Goal: Entertainment & Leisure: Consume media (video, audio)

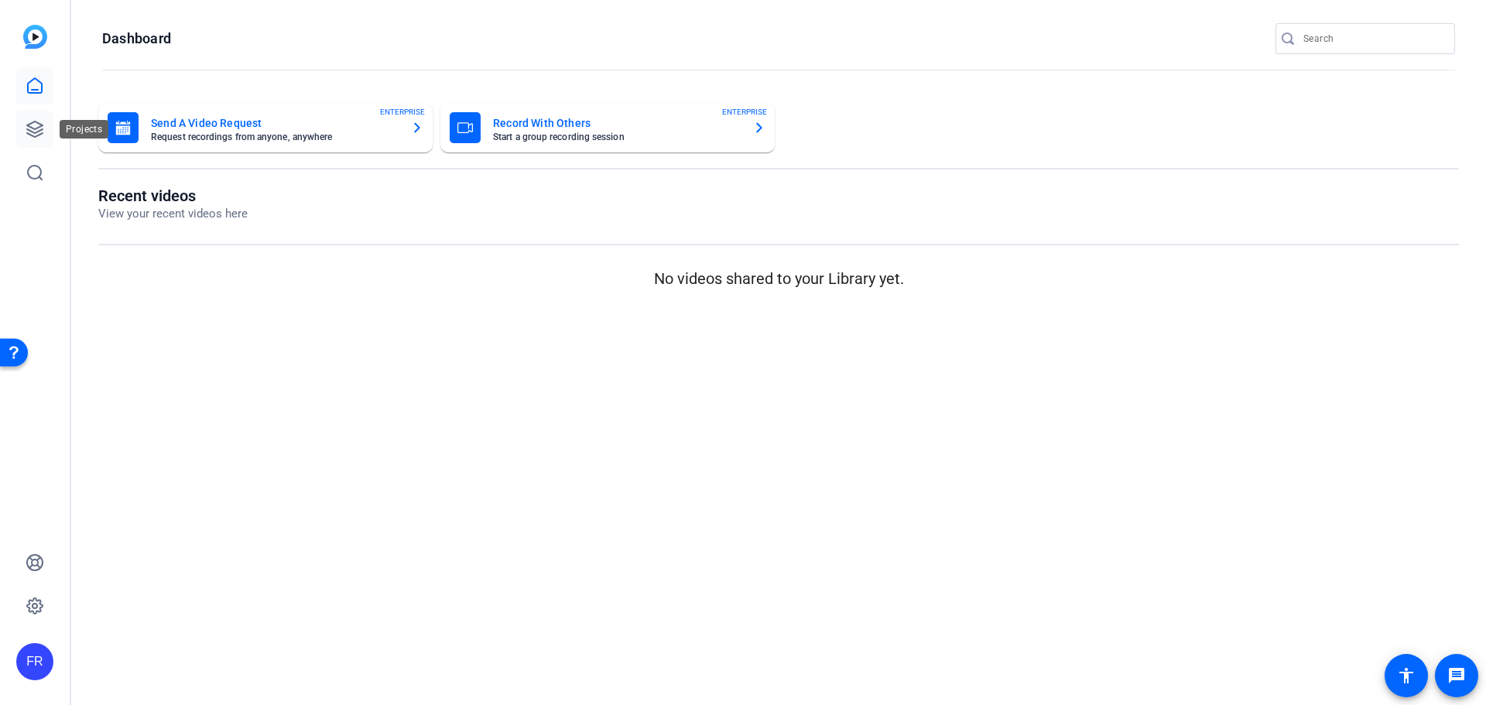
click at [34, 123] on icon at bounding box center [35, 129] width 19 height 19
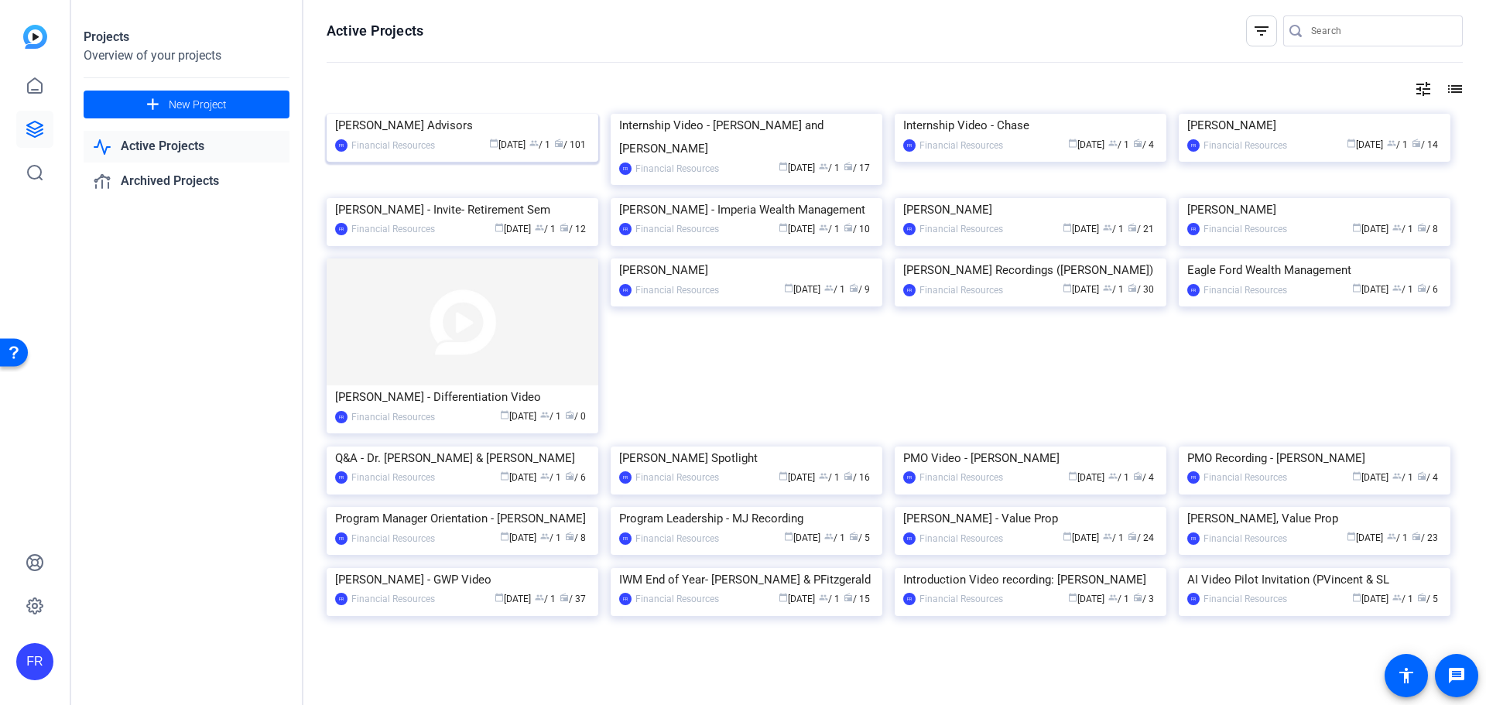
click at [471, 114] on img at bounding box center [463, 114] width 272 height 0
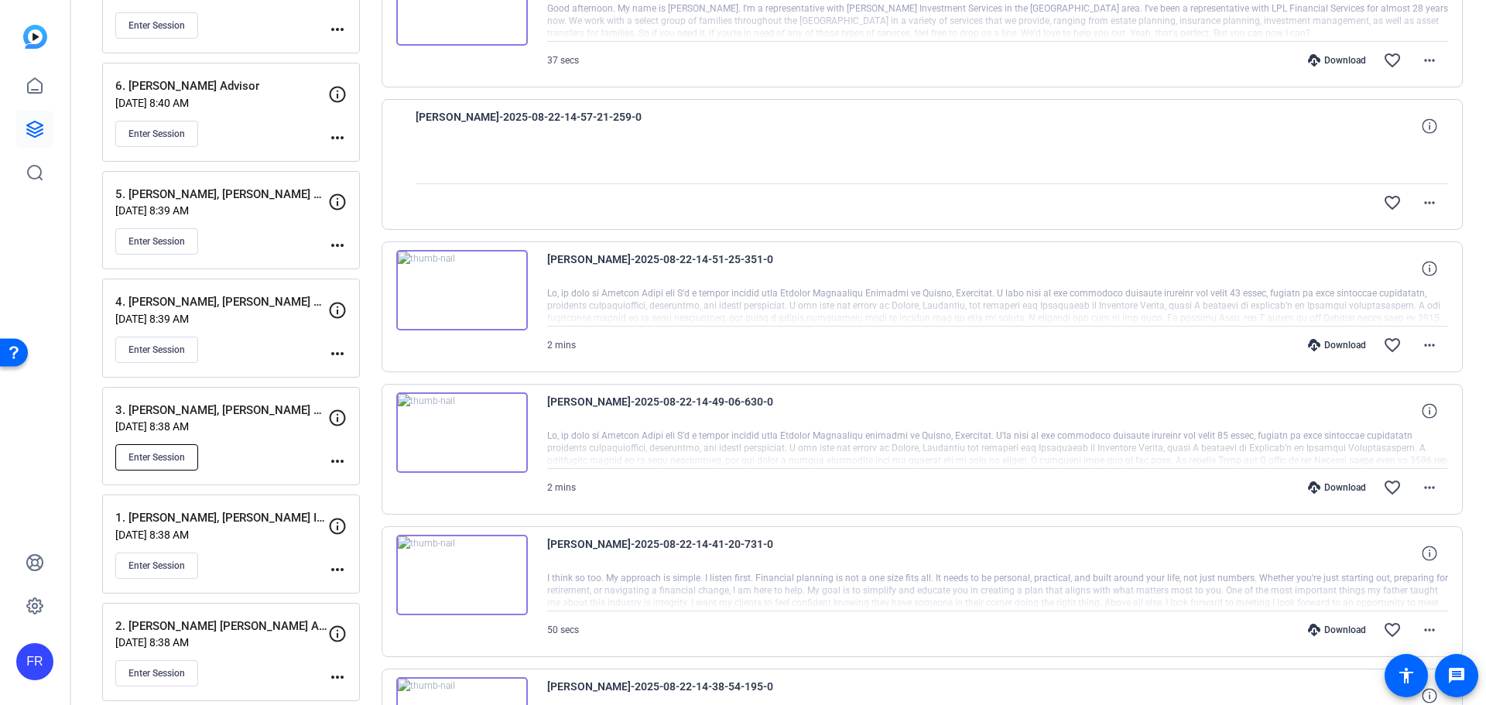
scroll to position [388, 0]
click at [190, 413] on p "3. [PERSON_NAME], [PERSON_NAME] Advisor" at bounding box center [221, 411] width 213 height 18
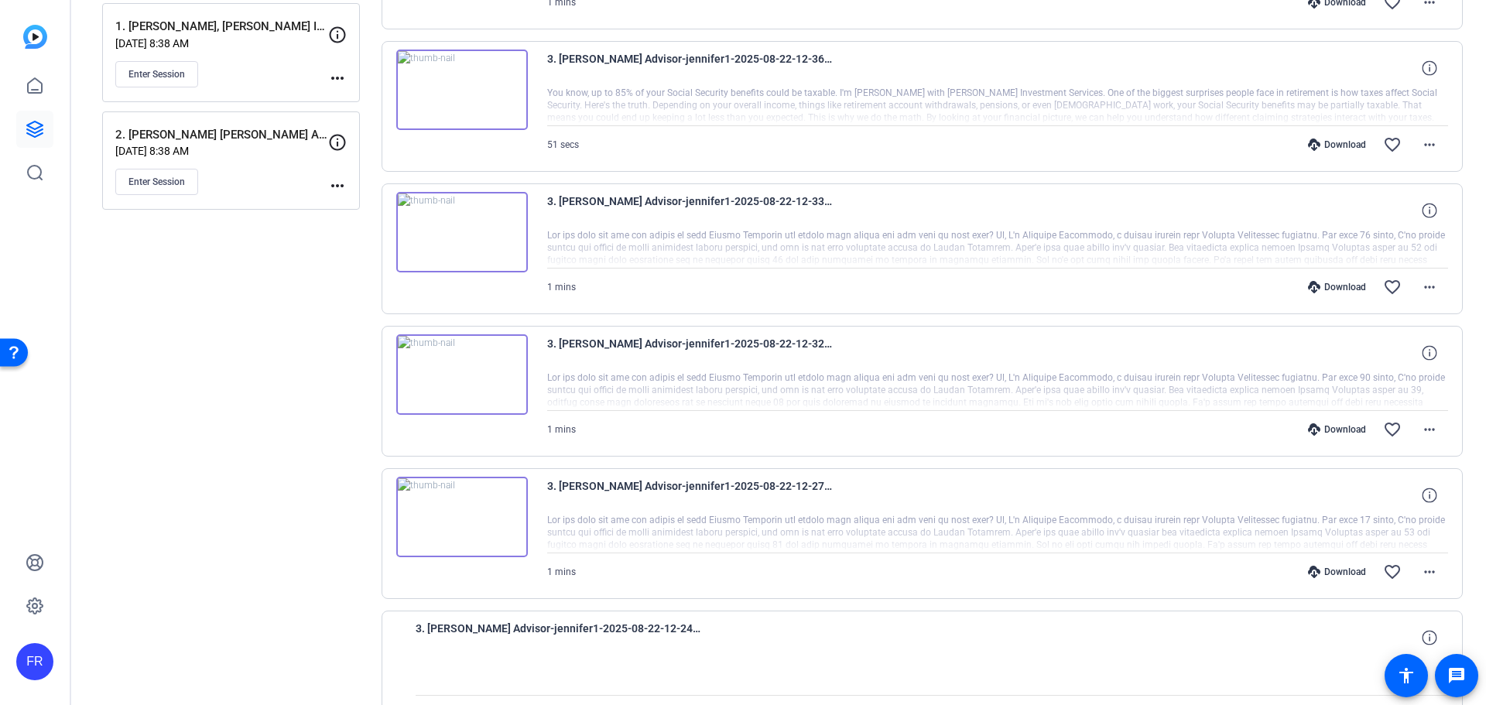
scroll to position [1013, 0]
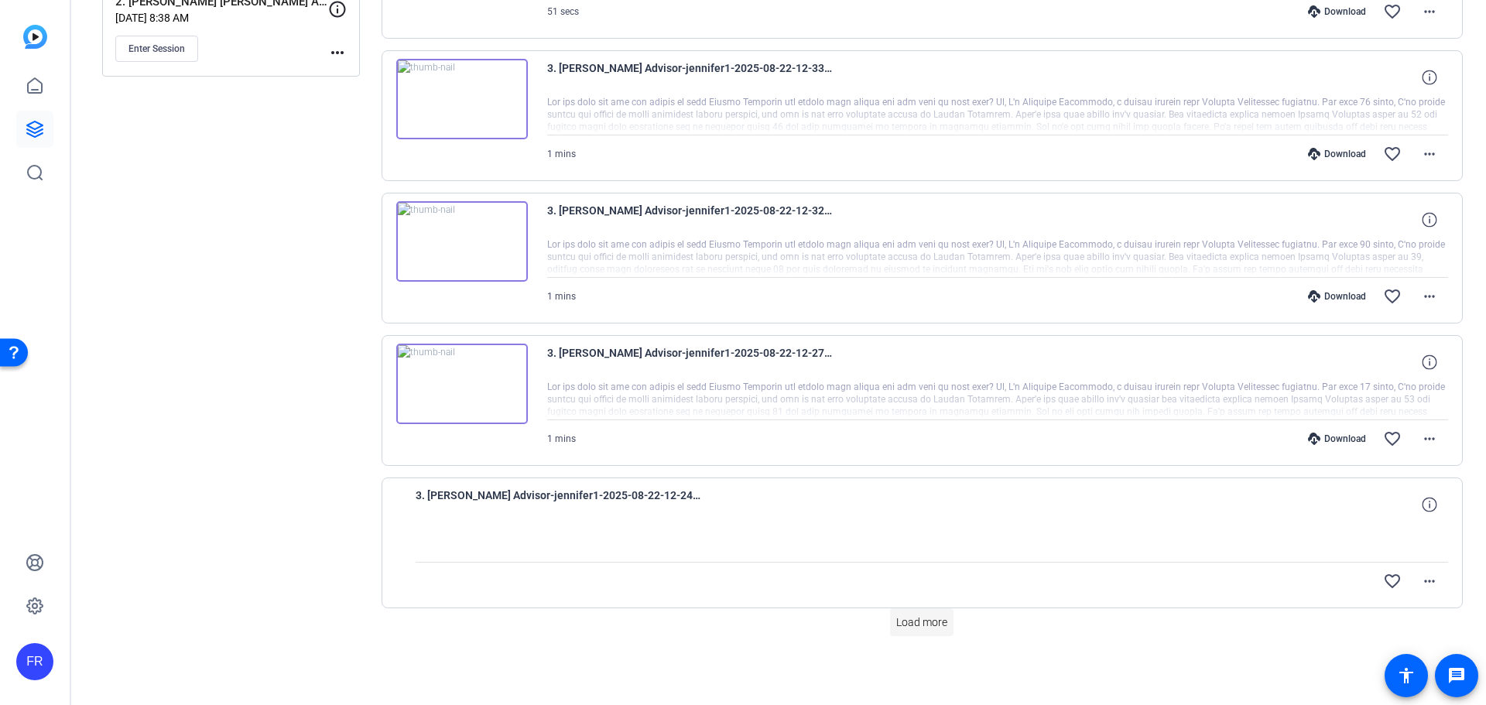
click at [909, 627] on span "Load more" at bounding box center [921, 623] width 51 height 16
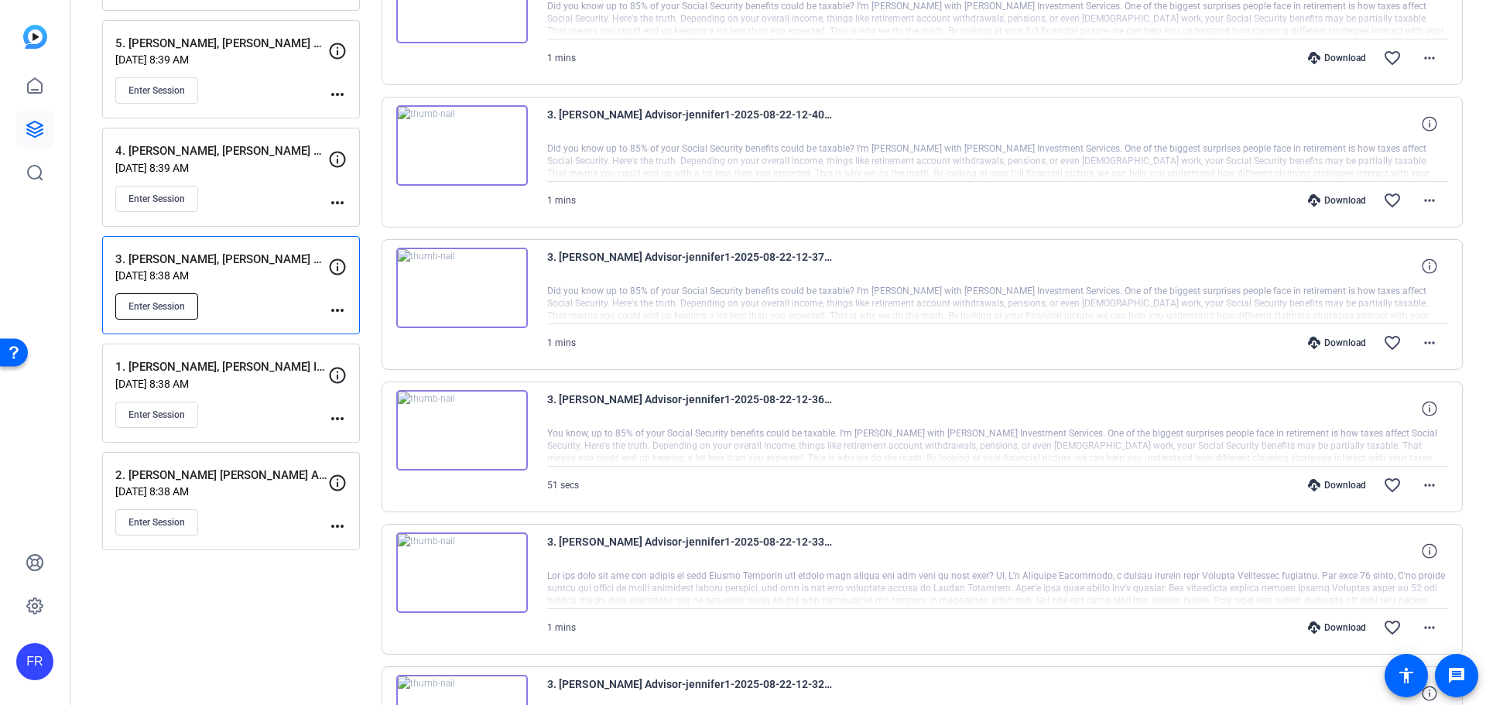
scroll to position [540, 0]
click at [166, 307] on span "Enter Session" at bounding box center [156, 306] width 57 height 12
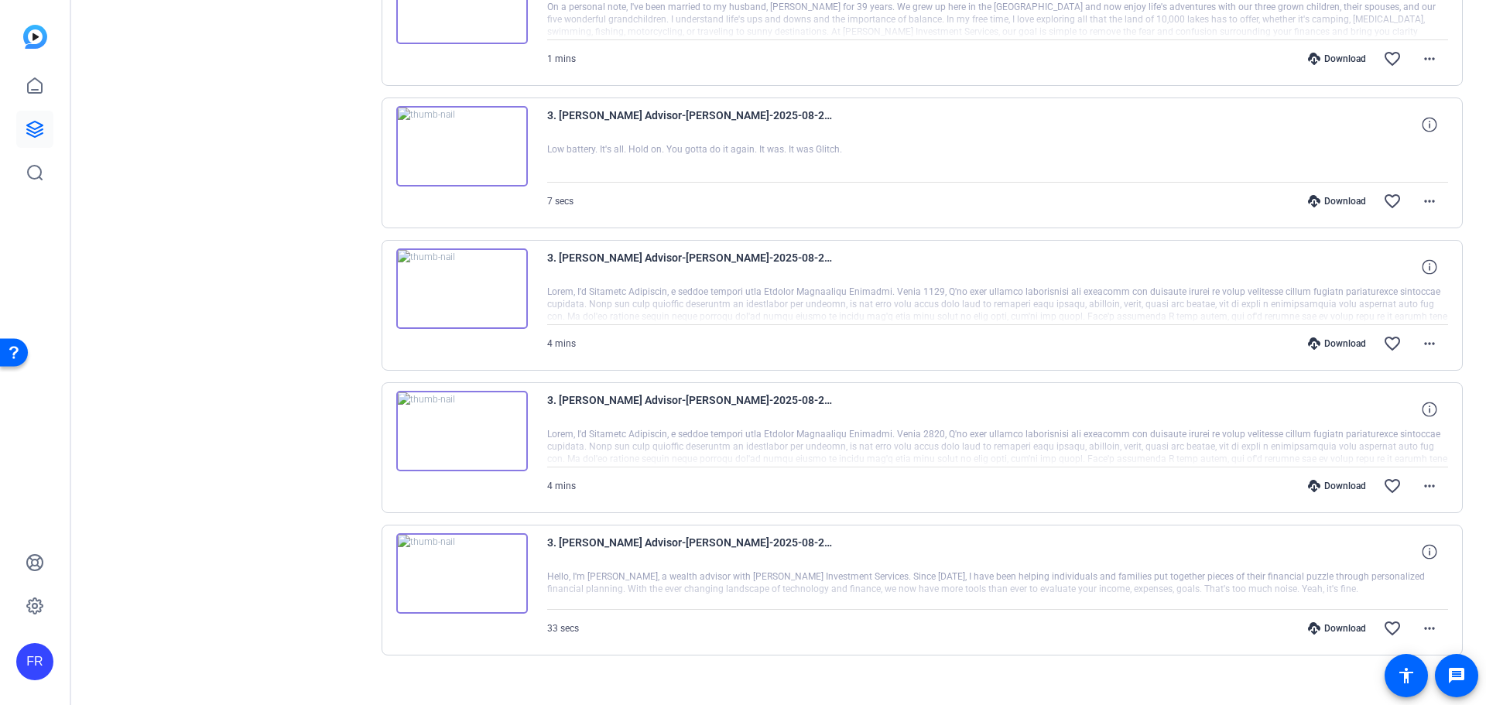
scroll to position [2267, 0]
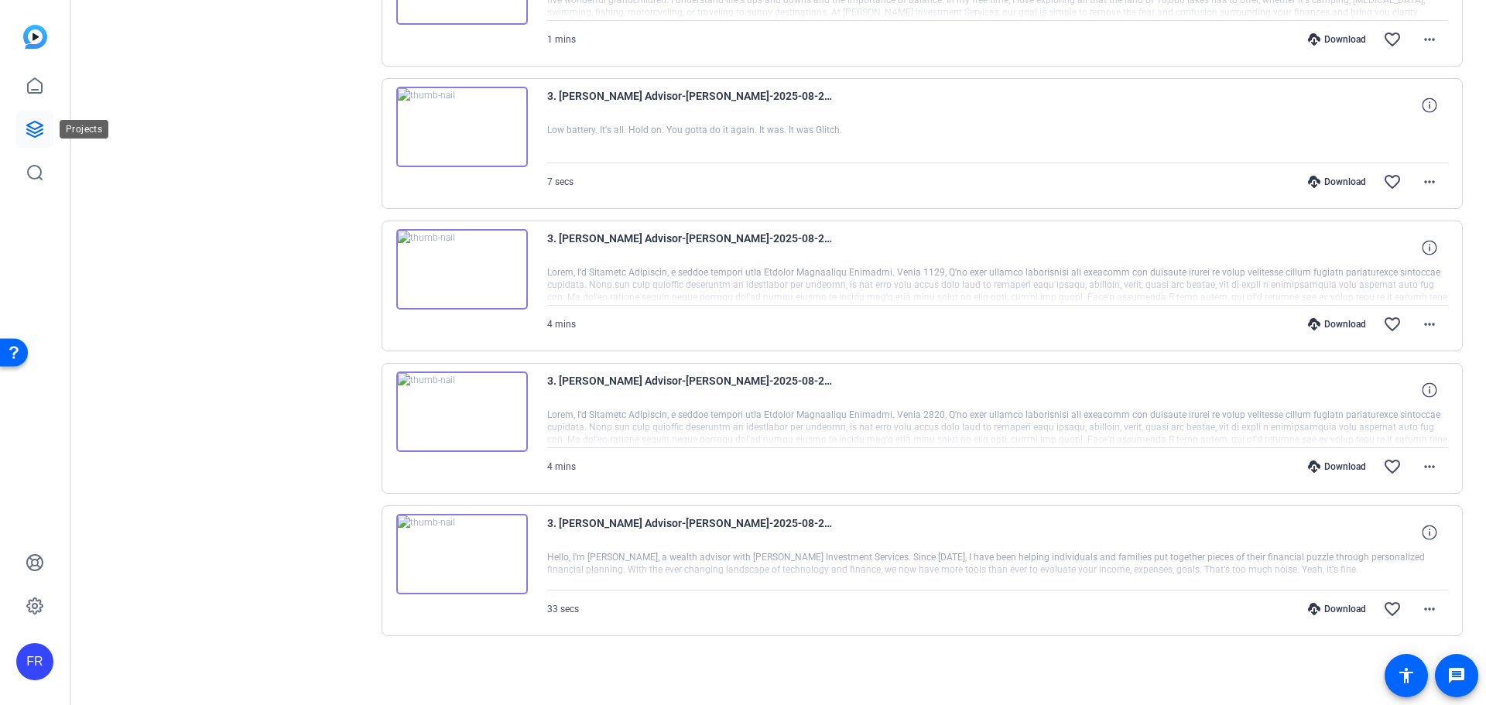
click at [30, 124] on icon at bounding box center [34, 129] width 15 height 15
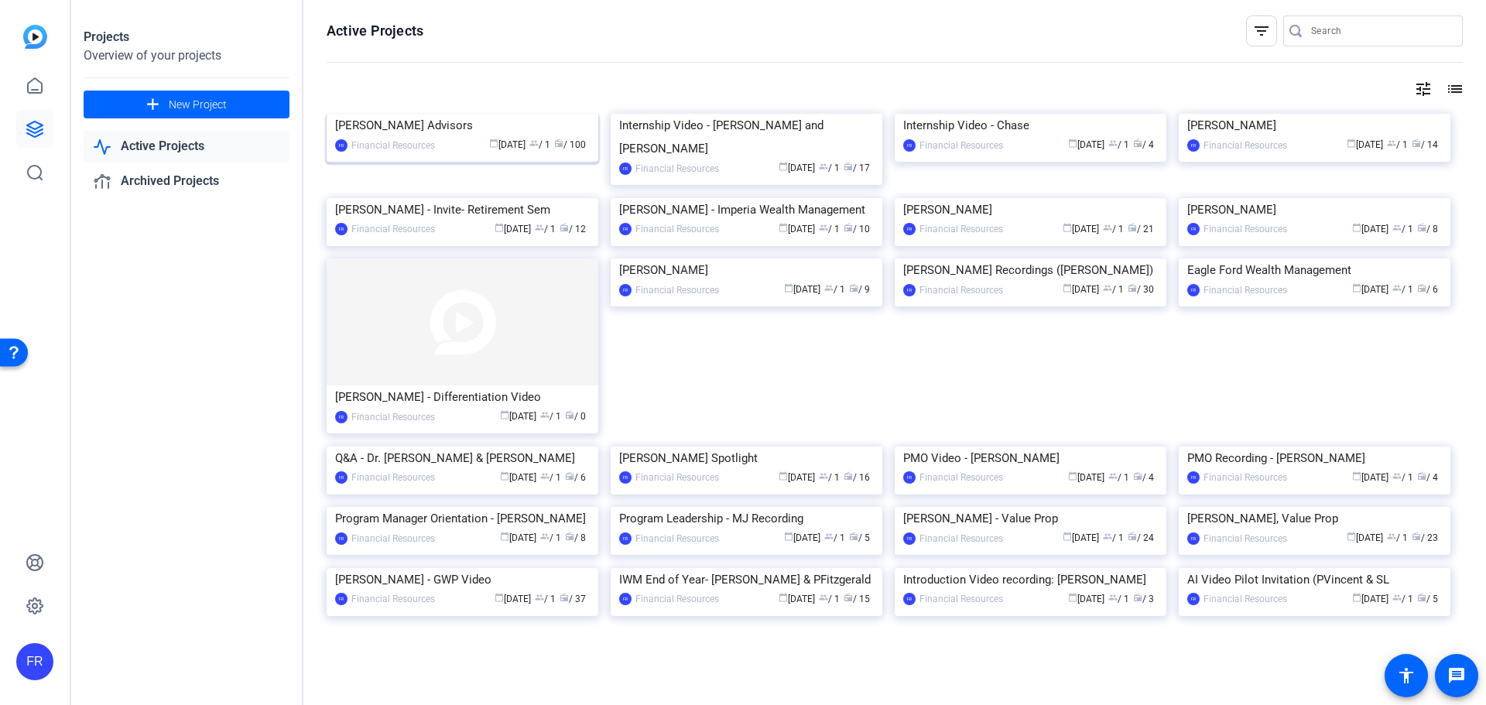
click at [436, 114] on img at bounding box center [463, 114] width 272 height 0
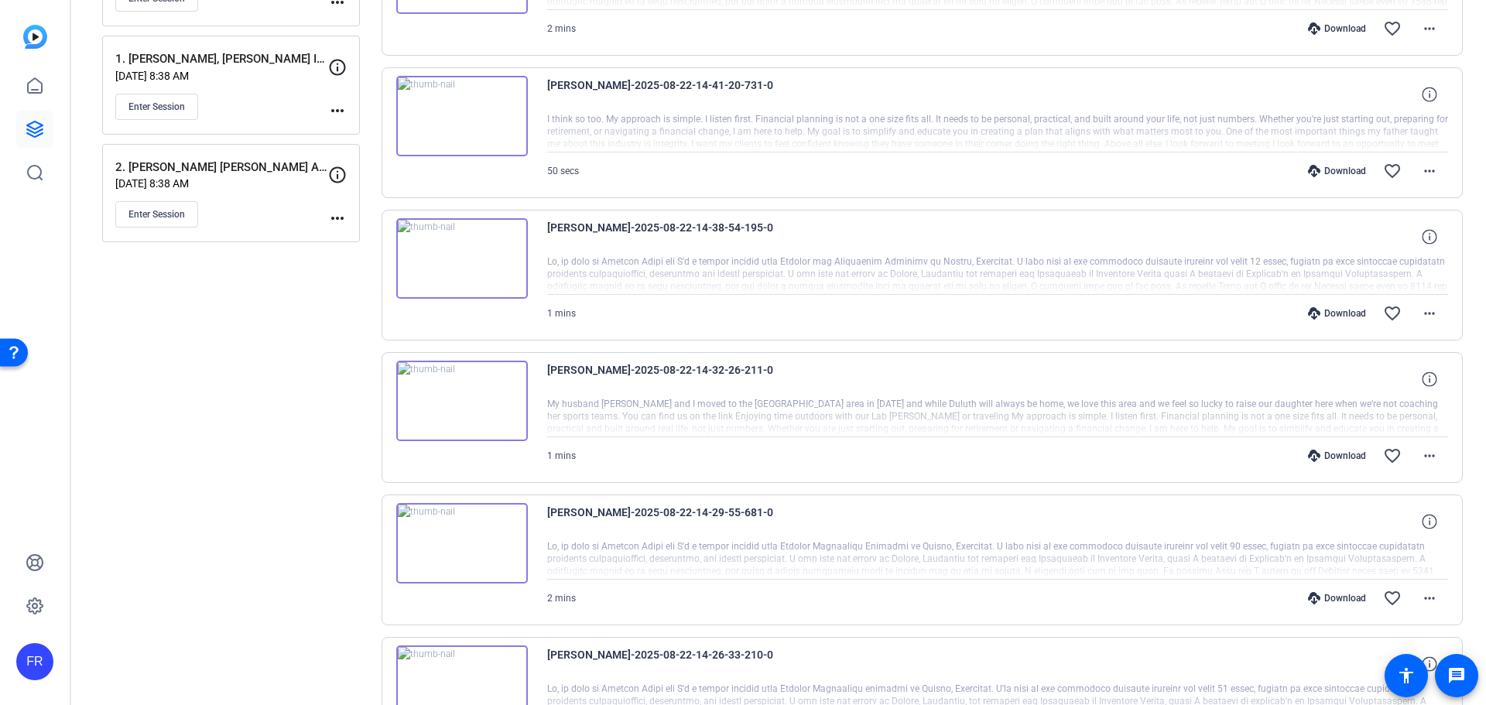
scroll to position [1007, 0]
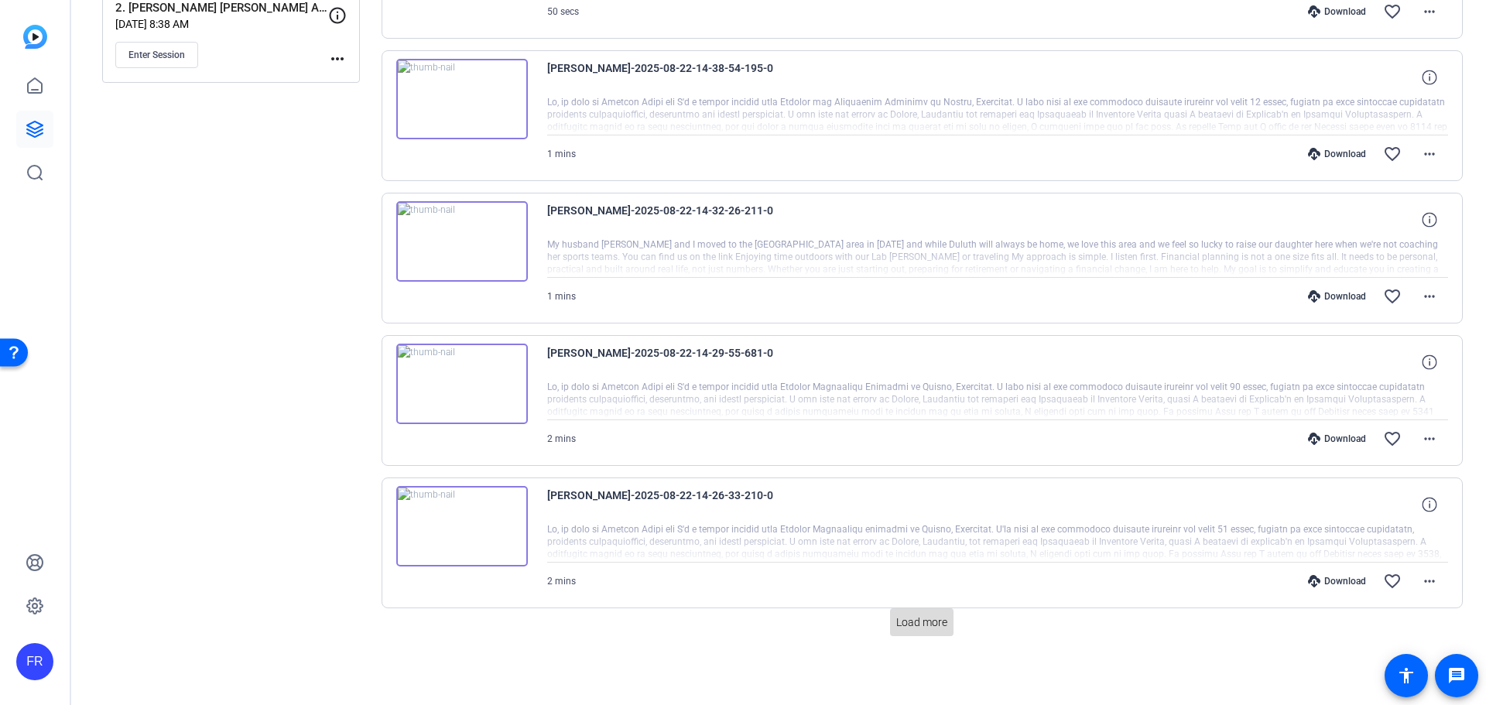
click at [896, 628] on span "Load more" at bounding box center [921, 623] width 51 height 16
click at [901, 625] on span "Load more" at bounding box center [921, 623] width 51 height 16
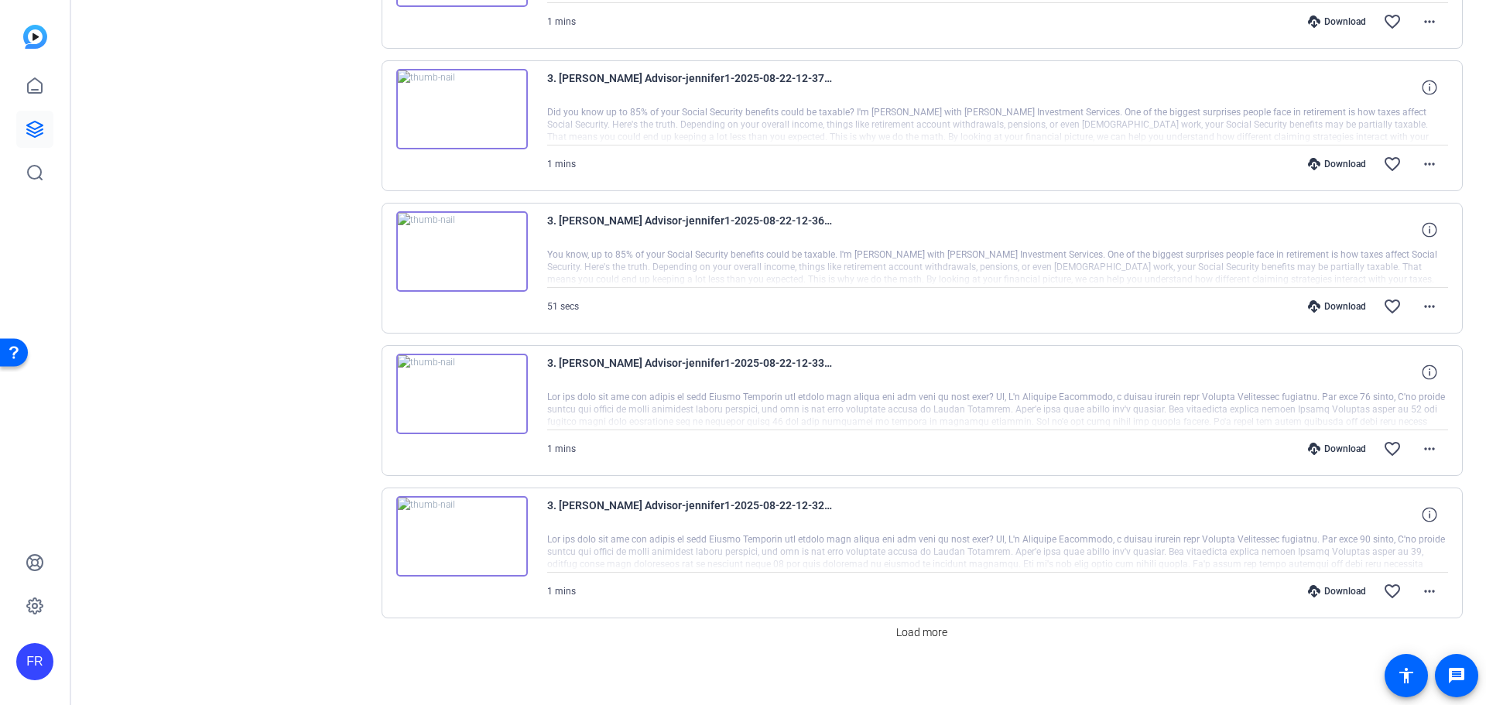
scroll to position [3855, 0]
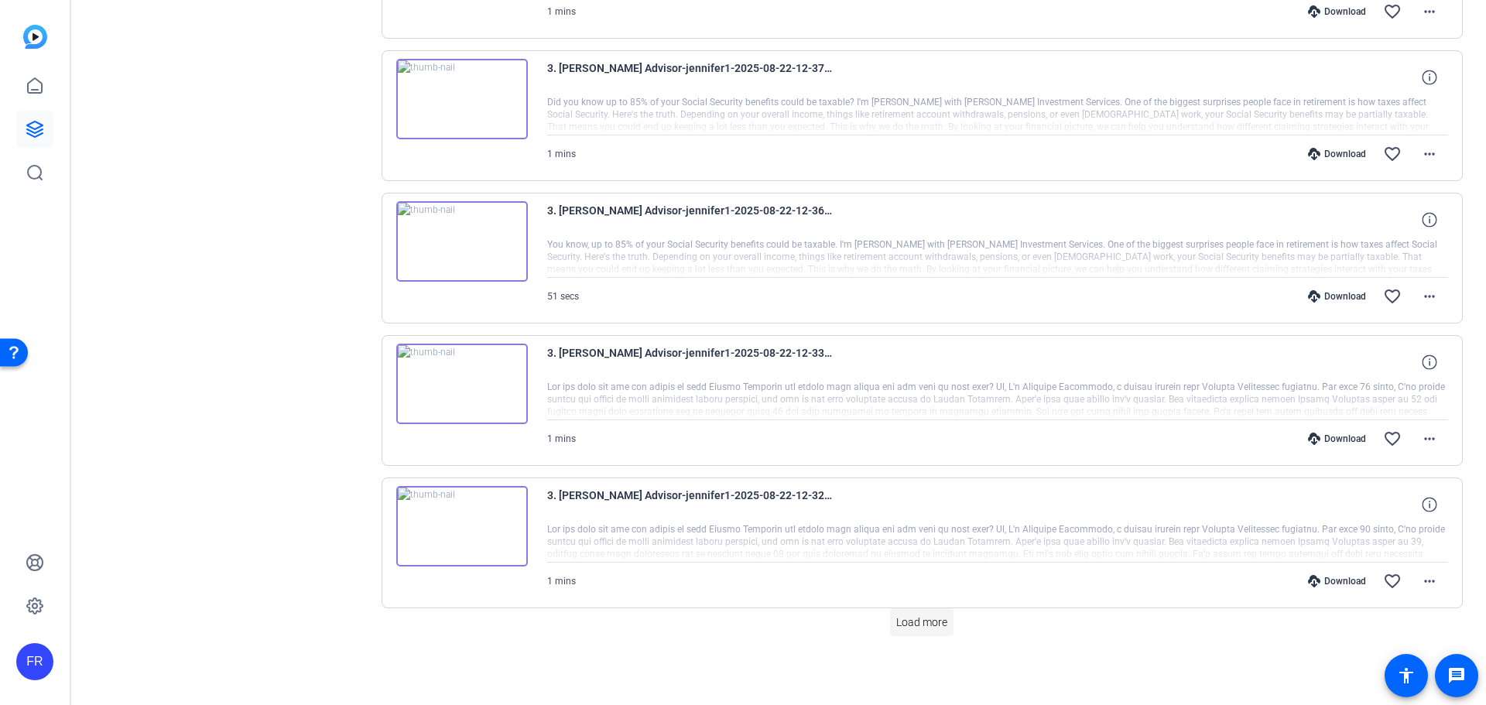
click at [934, 615] on span "Load more" at bounding box center [921, 623] width 51 height 16
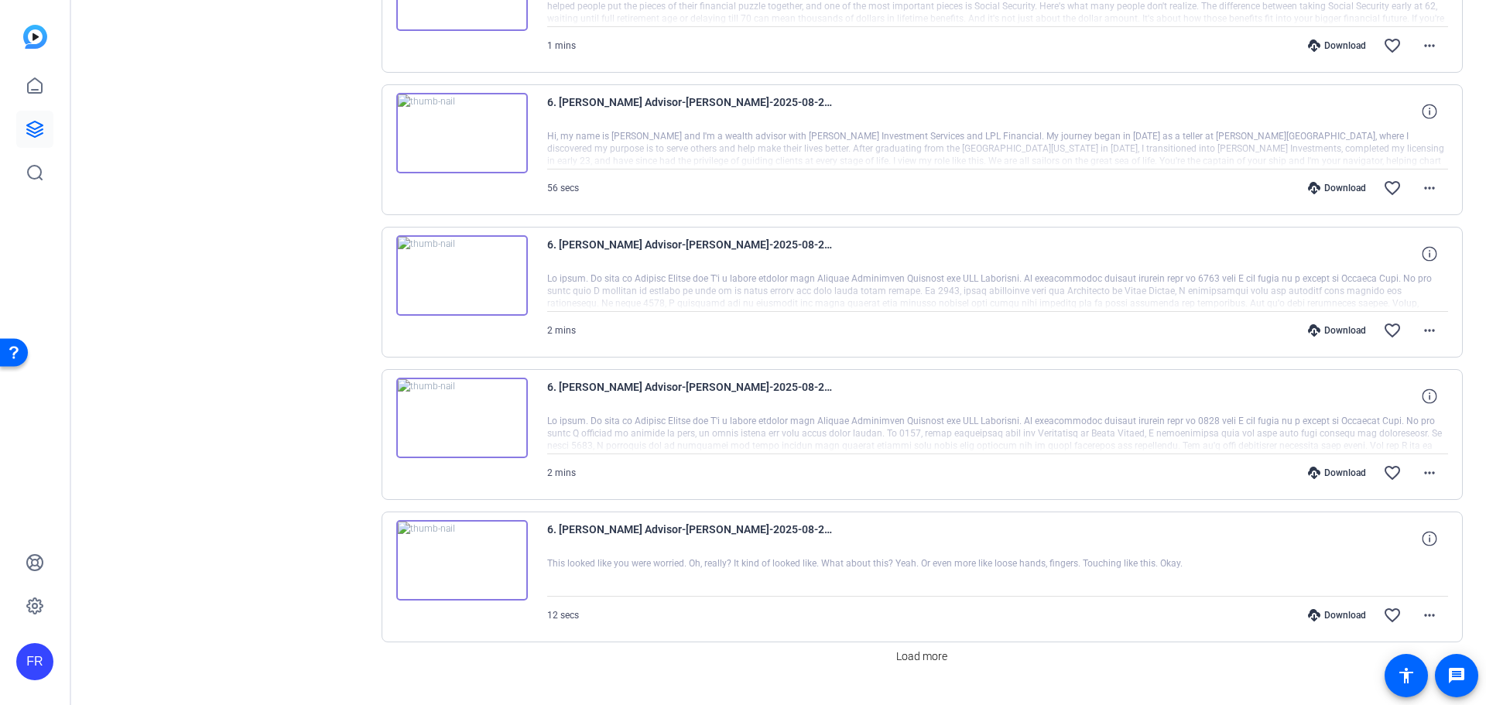
scroll to position [5279, 0]
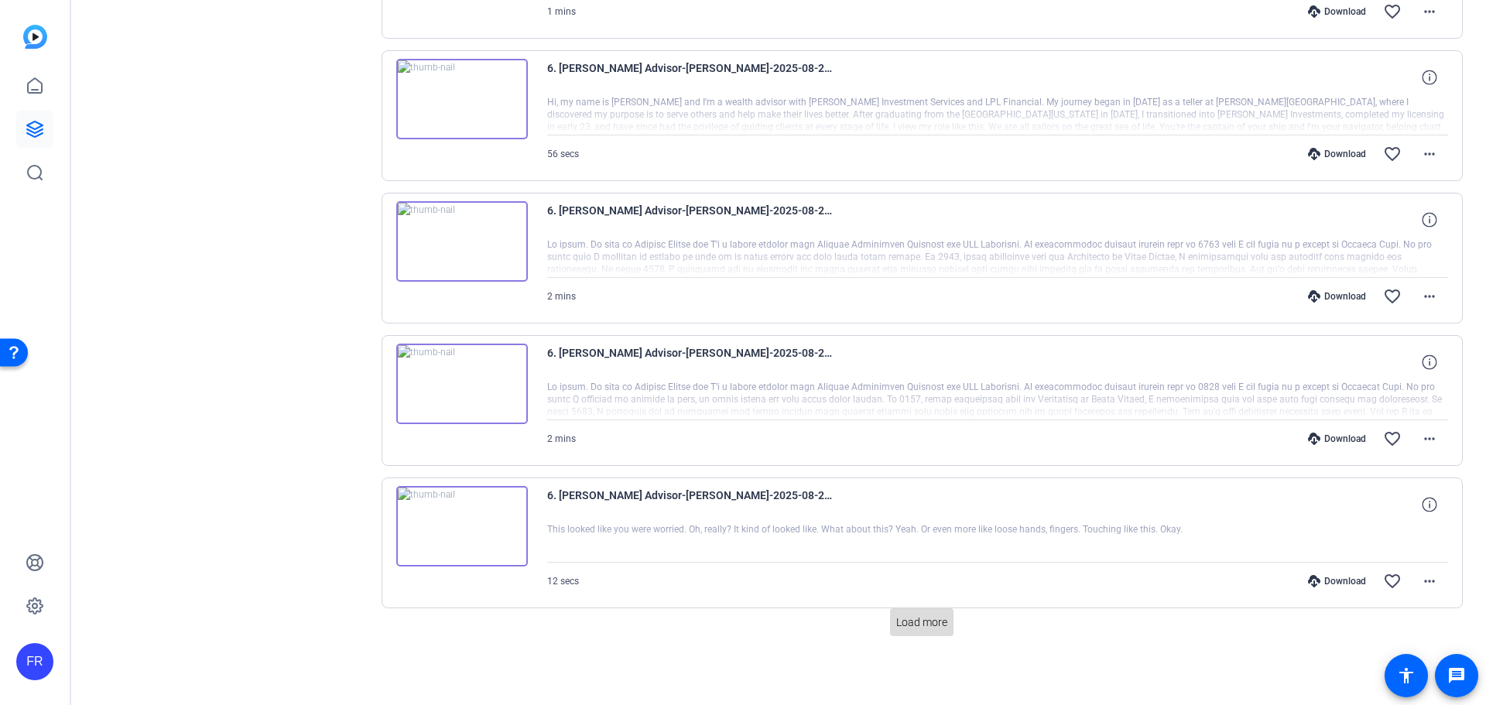
click at [918, 613] on span at bounding box center [921, 622] width 63 height 37
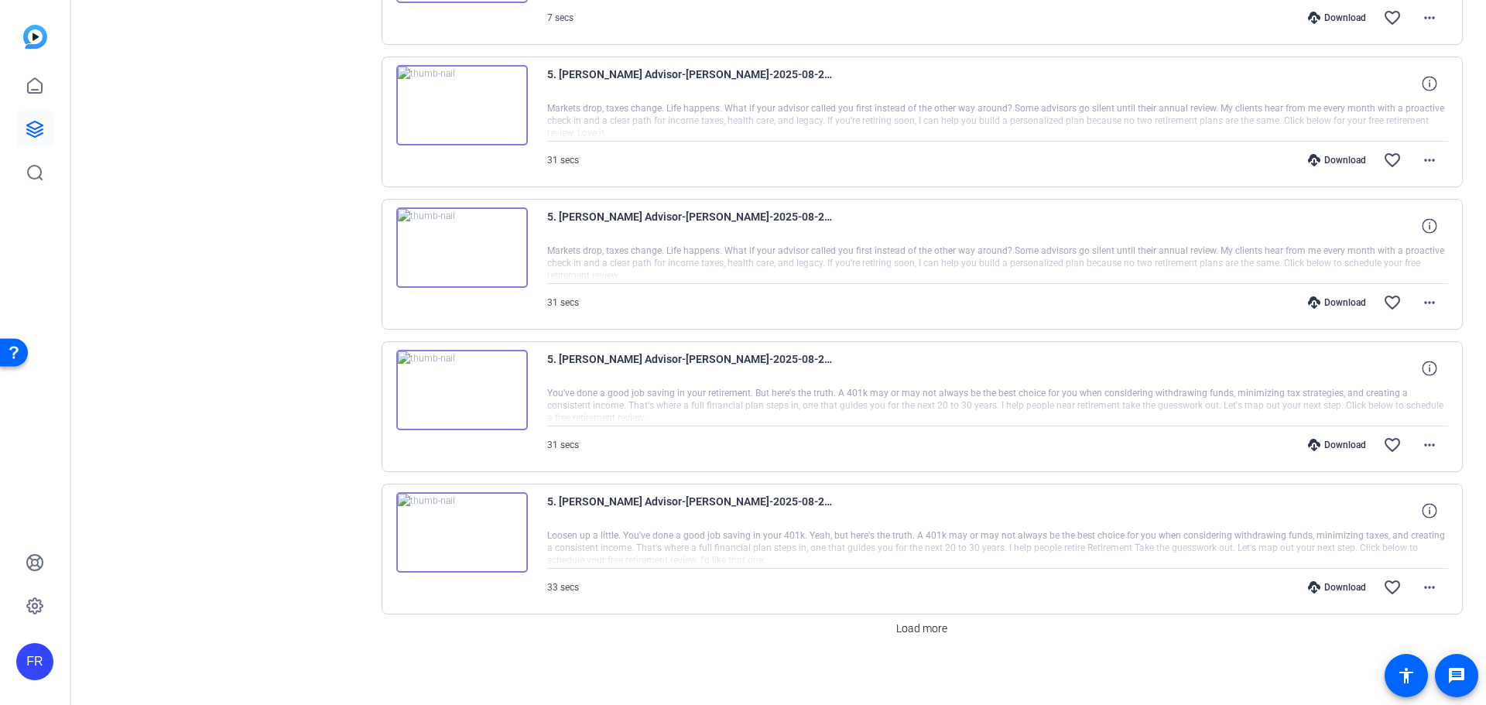
scroll to position [6704, 0]
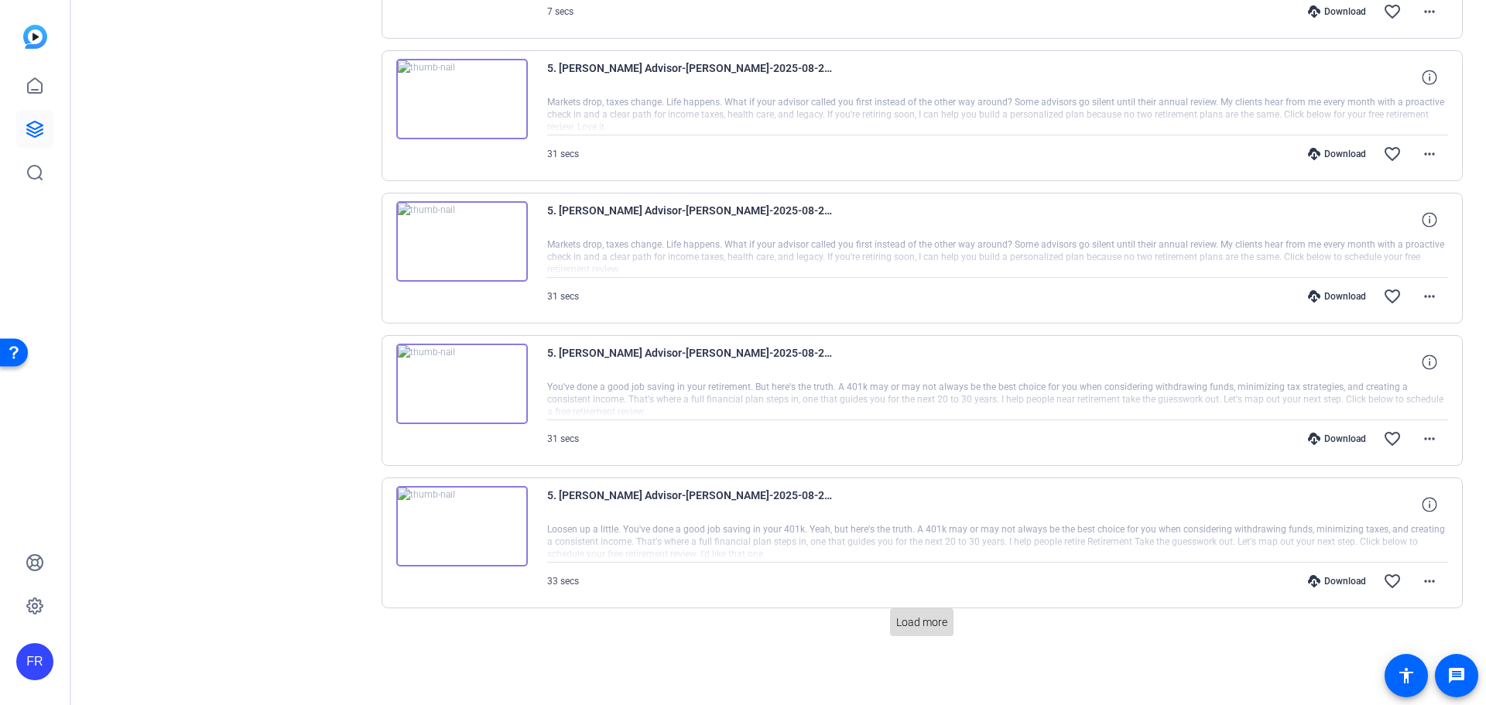
click at [929, 618] on span "Load more" at bounding box center [921, 623] width 51 height 16
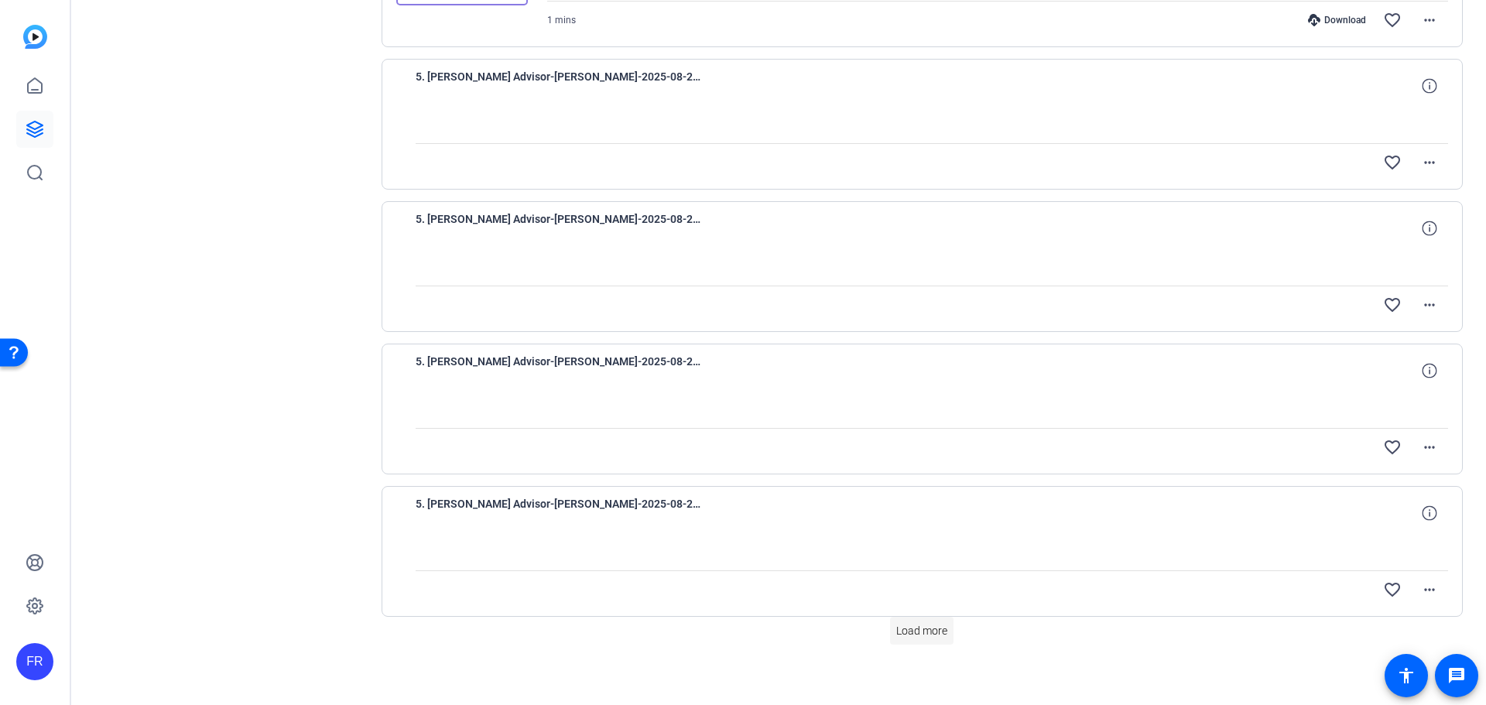
scroll to position [8128, 0]
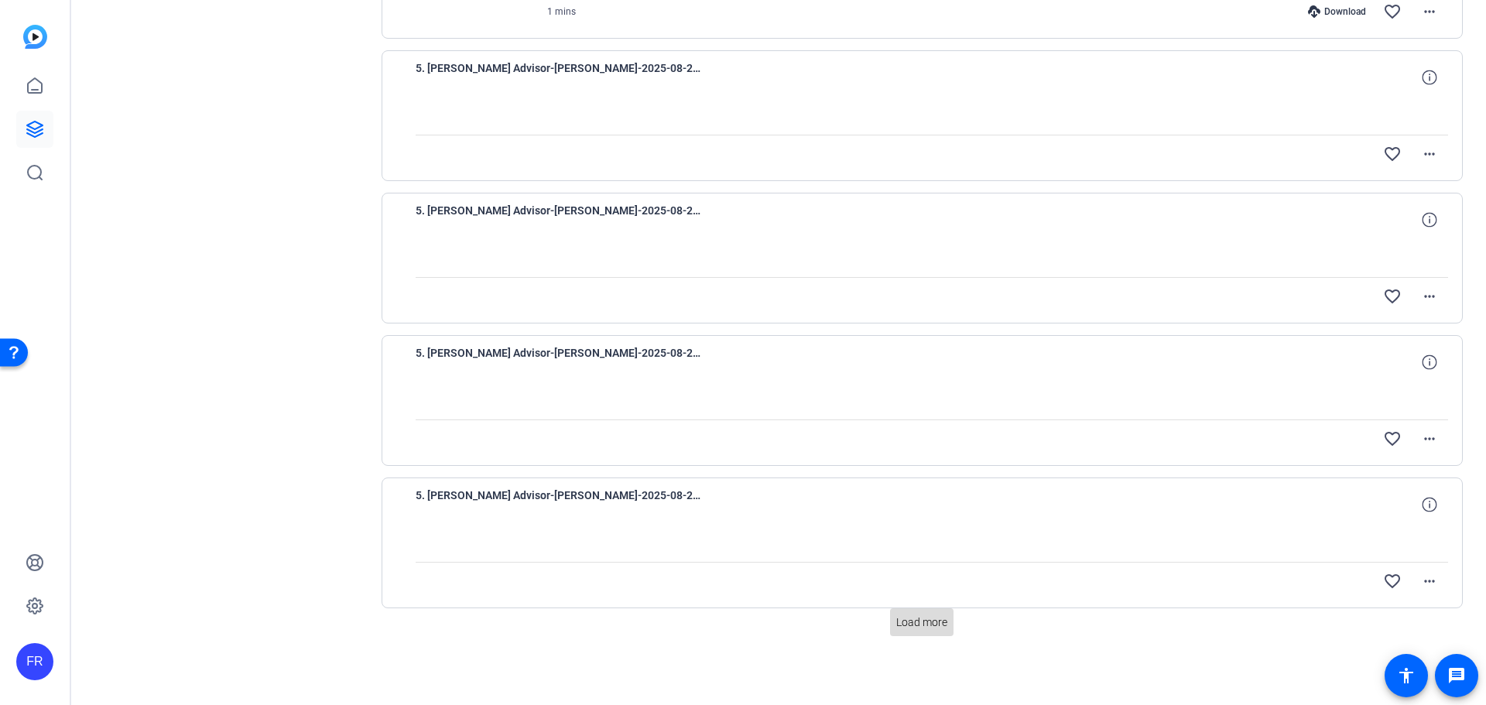
click at [913, 615] on span "Load more" at bounding box center [921, 623] width 51 height 16
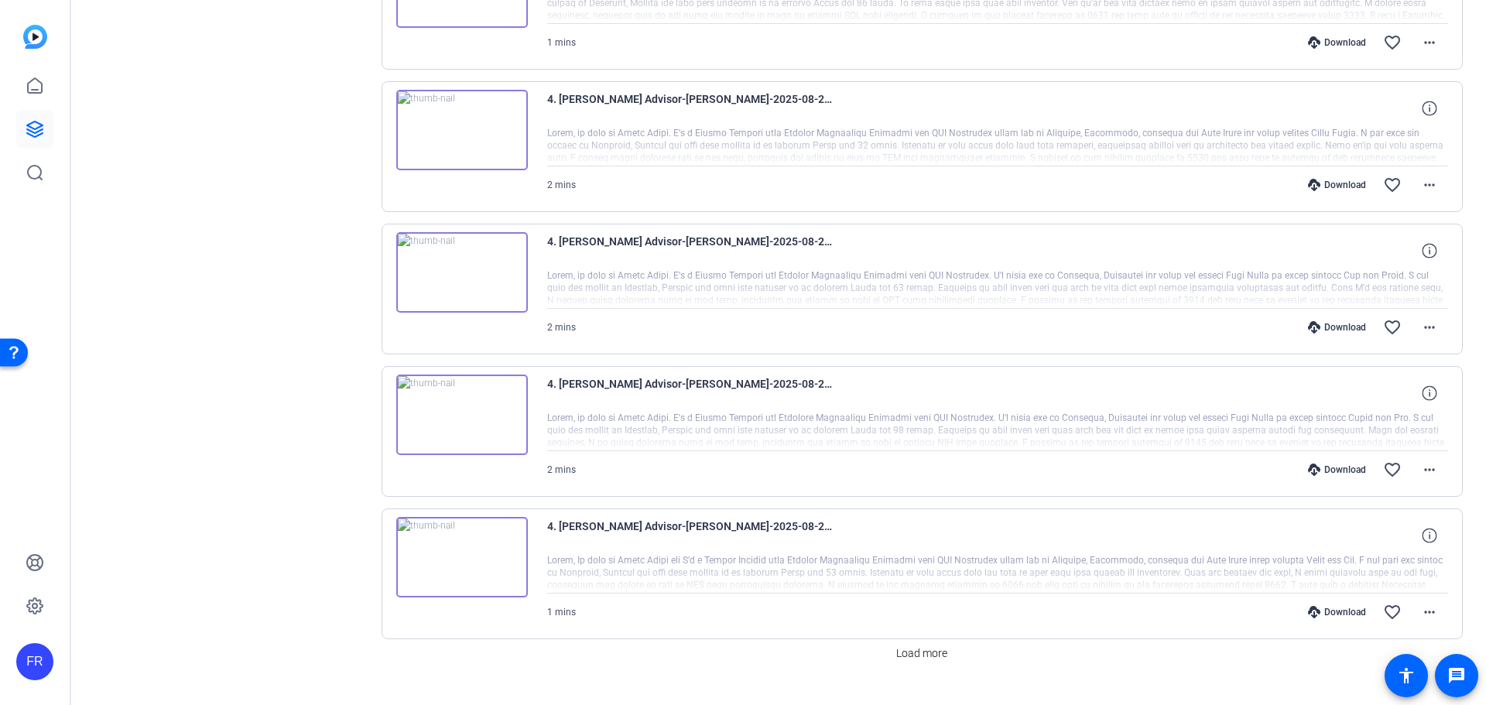
scroll to position [9552, 0]
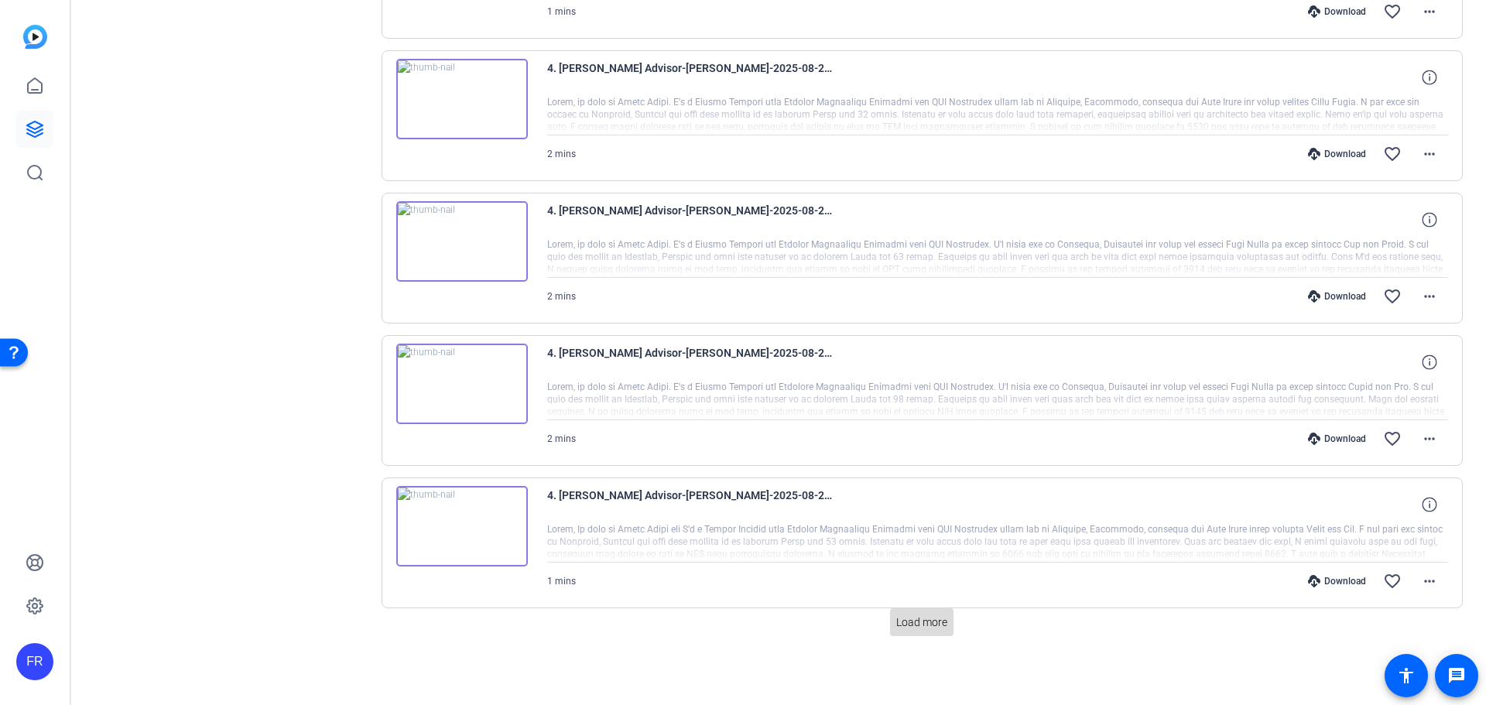
click at [897, 619] on span "Load more" at bounding box center [921, 623] width 51 height 16
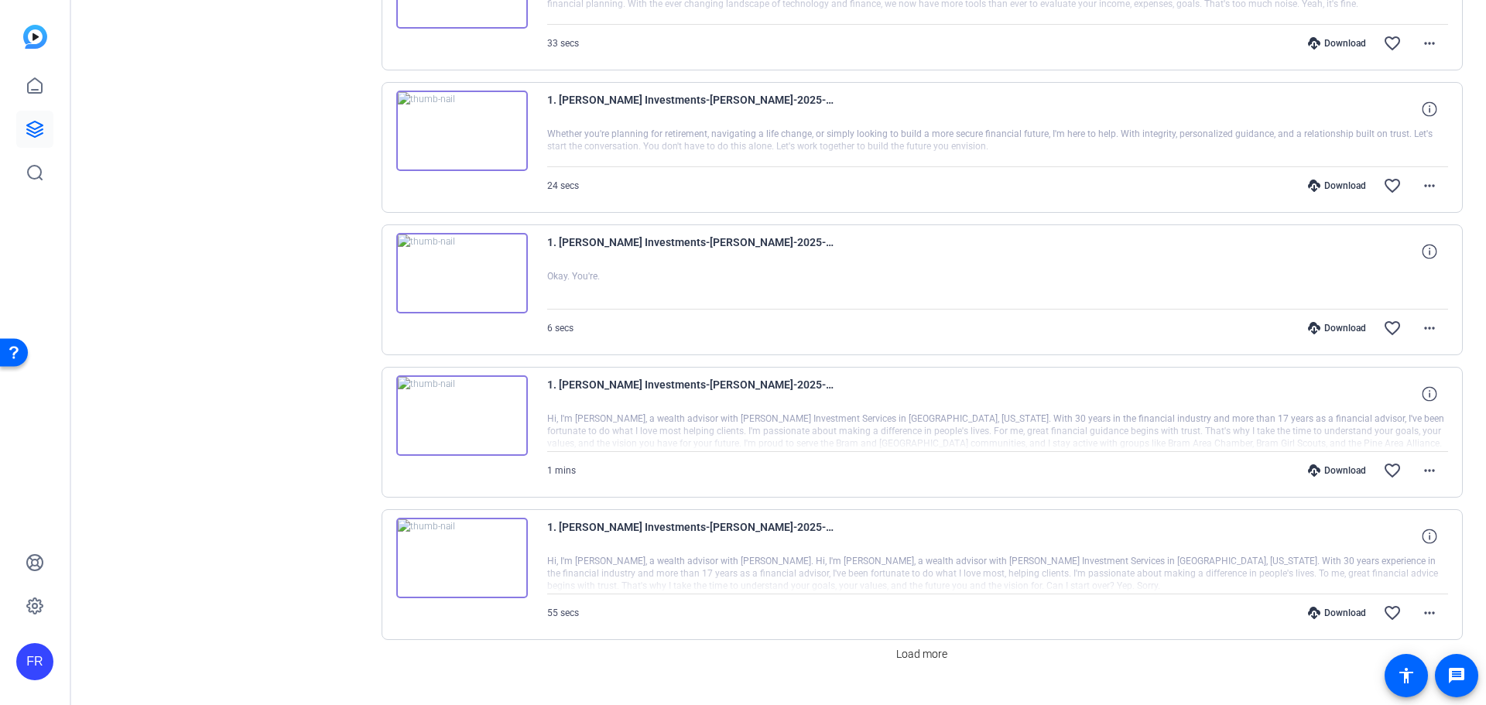
scroll to position [10945, 0]
click at [462, 409] on img at bounding box center [462, 415] width 132 height 80
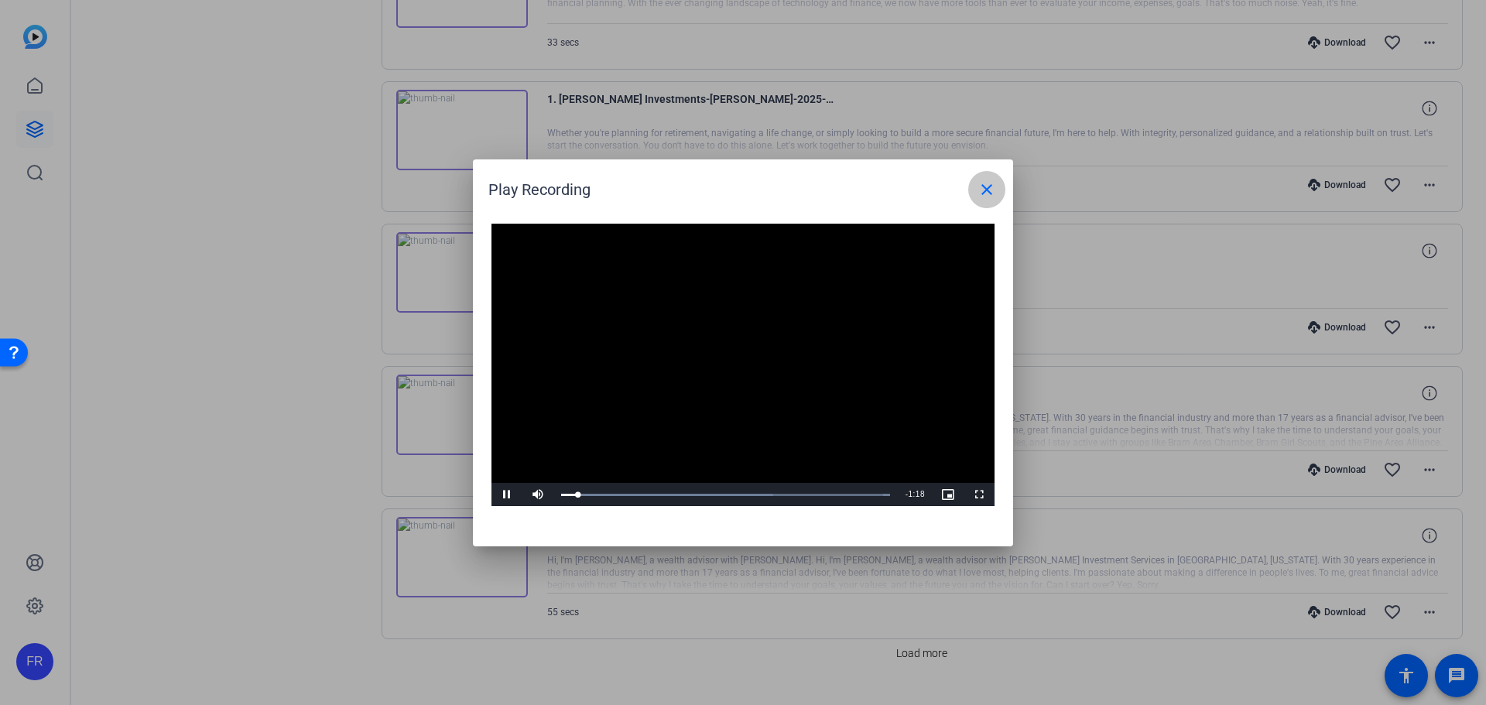
click at [986, 185] on mat-icon "close" at bounding box center [987, 189] width 19 height 19
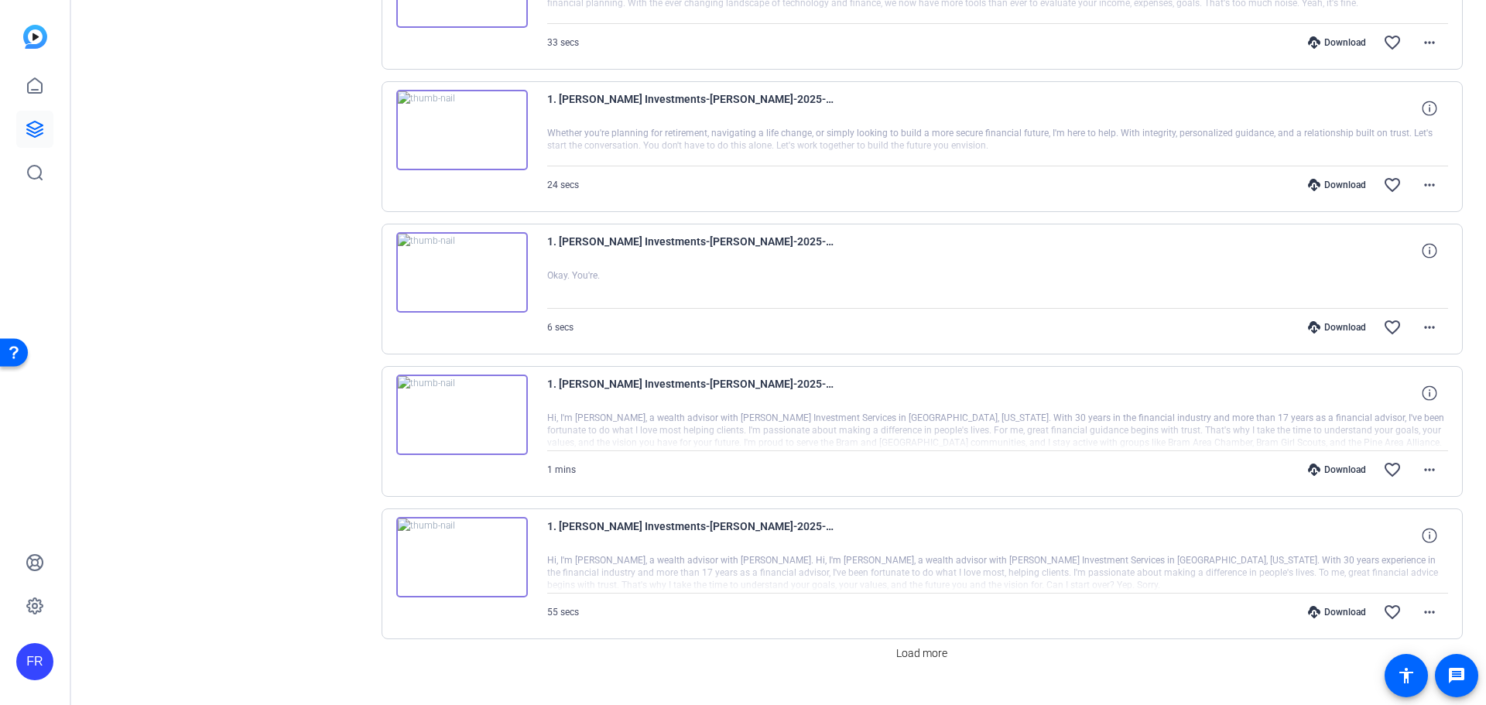
click at [1327, 466] on div "Download" at bounding box center [1337, 470] width 74 height 12
click at [1325, 187] on div "Download" at bounding box center [1337, 185] width 74 height 12
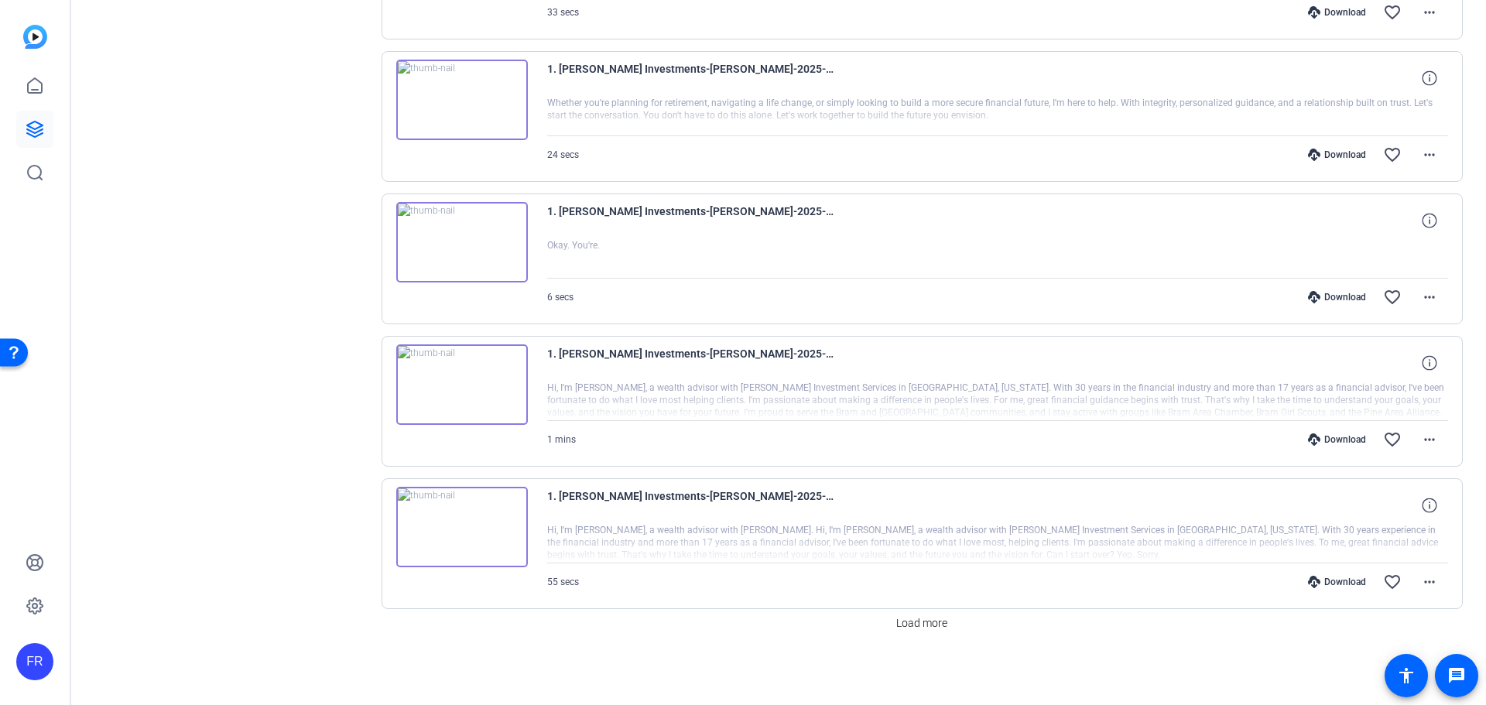
scroll to position [10976, 0]
click at [937, 625] on span "Load more" at bounding box center [921, 623] width 51 height 16
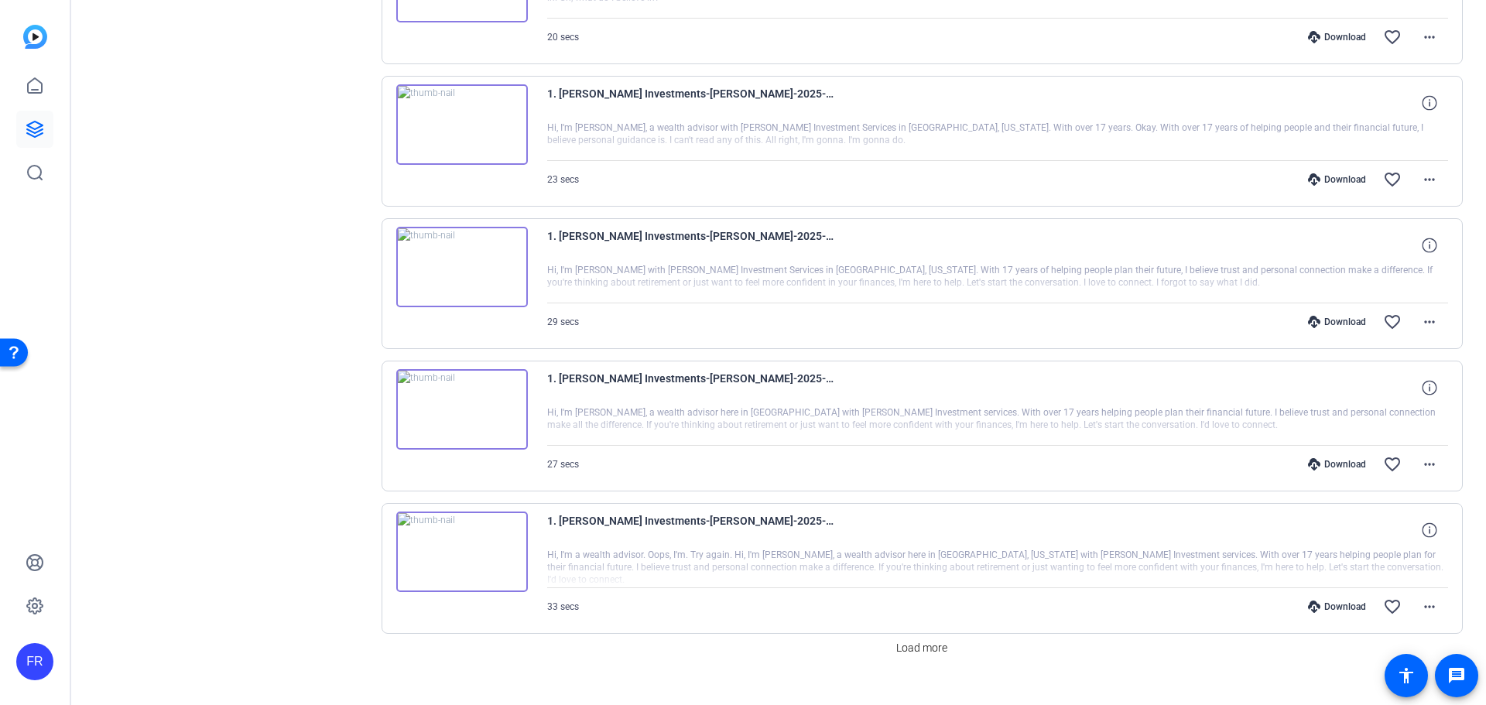
scroll to position [12400, 0]
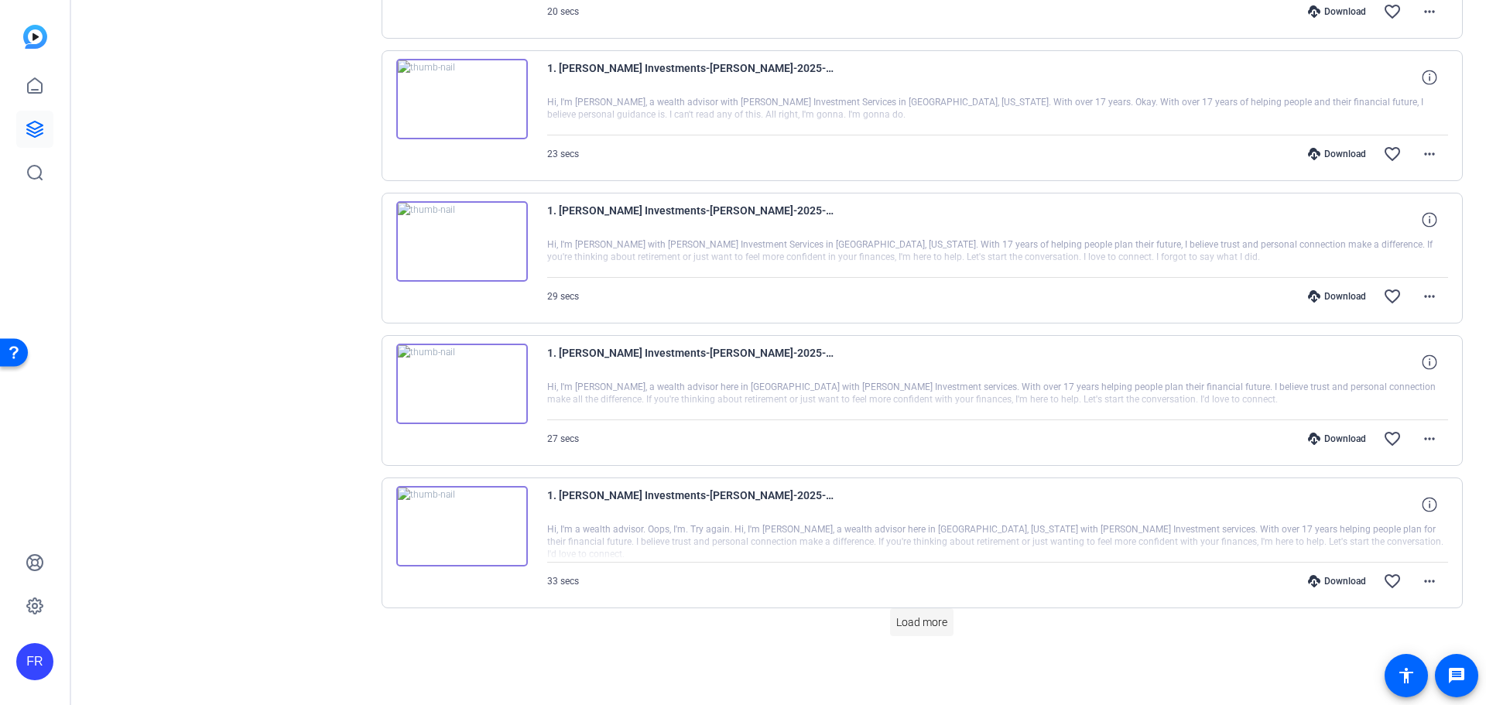
click at [923, 628] on span "Load more" at bounding box center [921, 623] width 51 height 16
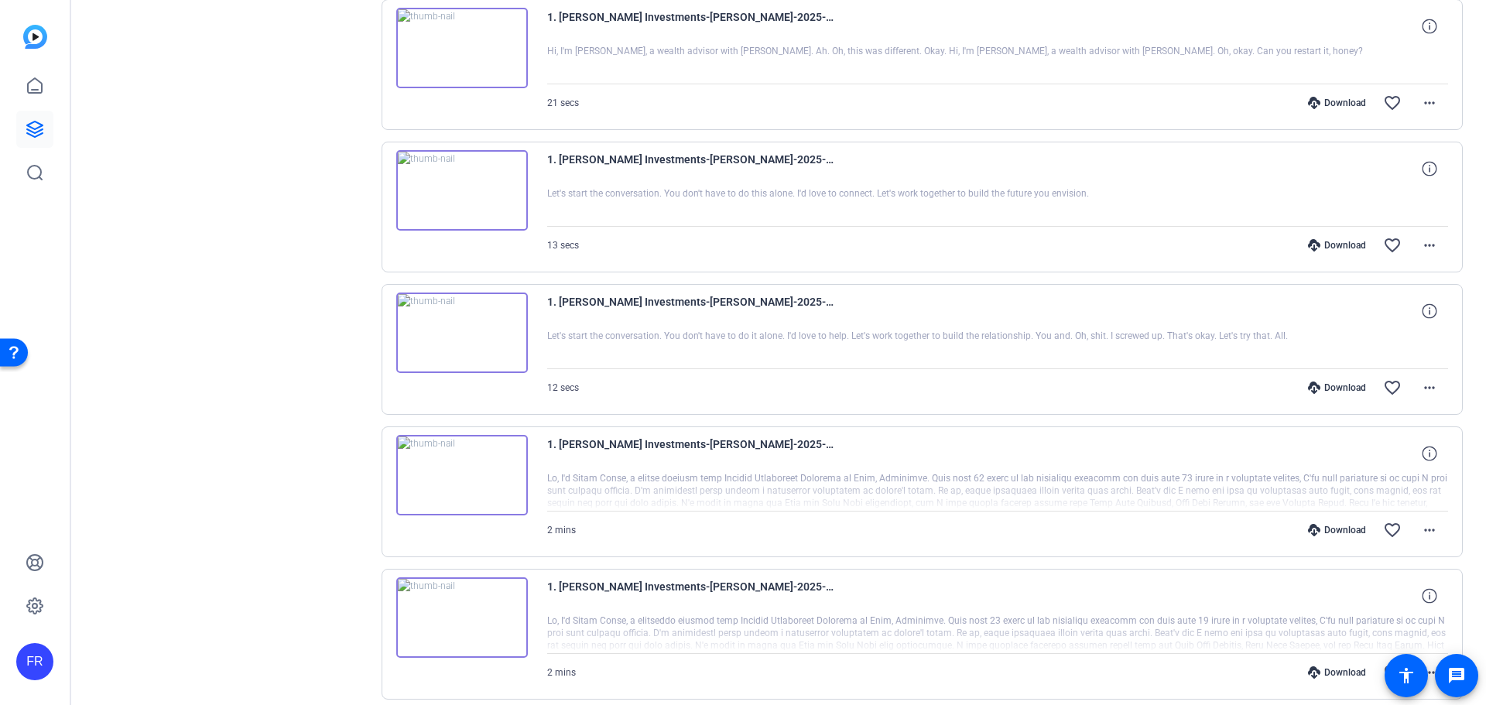
scroll to position [13020, 0]
click at [463, 471] on img at bounding box center [462, 476] width 132 height 80
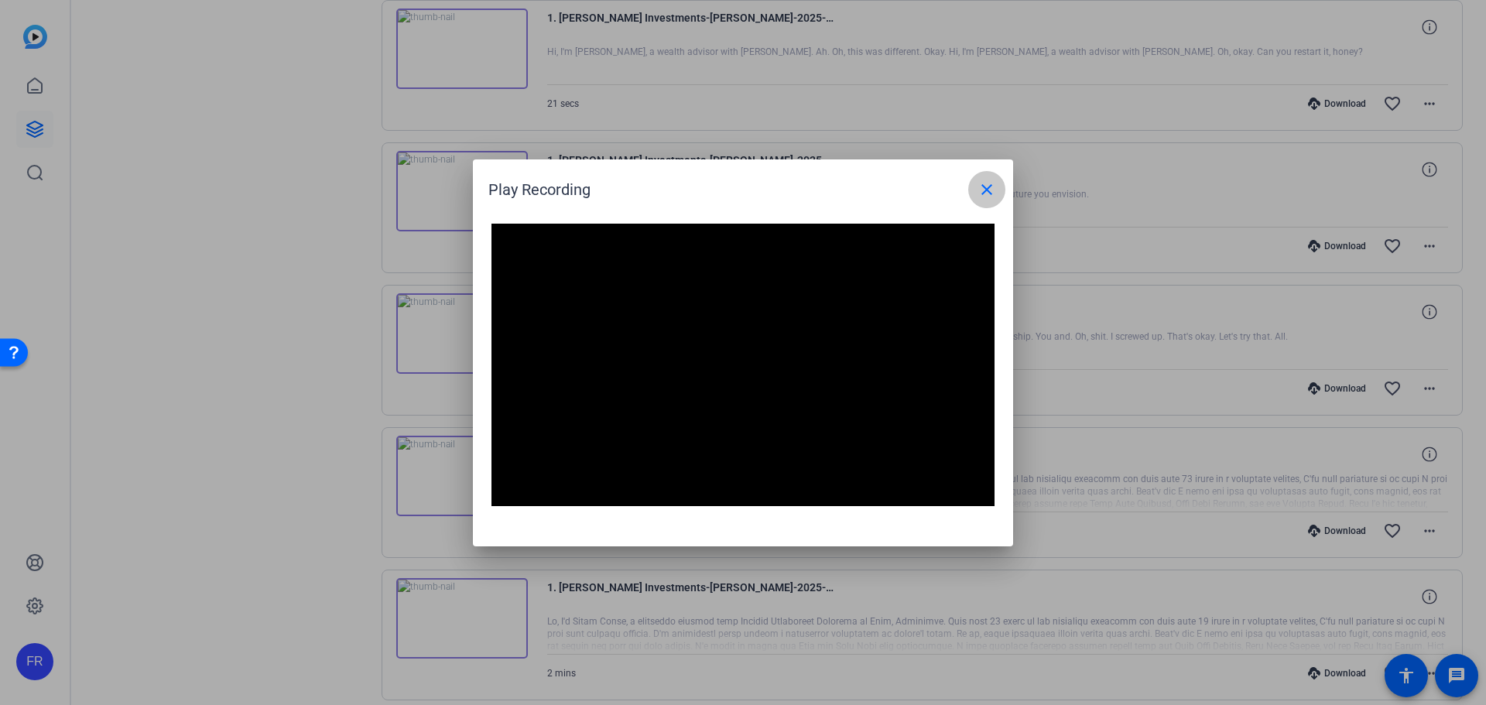
click at [994, 195] on mat-icon "close" at bounding box center [987, 189] width 19 height 19
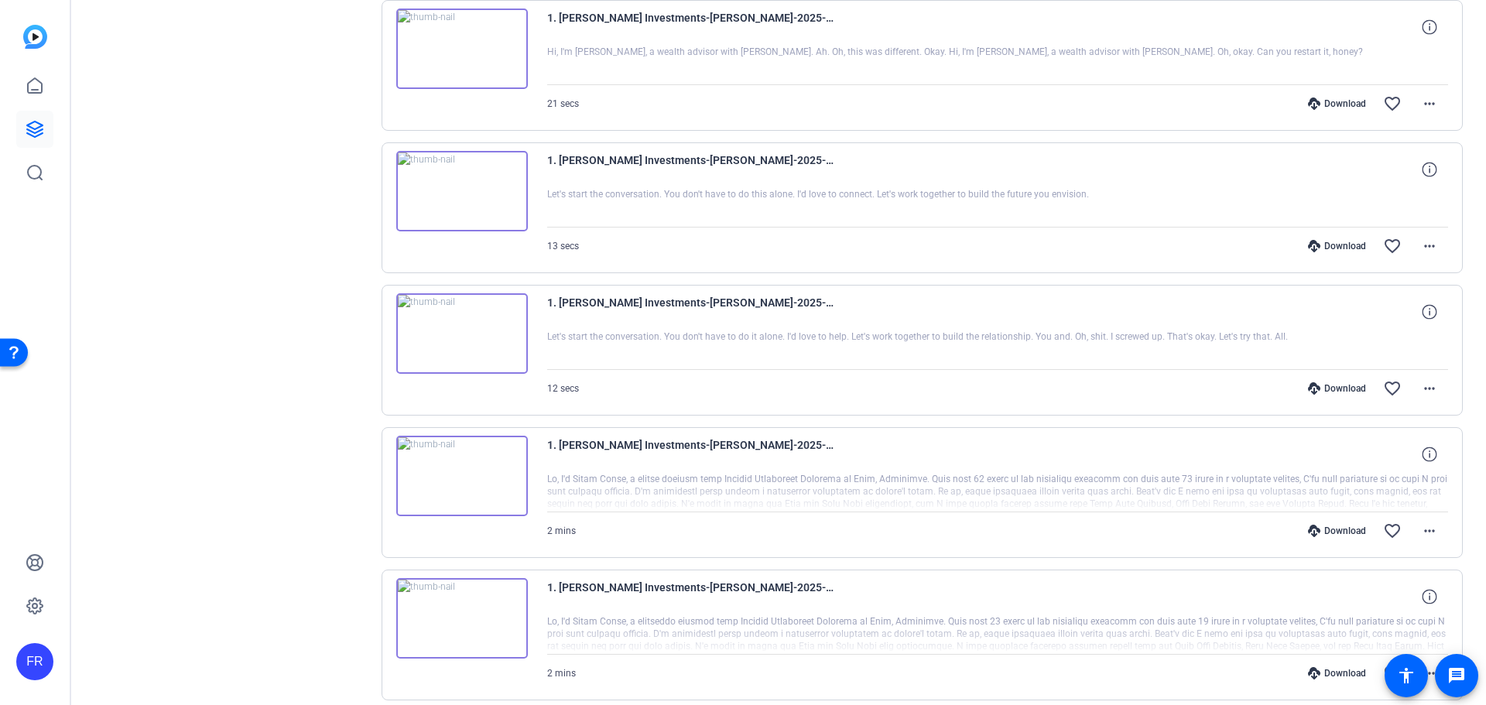
click at [455, 474] on img at bounding box center [462, 476] width 132 height 80
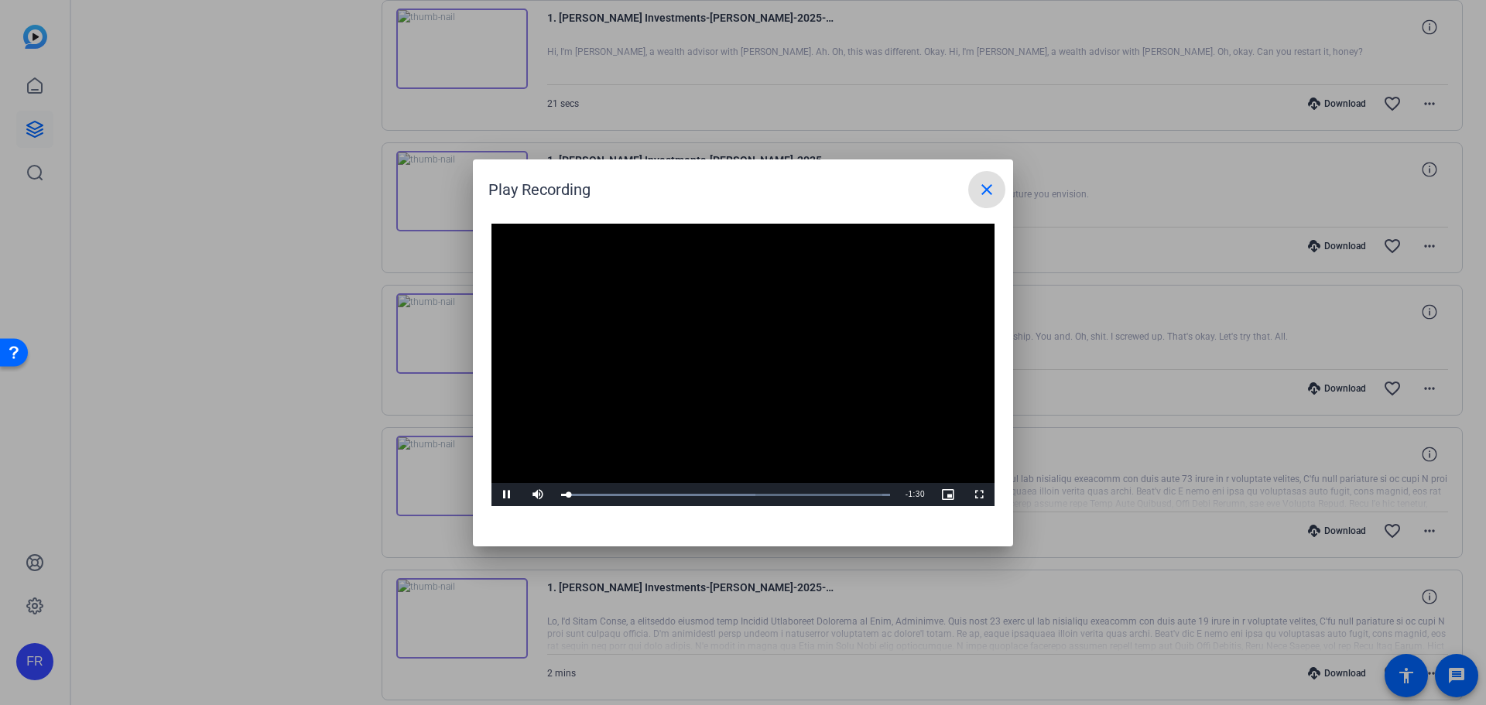
drag, startPoint x: 998, startPoint y: 187, endPoint x: 988, endPoint y: 214, distance: 28.2
click at [997, 190] on span at bounding box center [986, 189] width 37 height 37
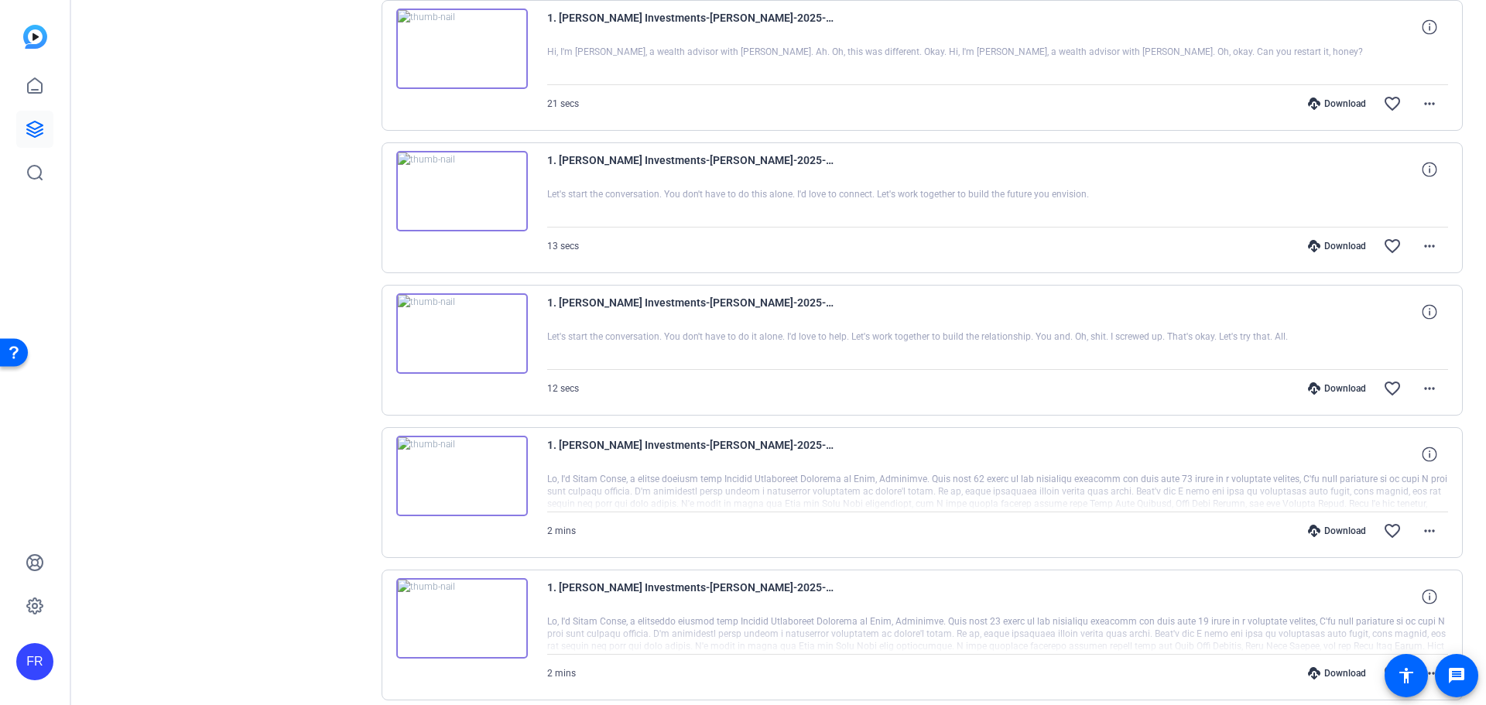
click at [1313, 528] on div "Download" at bounding box center [1337, 531] width 74 height 12
click at [1335, 245] on div "Download" at bounding box center [1337, 246] width 74 height 12
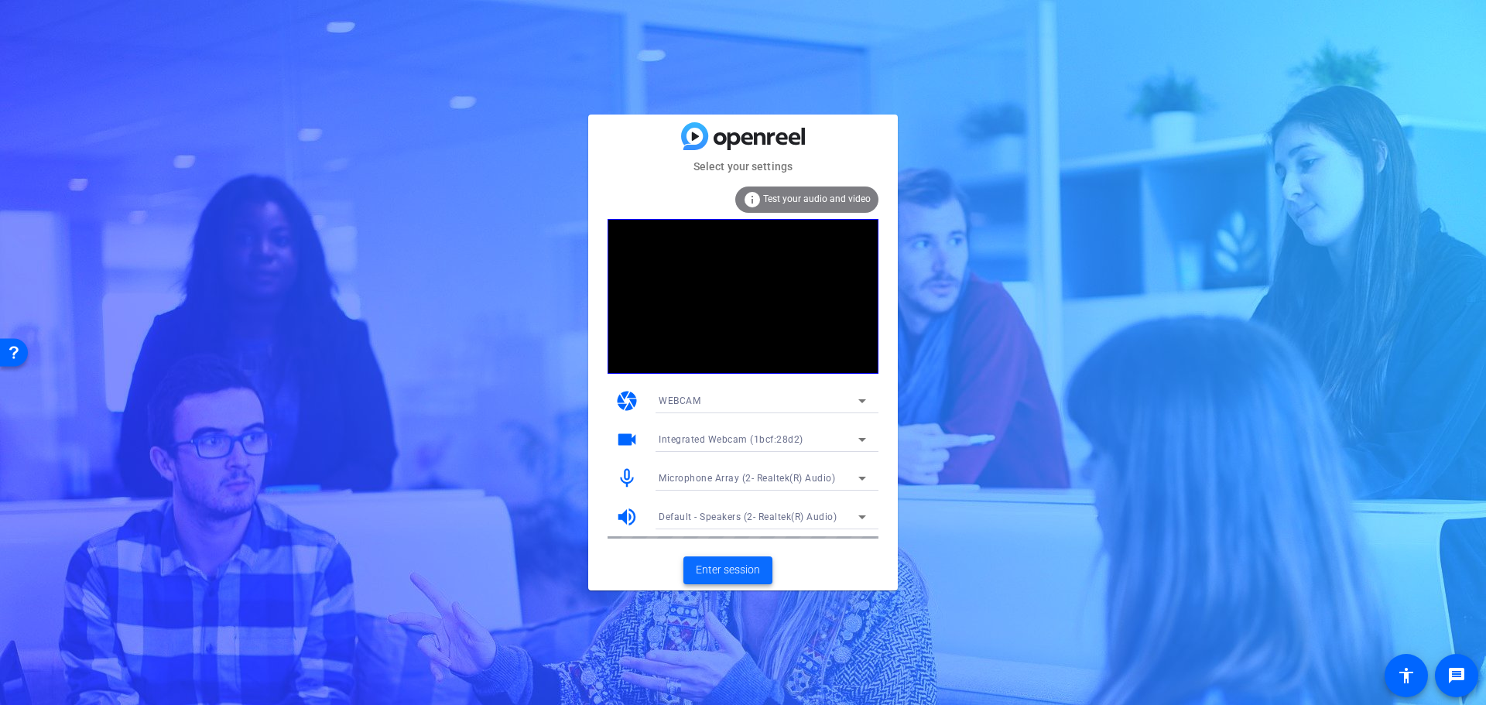
click at [710, 568] on span "Enter session" at bounding box center [728, 570] width 64 height 16
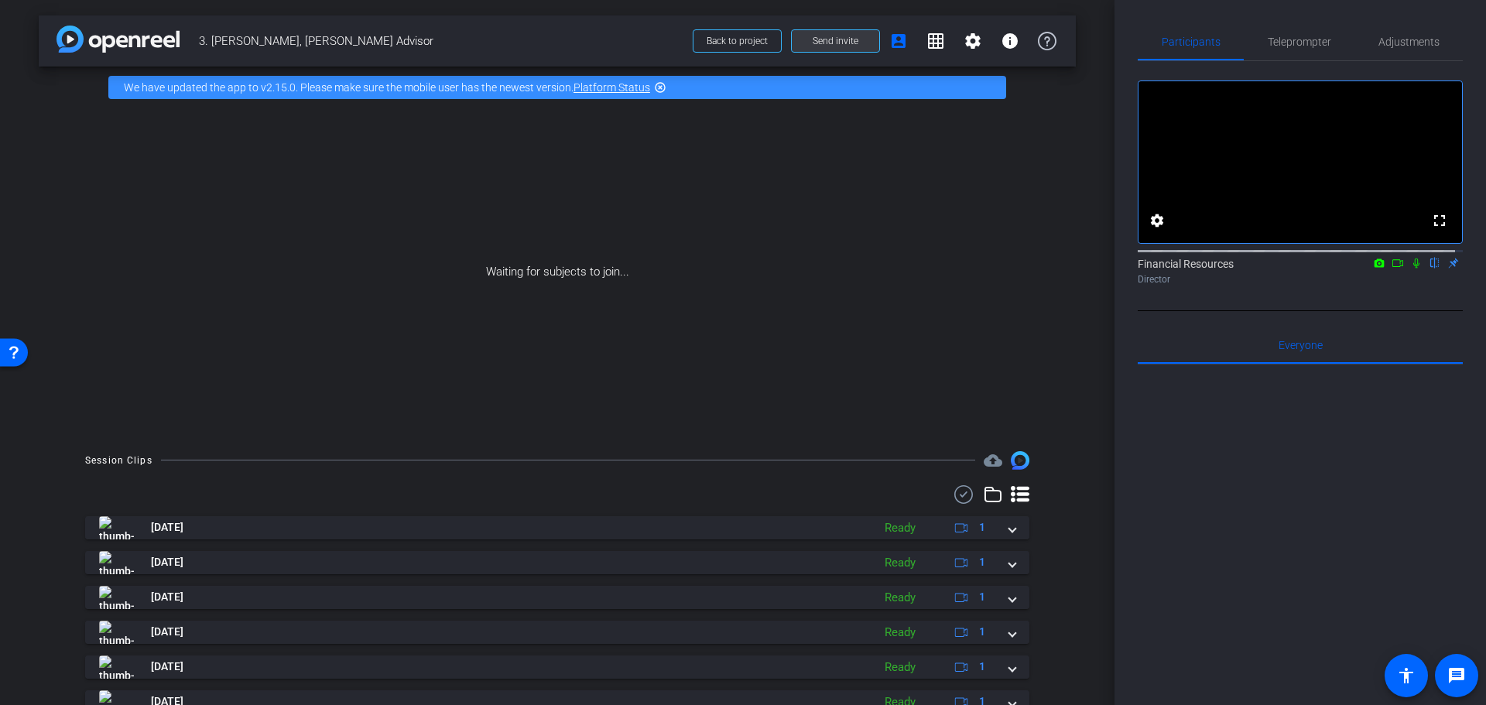
click at [803, 37] on span at bounding box center [835, 40] width 87 height 37
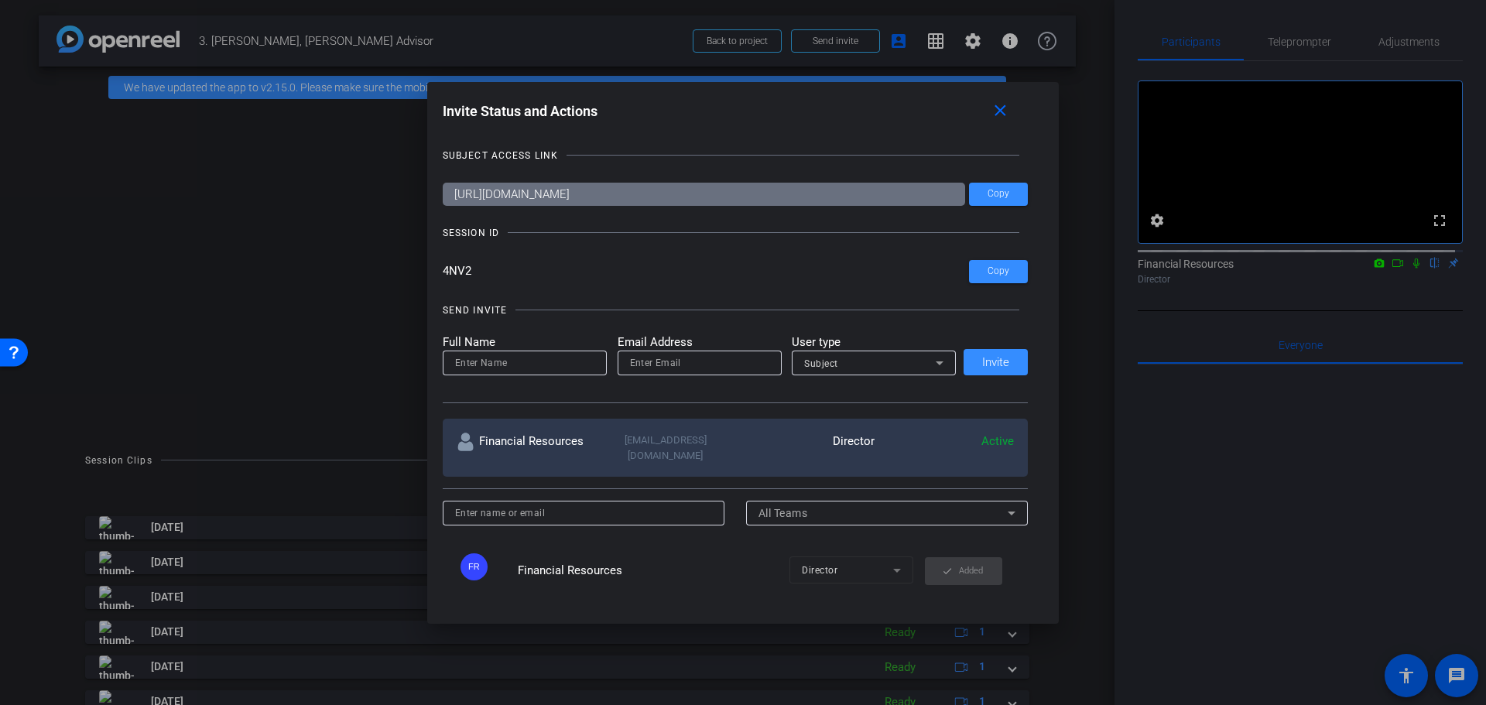
click at [361, 211] on div at bounding box center [743, 352] width 1486 height 705
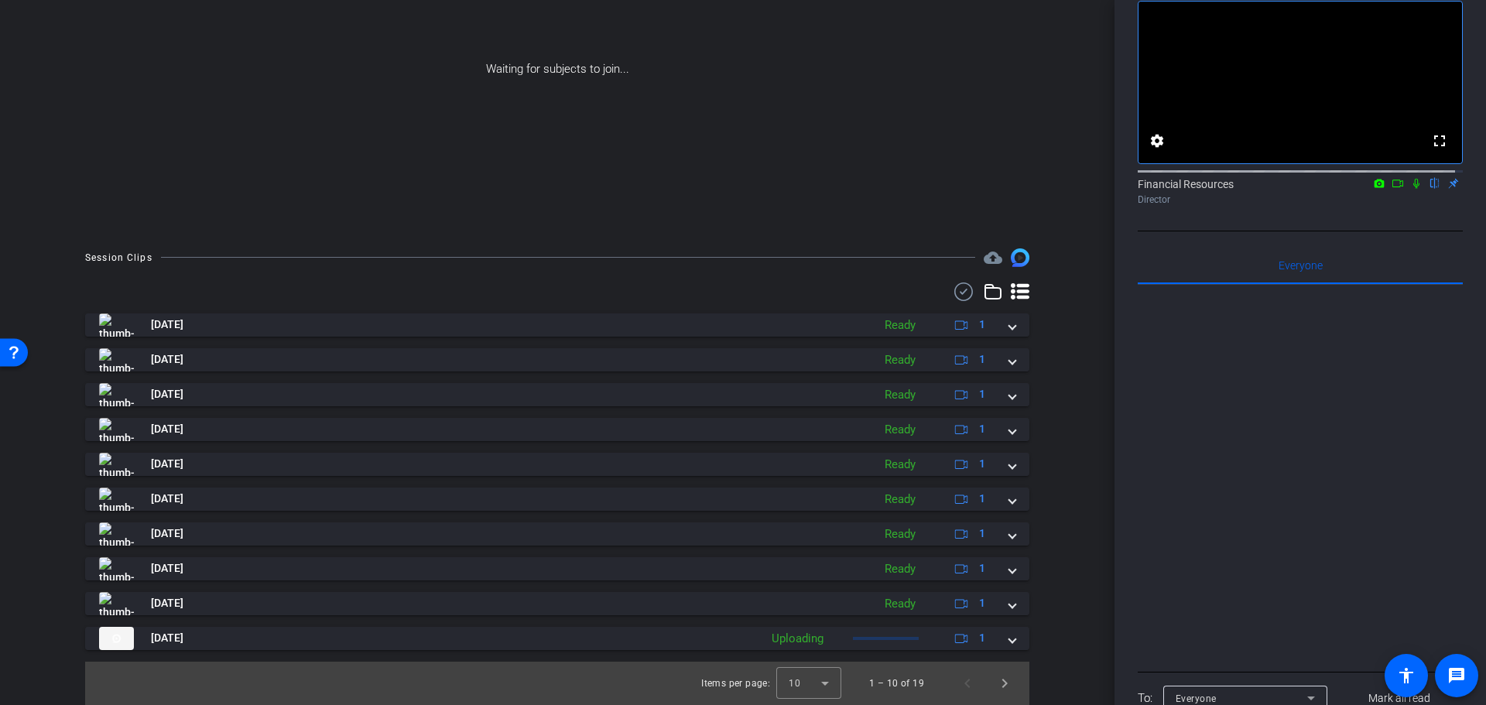
scroll to position [80, 0]
click at [993, 683] on span "Next page" at bounding box center [1004, 683] width 37 height 37
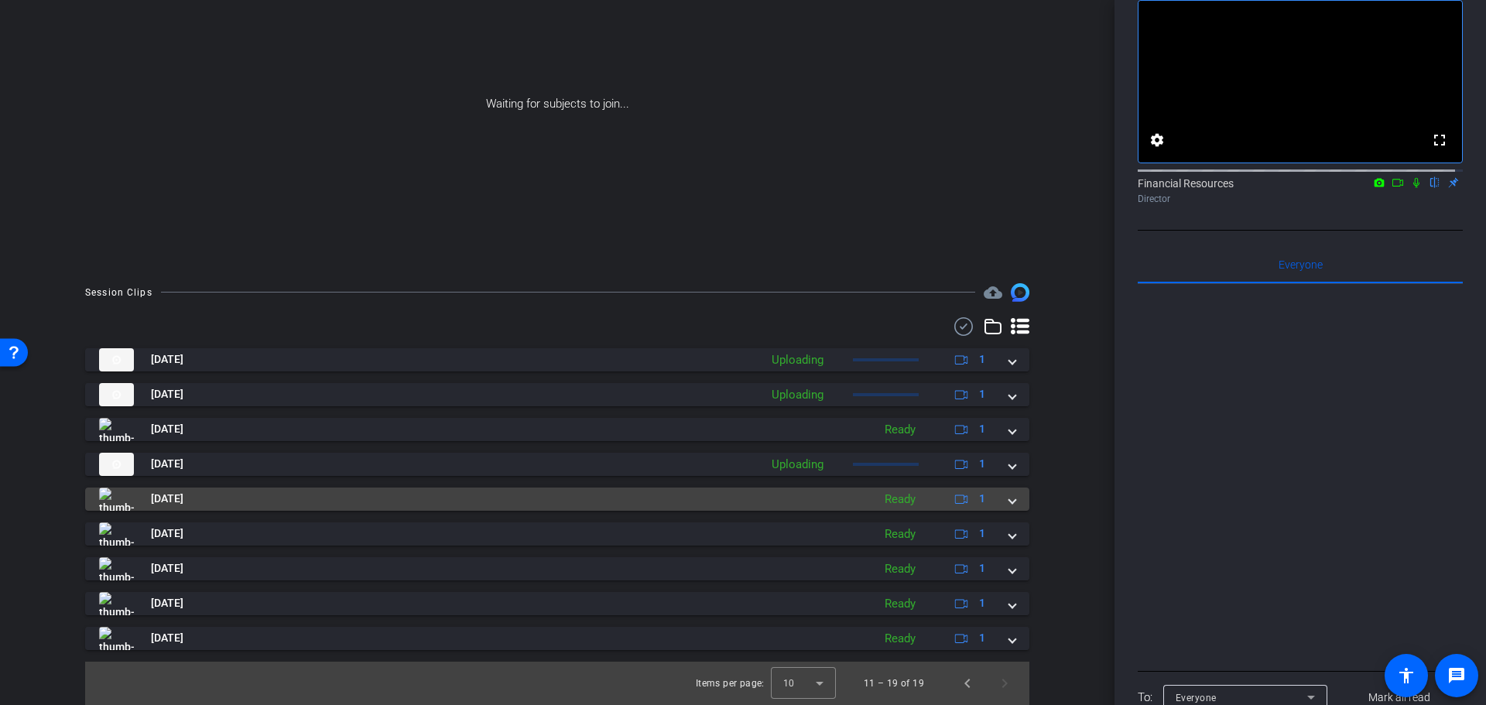
click at [112, 498] on img at bounding box center [116, 499] width 35 height 23
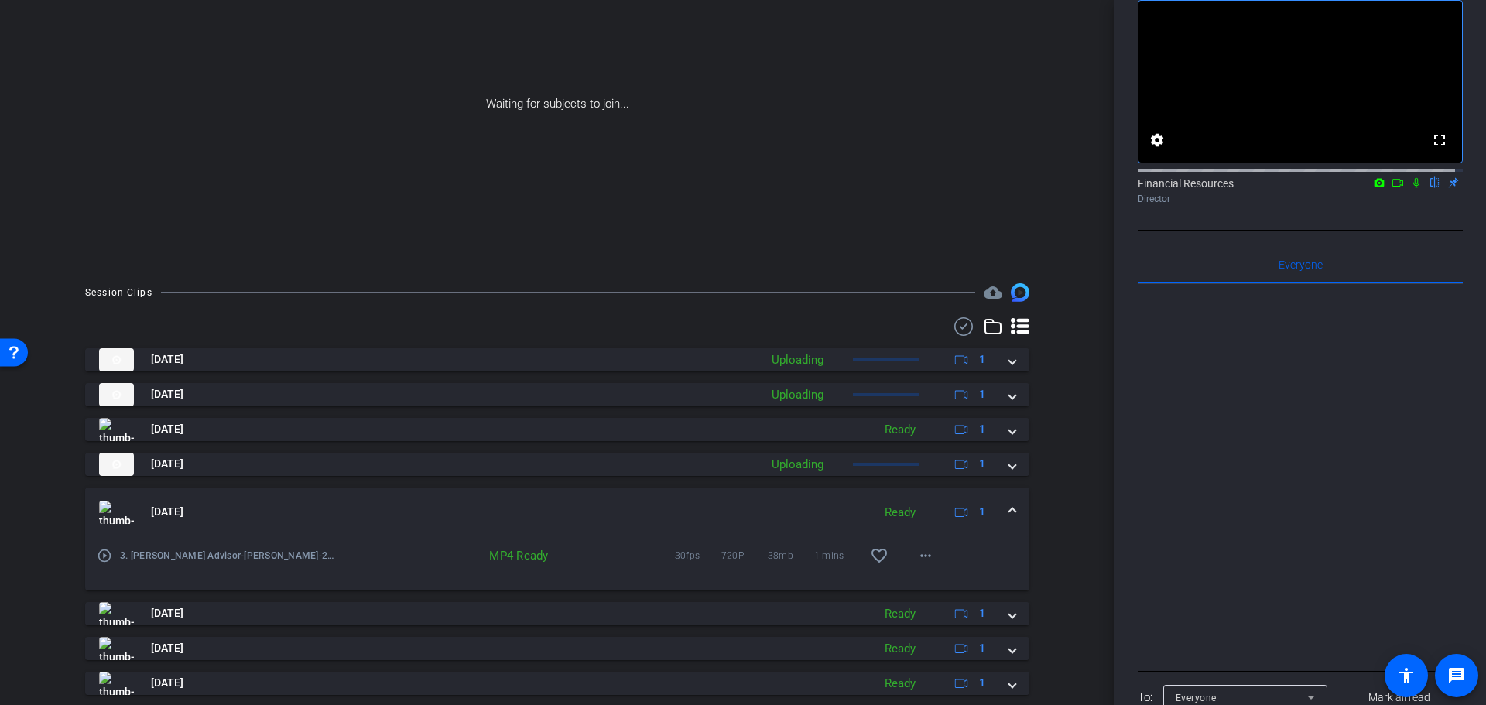
click at [104, 551] on mat-icon "play_circle_outline" at bounding box center [104, 555] width 15 height 15
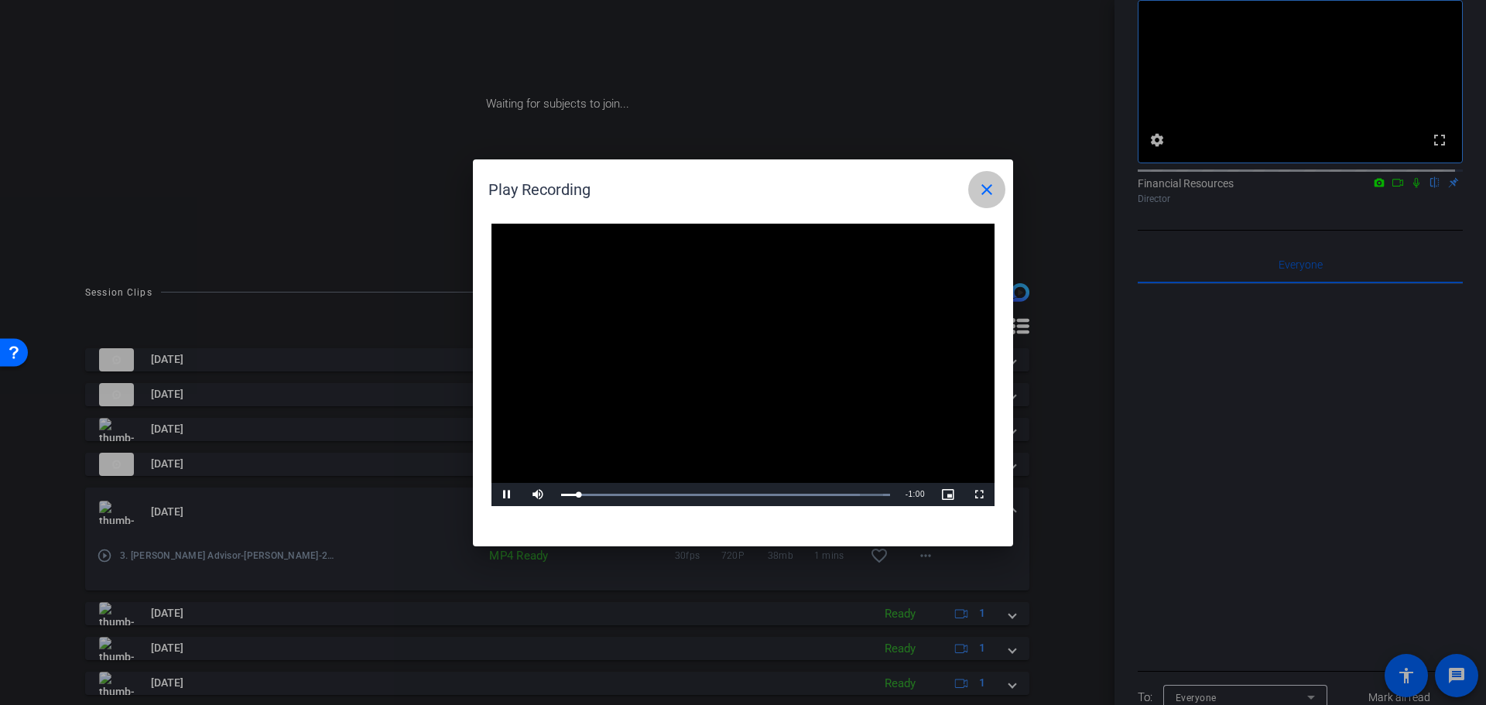
drag, startPoint x: 985, startPoint y: 185, endPoint x: 978, endPoint y: 192, distance: 9.3
click at [981, 189] on mat-icon "close" at bounding box center [987, 189] width 19 height 19
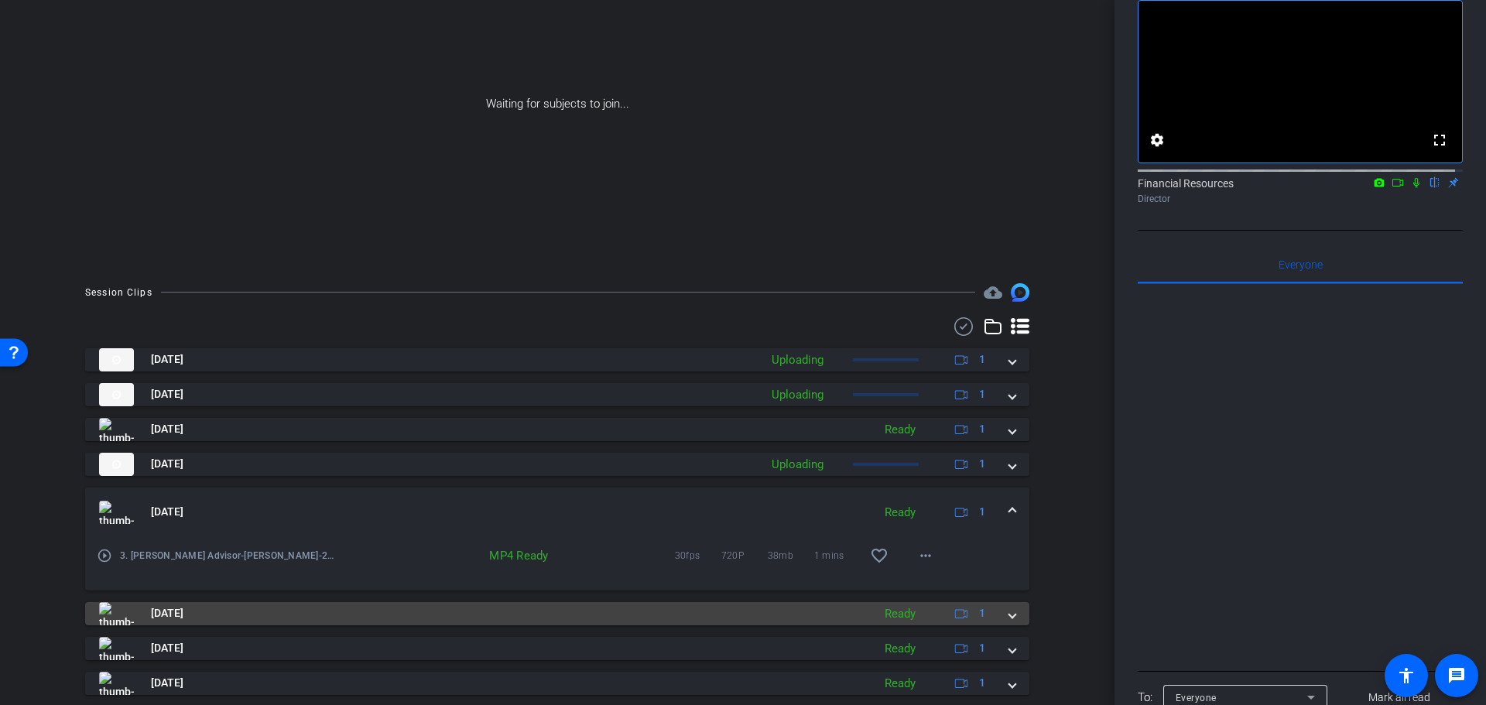
click at [116, 615] on img at bounding box center [116, 613] width 35 height 23
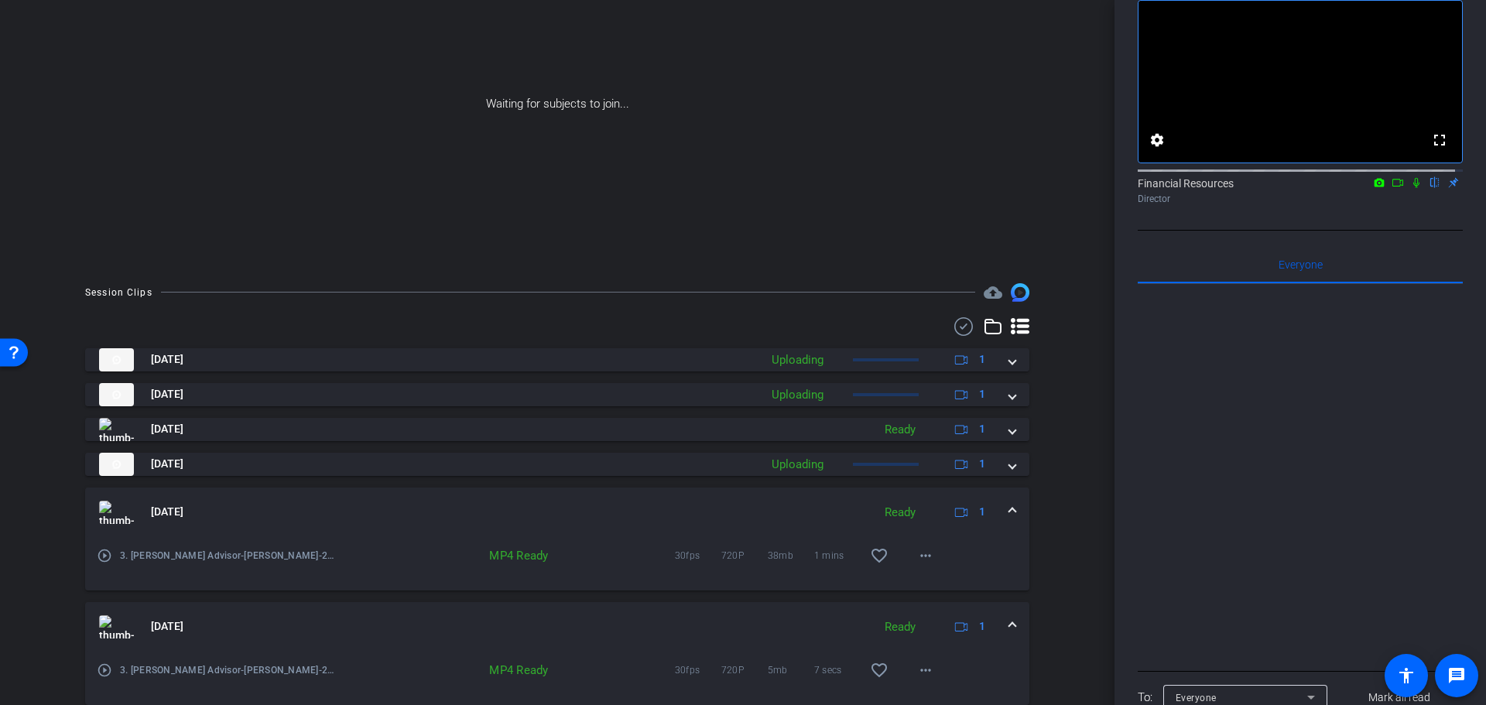
click at [103, 668] on mat-icon "play_circle_outline" at bounding box center [104, 670] width 15 height 15
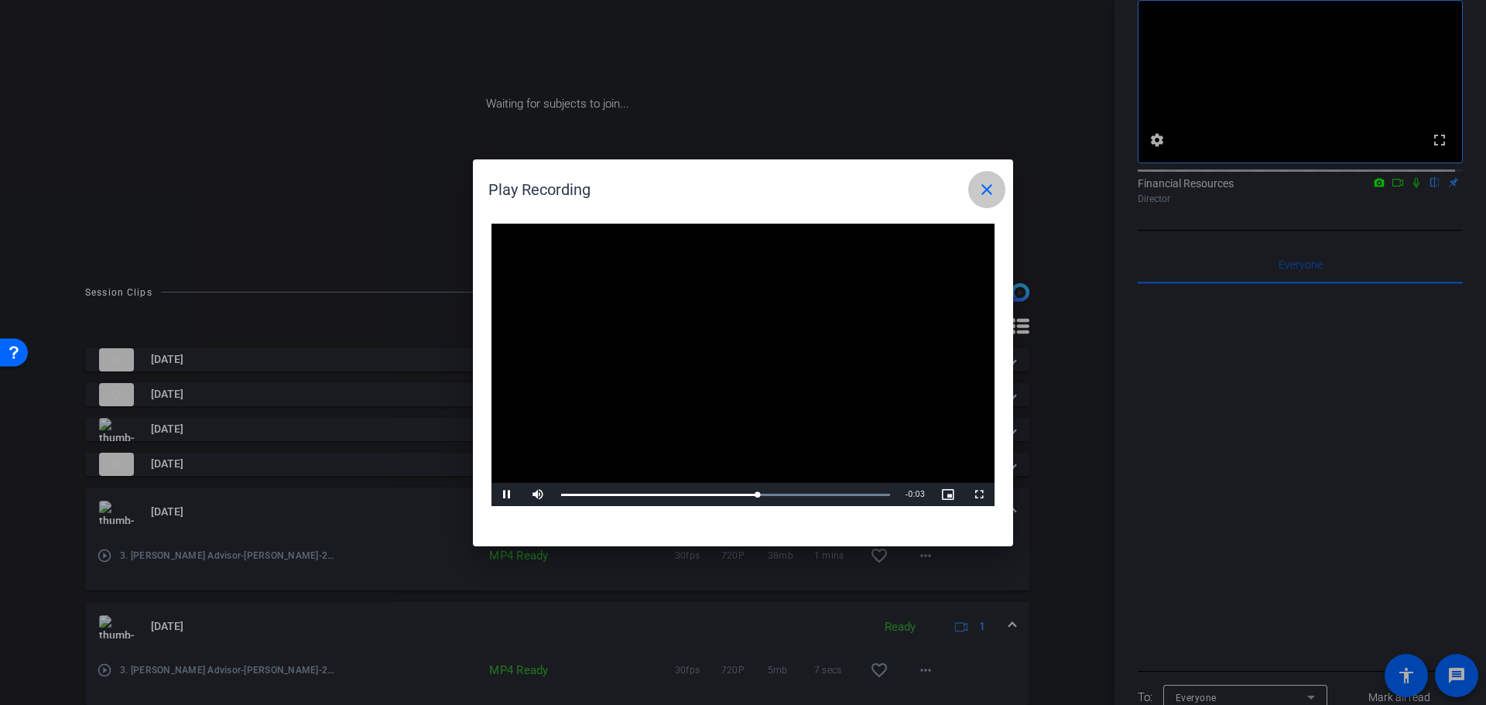
click at [983, 188] on mat-icon "close" at bounding box center [987, 189] width 19 height 19
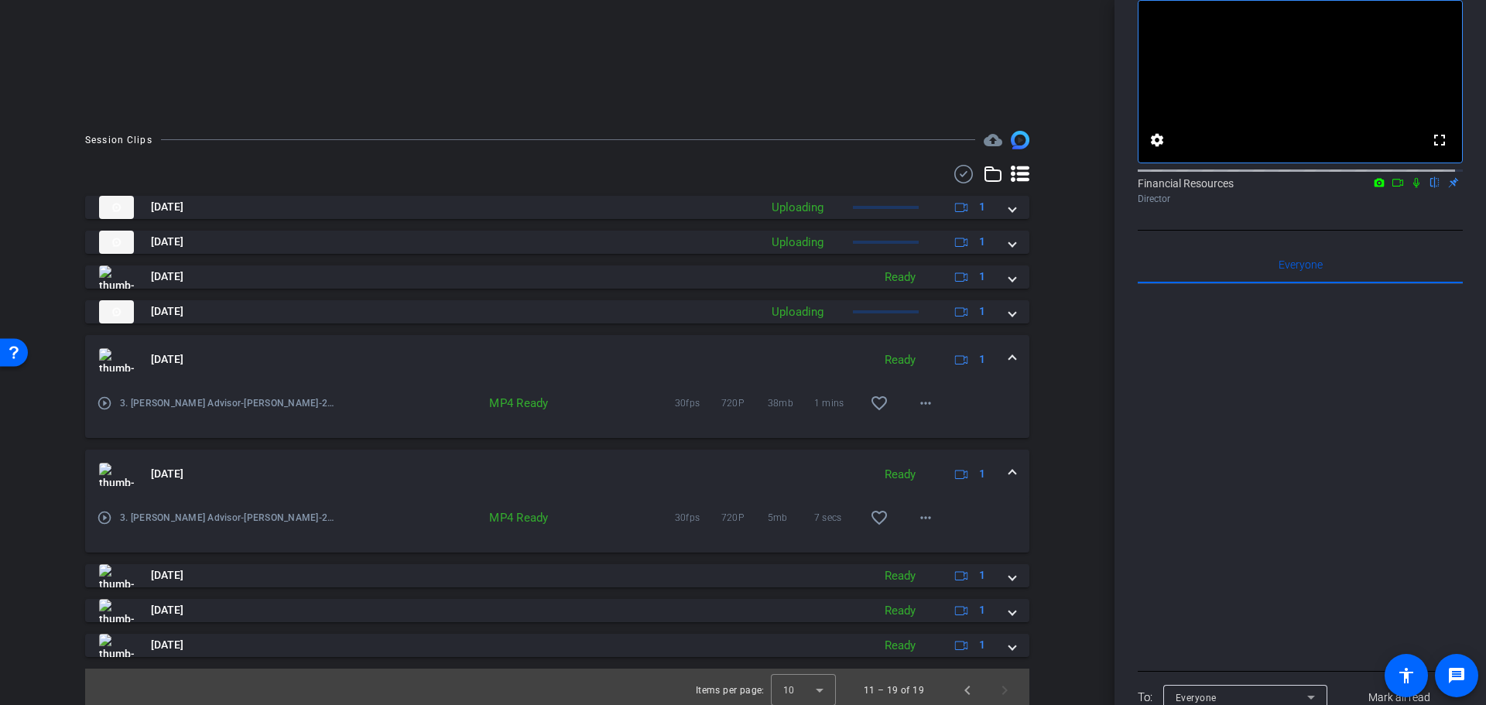
scroll to position [322, 0]
click at [101, 515] on mat-icon "play_circle_outline" at bounding box center [104, 516] width 15 height 15
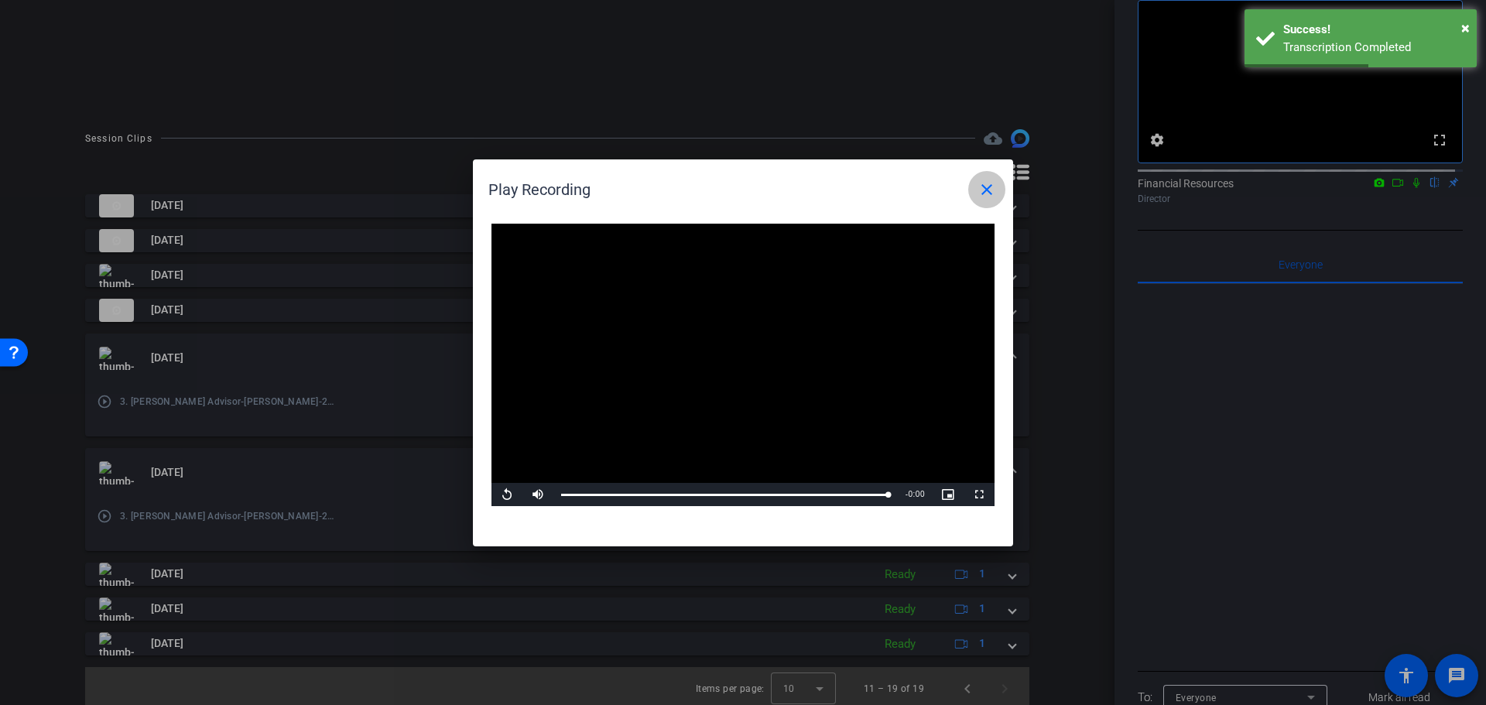
click at [992, 193] on mat-icon "close" at bounding box center [987, 189] width 19 height 19
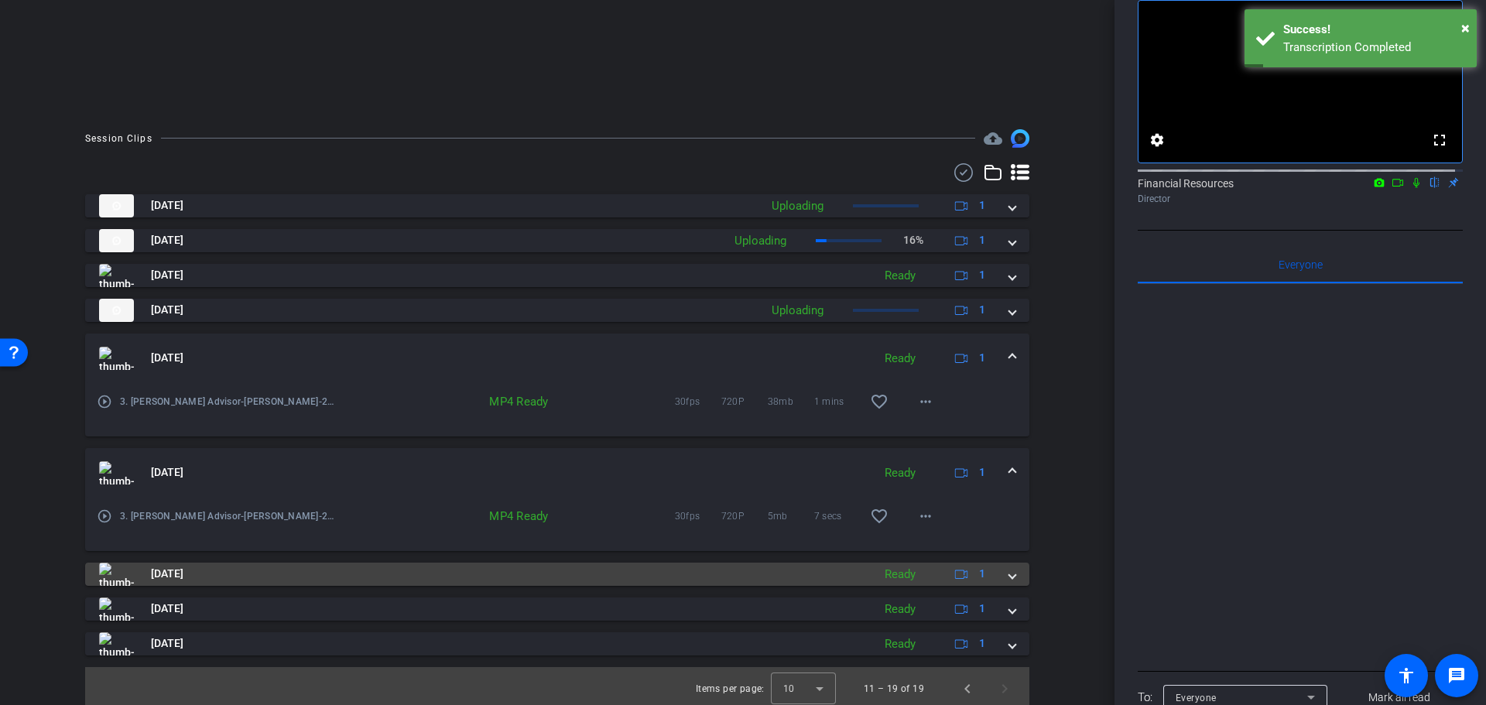
click at [164, 571] on span "Aug 20, 2025" at bounding box center [167, 574] width 33 height 16
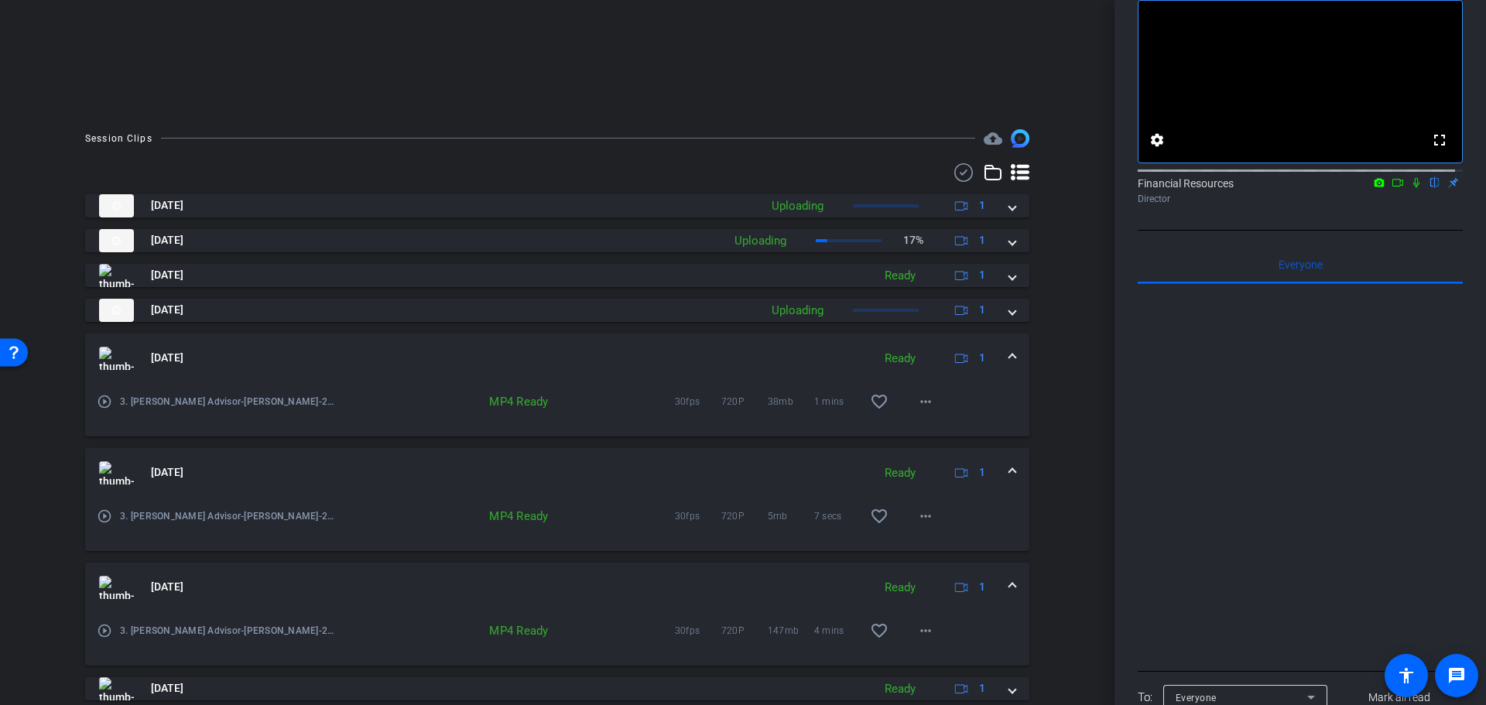
click at [108, 630] on mat-icon "play_circle_outline" at bounding box center [104, 630] width 15 height 15
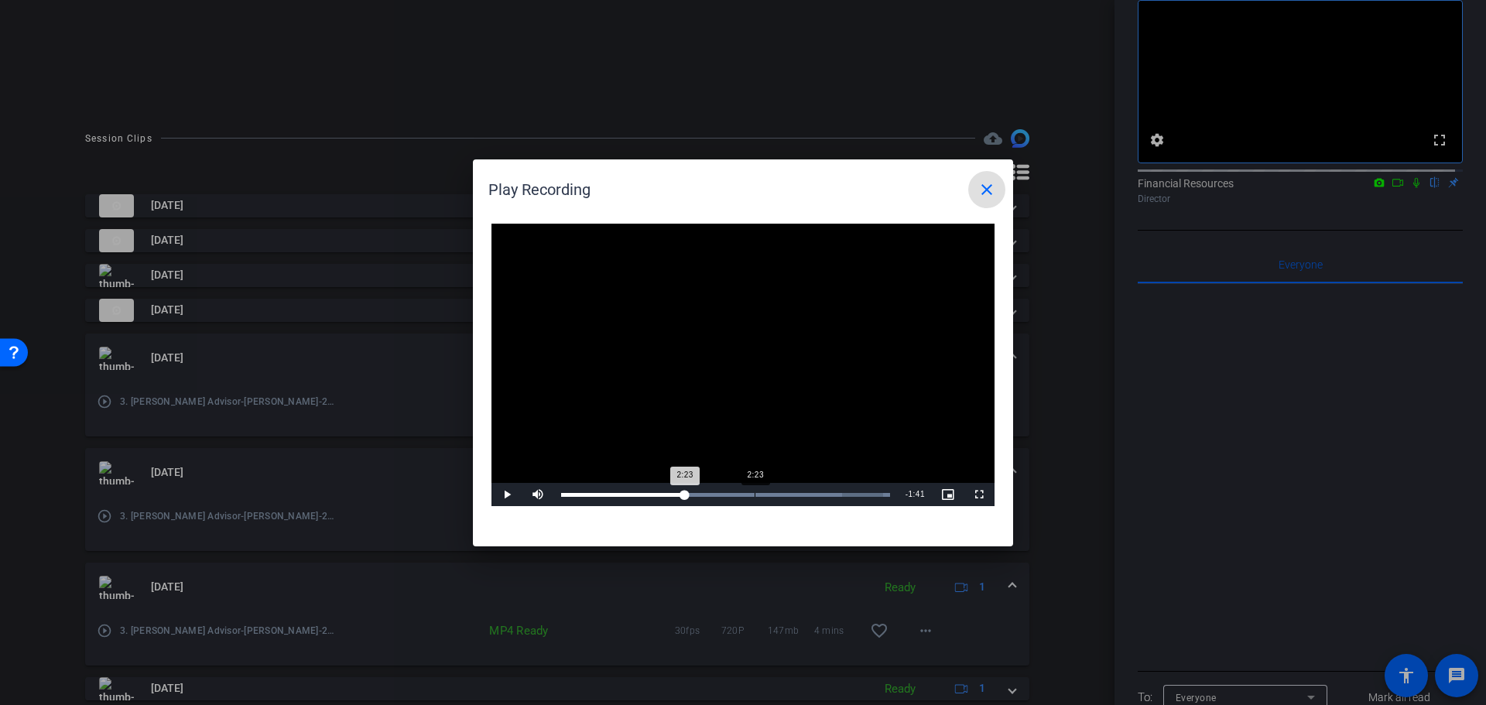
drag, startPoint x: 572, startPoint y: 495, endPoint x: 755, endPoint y: 495, distance: 182.7
click at [755, 495] on div "Loaded : 100.00% 2:23 2:23" at bounding box center [725, 495] width 329 height 4
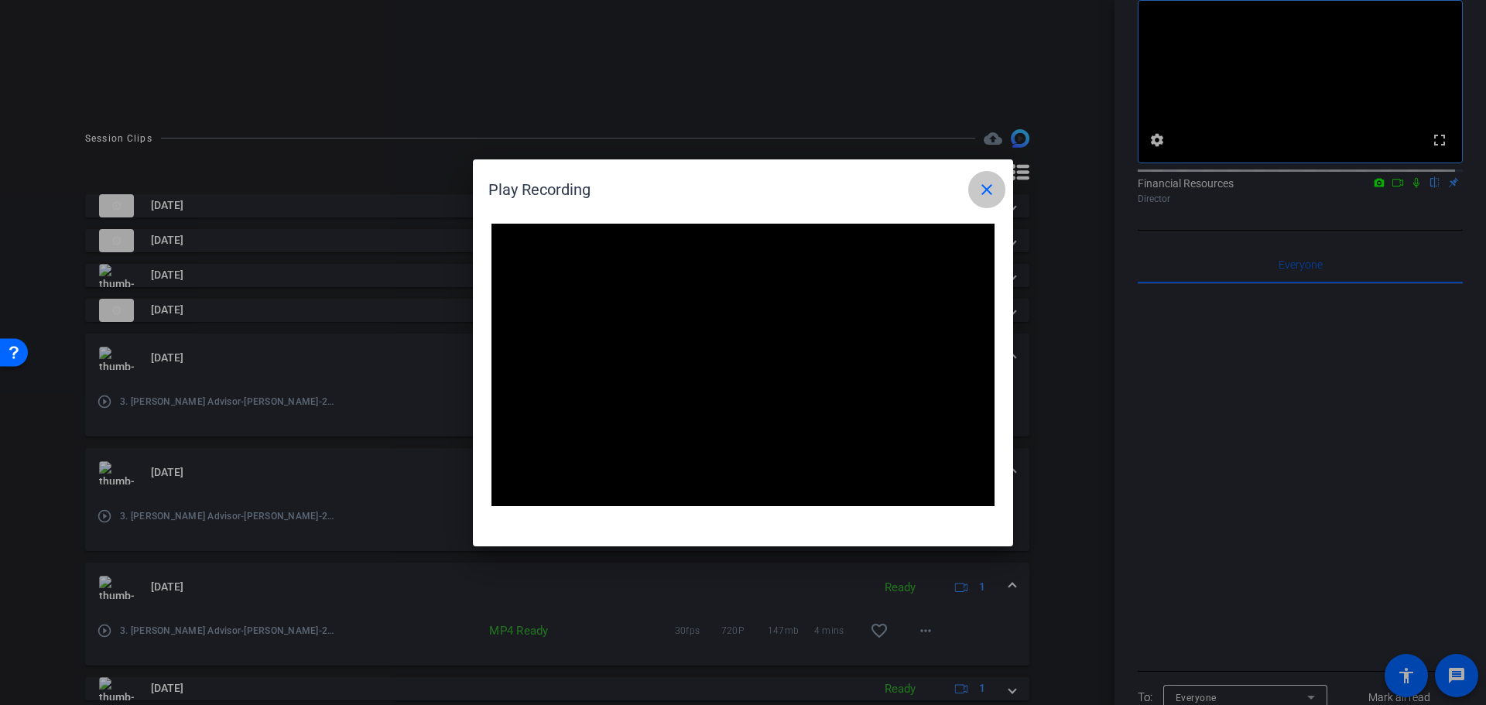
drag, startPoint x: 989, startPoint y: 191, endPoint x: 985, endPoint y: 217, distance: 26.7
click at [989, 193] on mat-icon "close" at bounding box center [987, 189] width 19 height 19
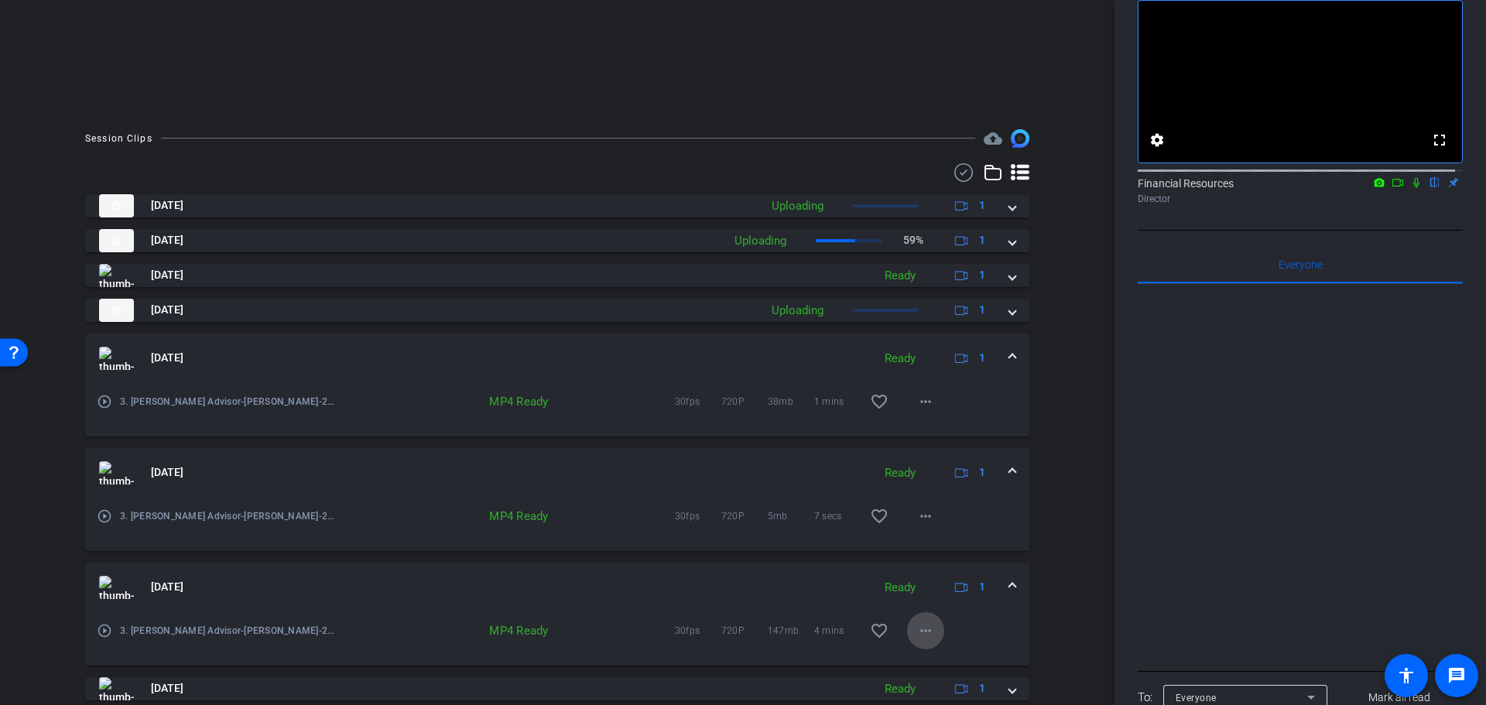
click at [916, 636] on mat-icon "more_horiz" at bounding box center [925, 631] width 19 height 19
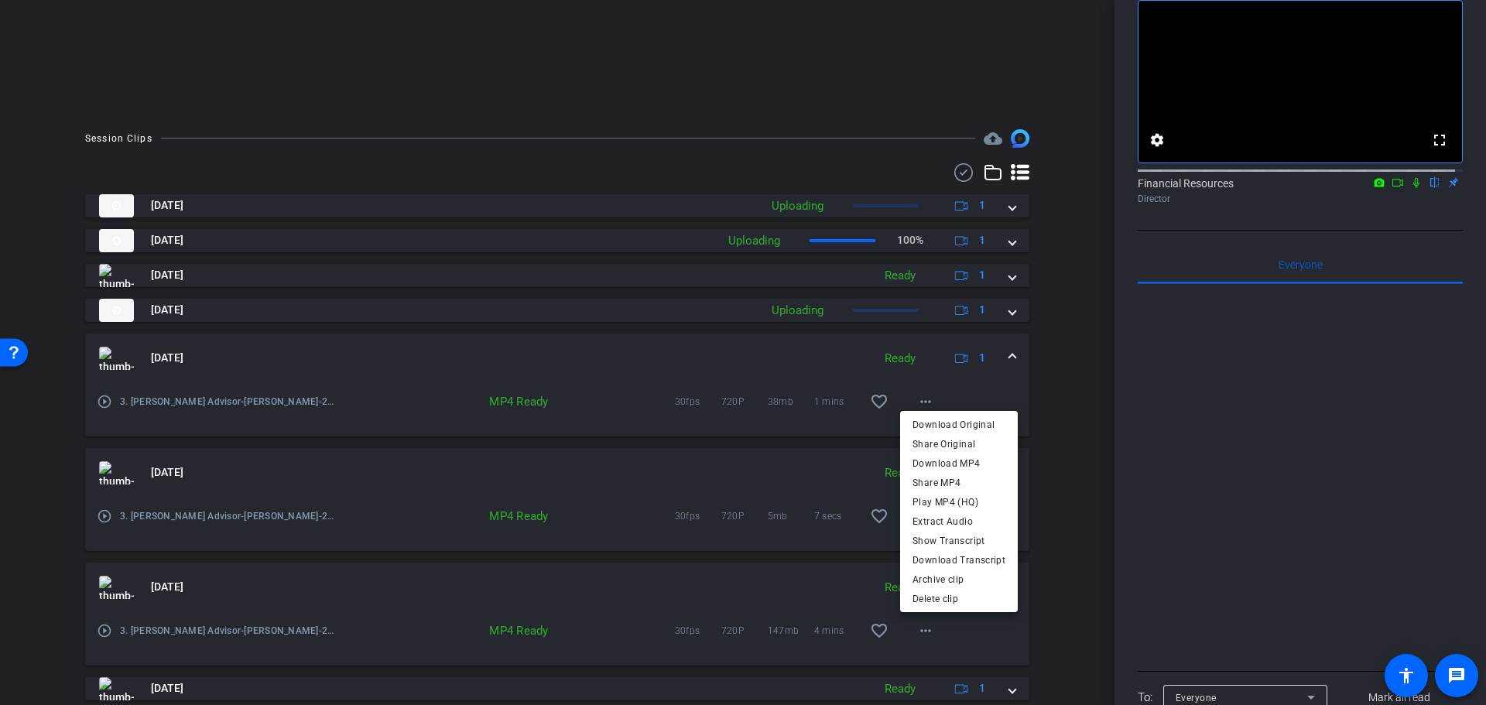
click at [103, 517] on div at bounding box center [743, 352] width 1486 height 705
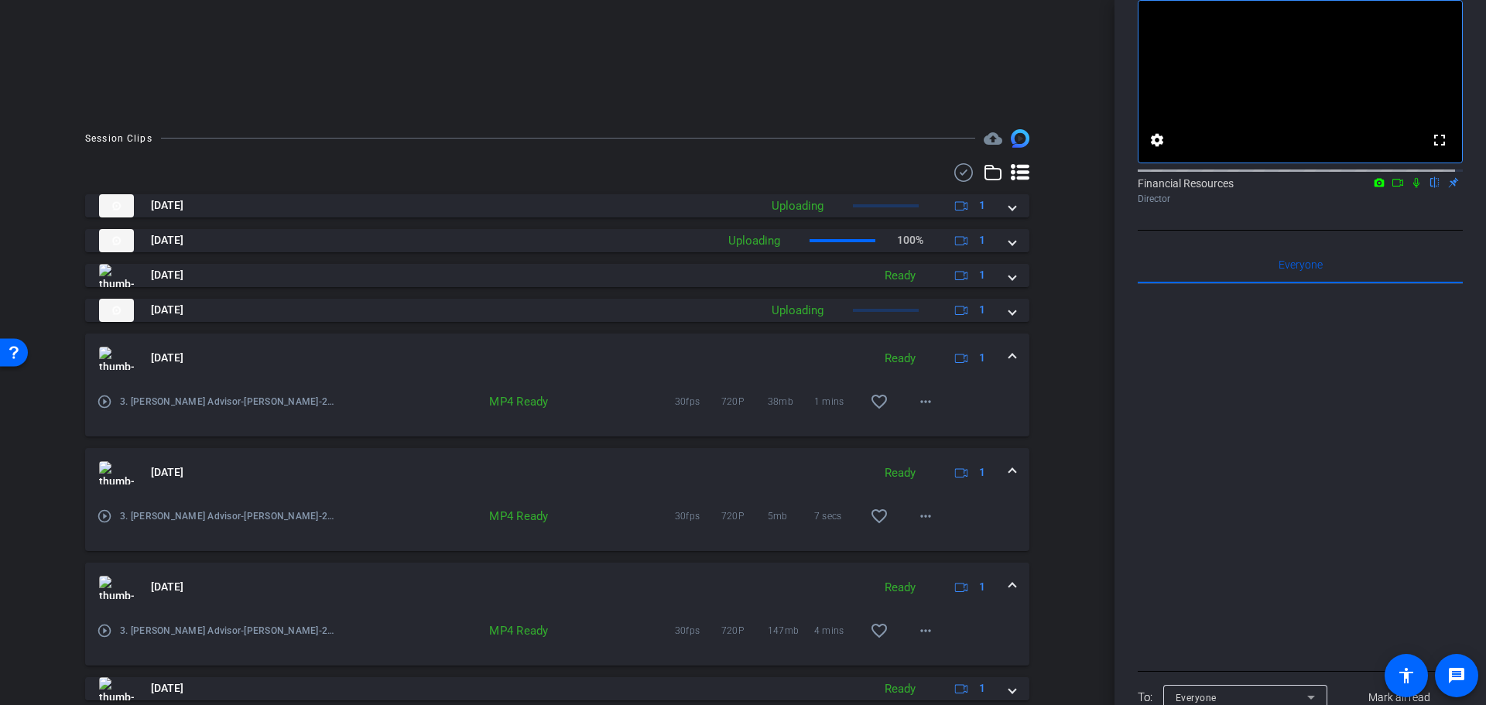
click at [166, 470] on span "Aug 20, 2025" at bounding box center [167, 472] width 33 height 16
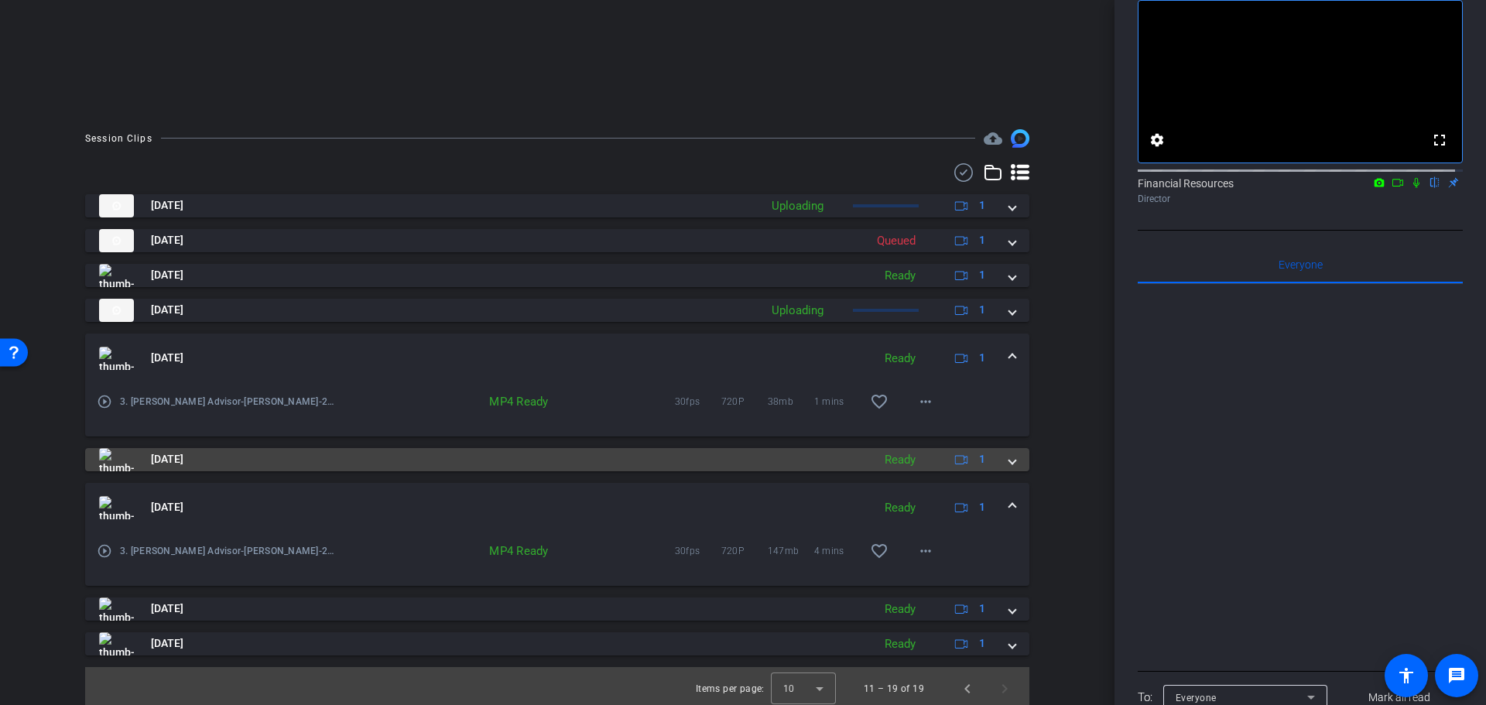
click at [128, 457] on img at bounding box center [116, 459] width 35 height 23
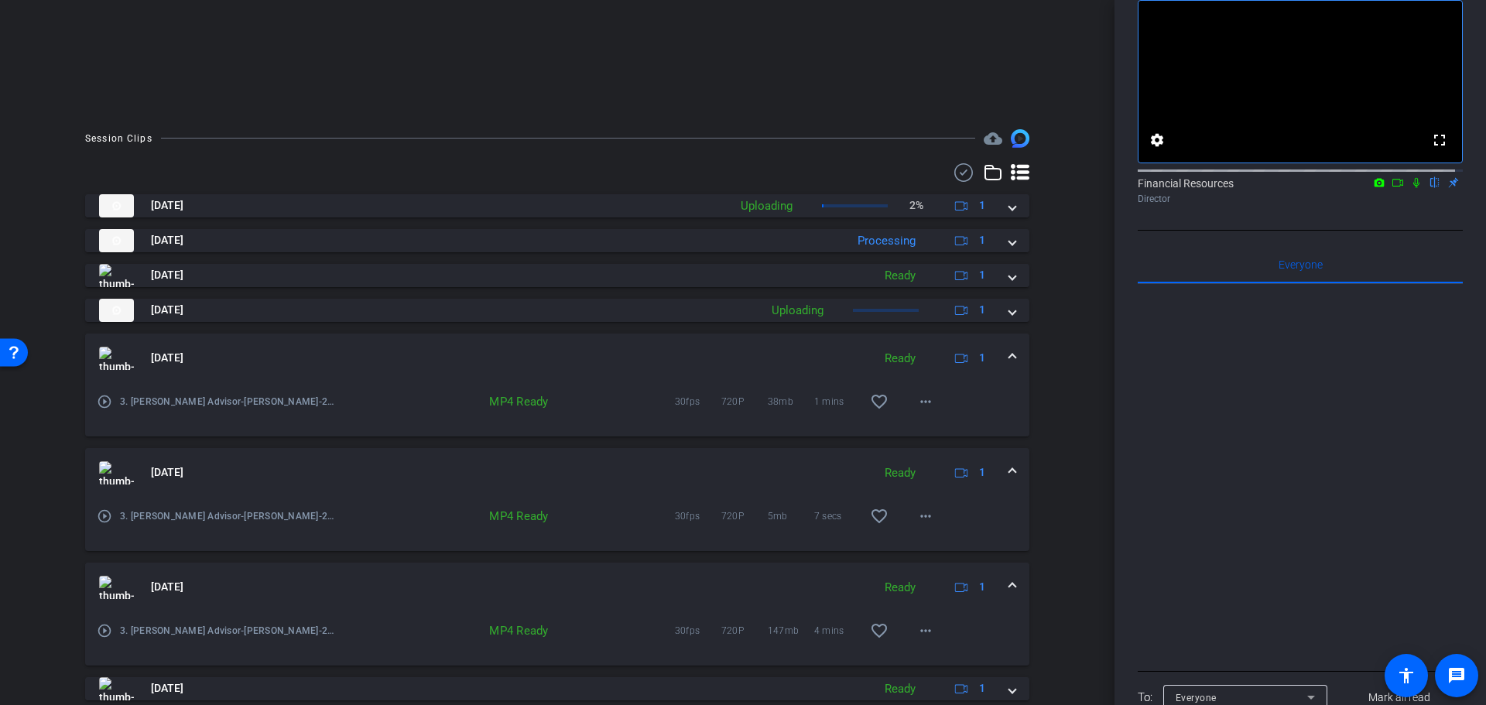
click at [104, 513] on mat-icon "play_circle_outline" at bounding box center [104, 516] width 15 height 15
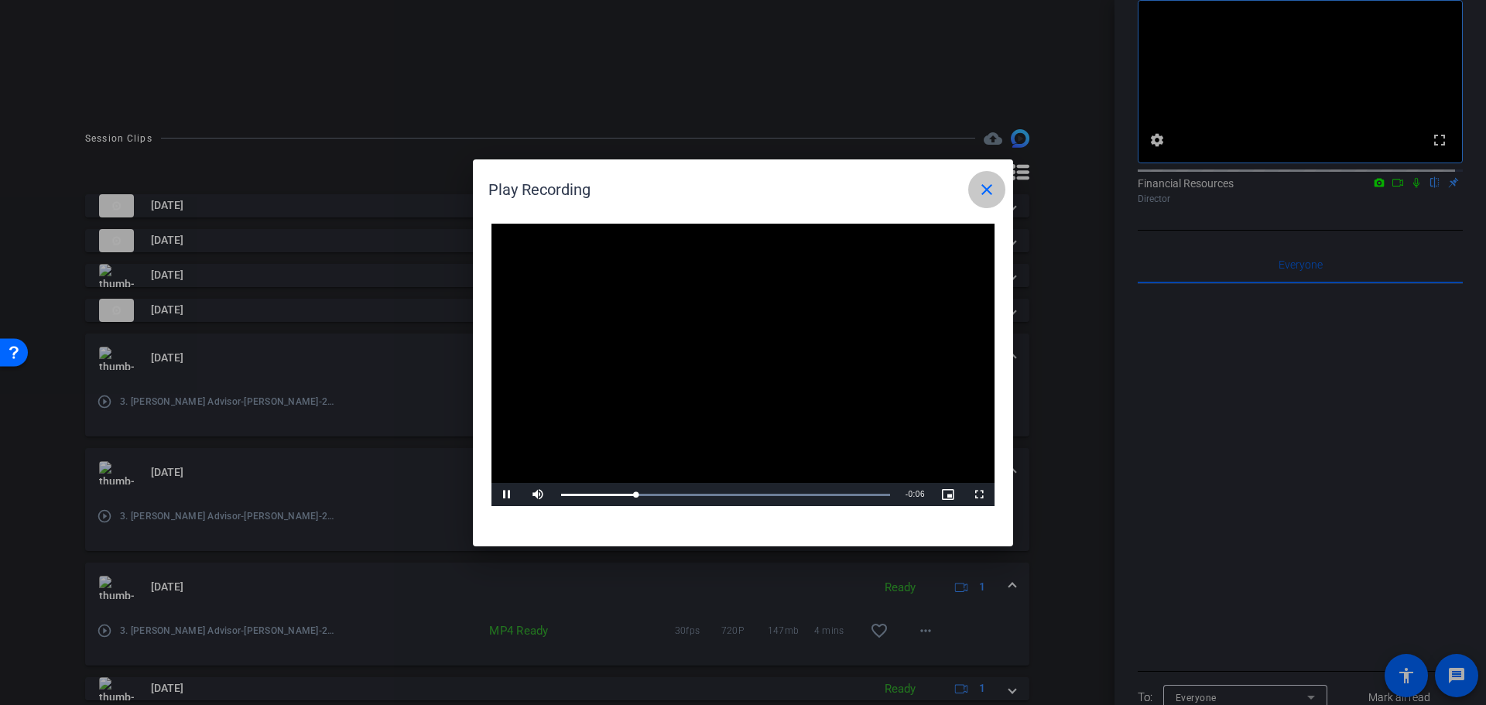
drag, startPoint x: 992, startPoint y: 194, endPoint x: 968, endPoint y: 200, distance: 25.5
click at [988, 194] on mat-icon "close" at bounding box center [987, 189] width 19 height 19
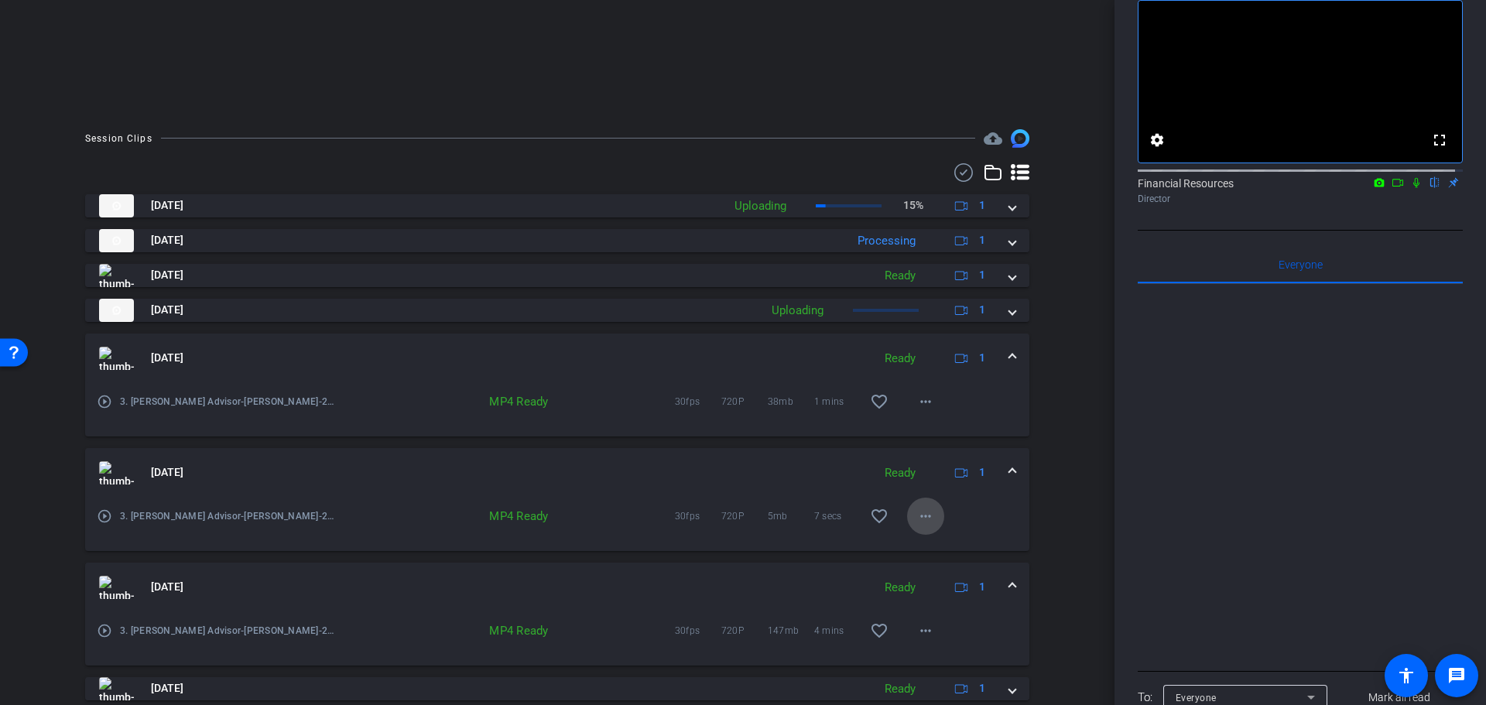
click at [916, 511] on mat-icon "more_horiz" at bounding box center [925, 516] width 19 height 19
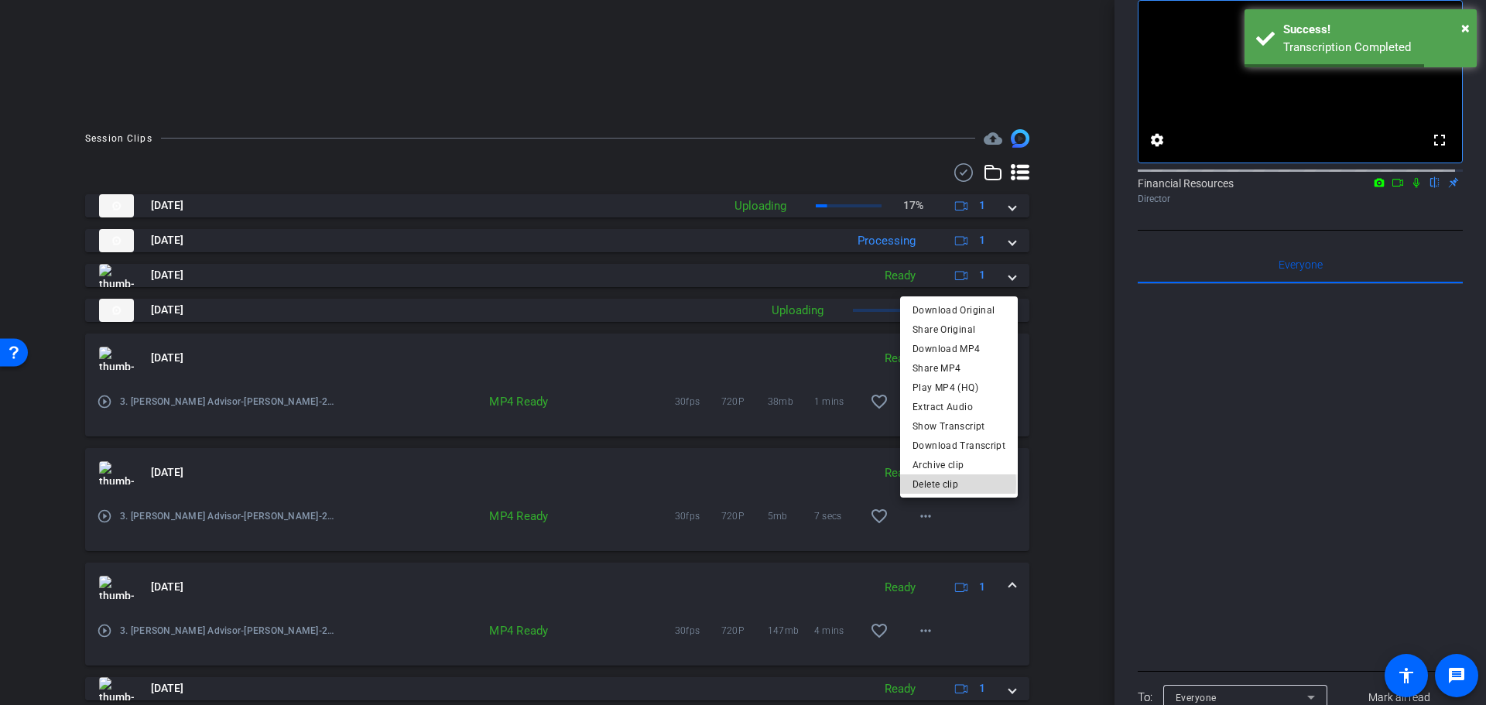
click at [936, 483] on span "Delete clip" at bounding box center [959, 483] width 93 height 19
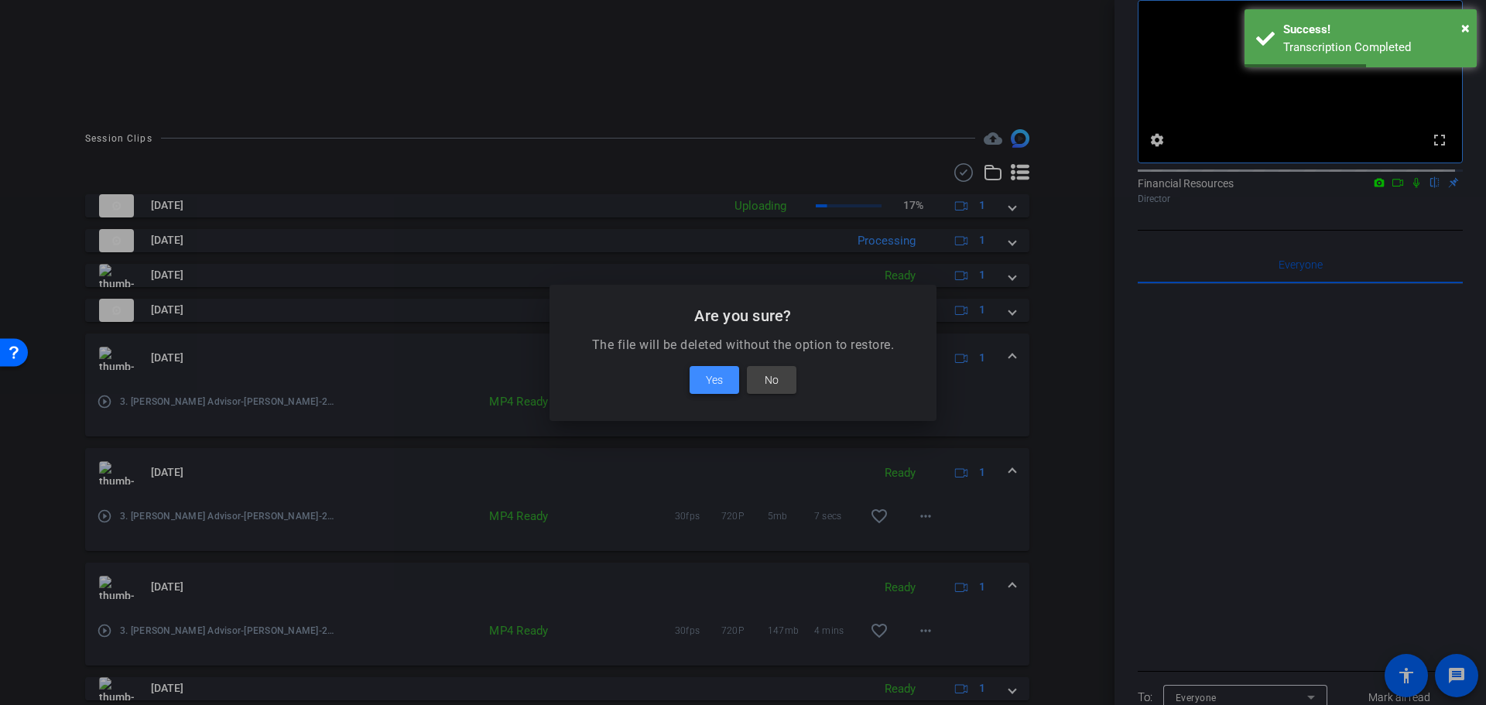
drag, startPoint x: 722, startPoint y: 377, endPoint x: 732, endPoint y: 385, distance: 12.7
click at [726, 378] on button "Yes" at bounding box center [715, 380] width 50 height 28
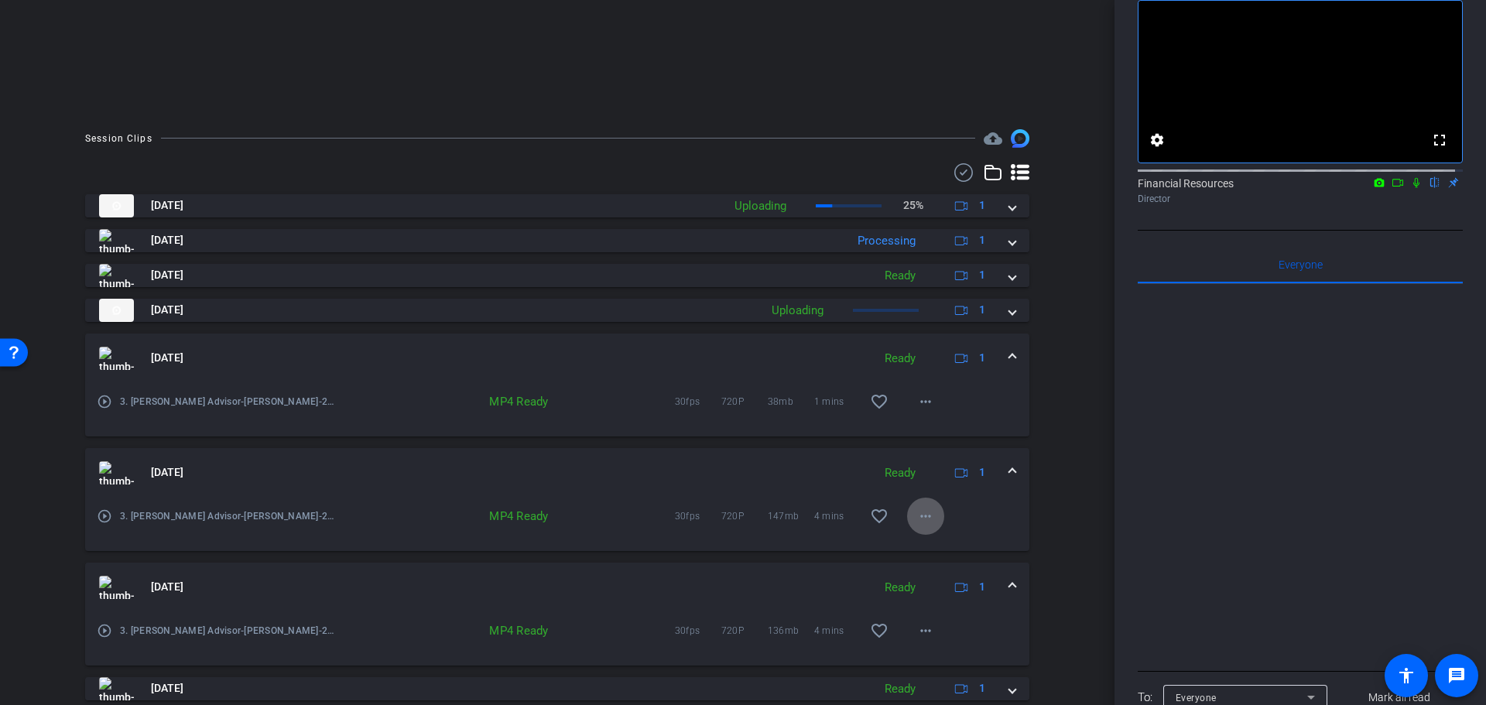
click at [102, 512] on mat-icon "play_circle_outline" at bounding box center [104, 516] width 15 height 15
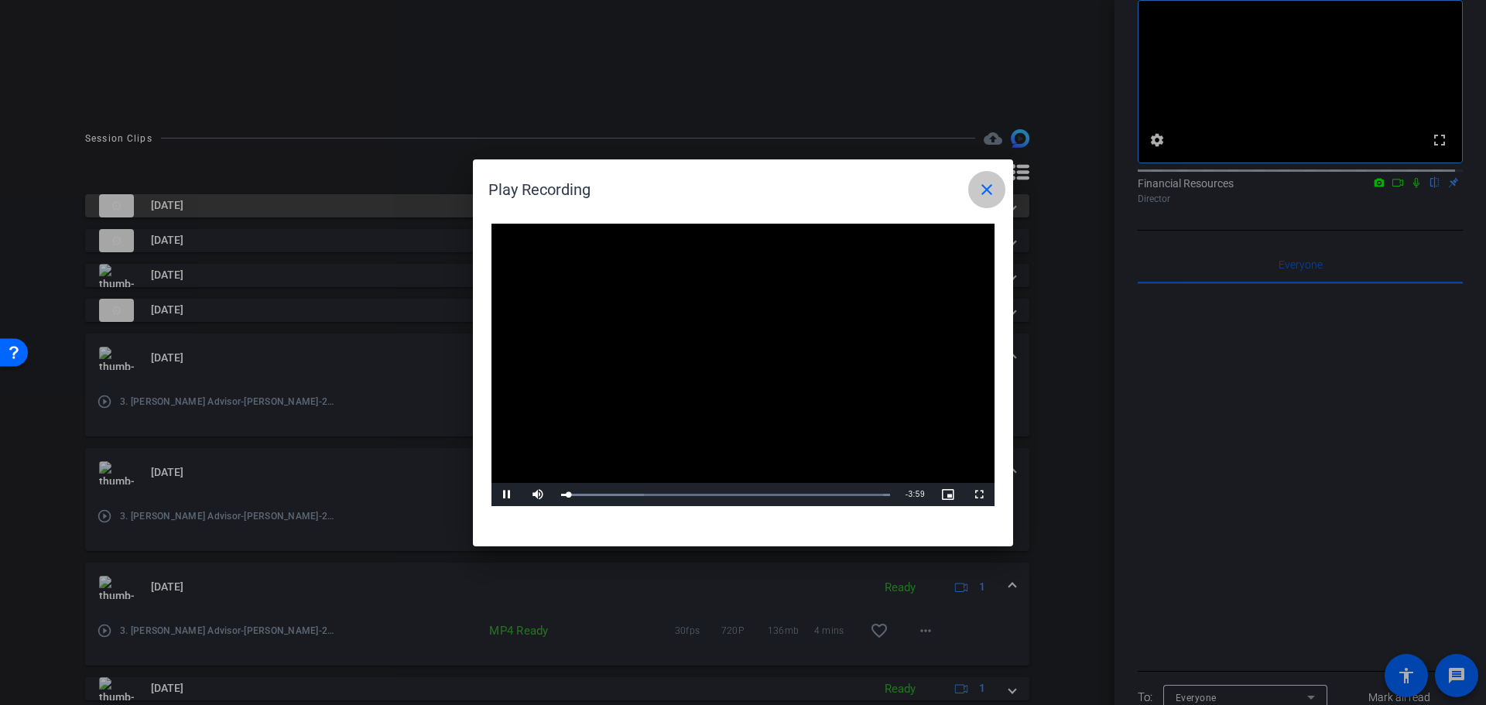
drag, startPoint x: 989, startPoint y: 188, endPoint x: 1009, endPoint y: 211, distance: 30.2
click at [992, 190] on mat-icon "close" at bounding box center [987, 189] width 19 height 19
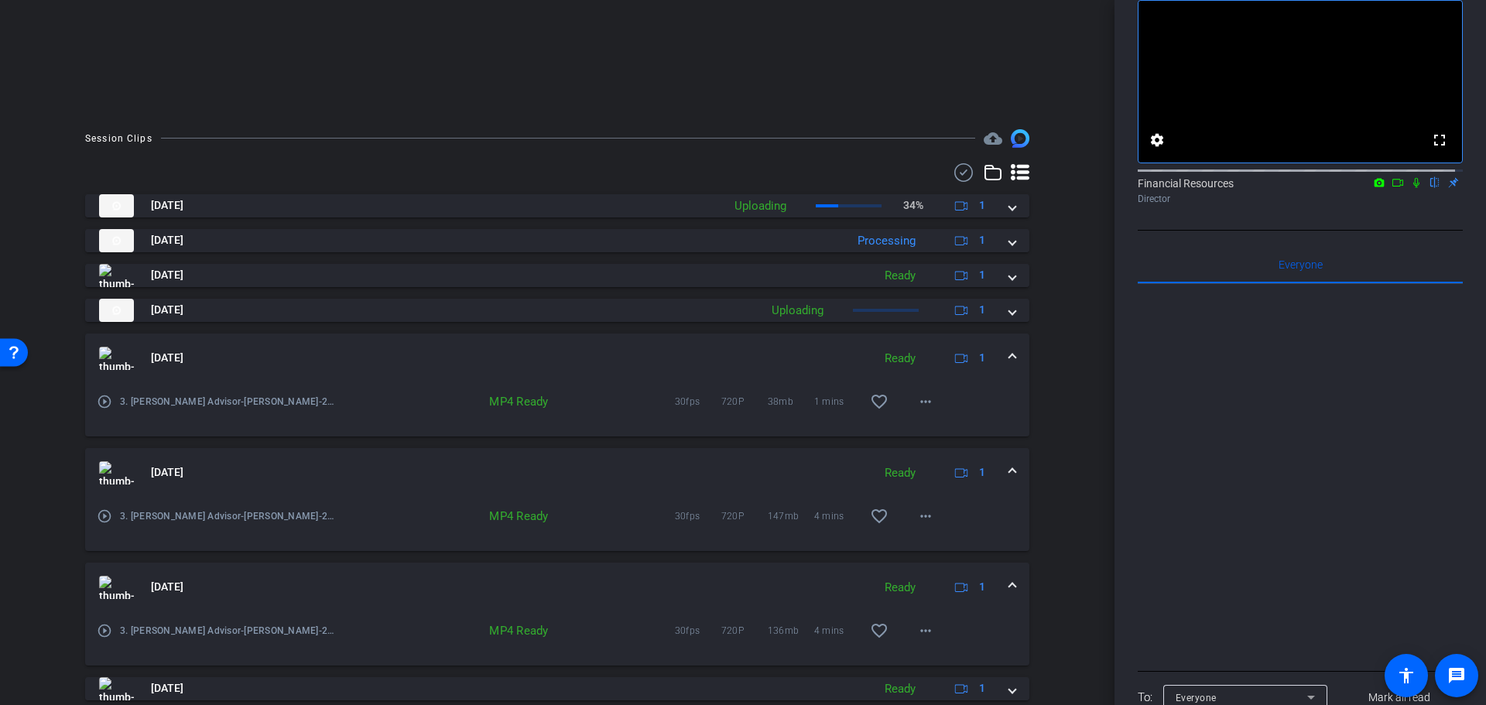
click at [104, 515] on mat-icon "play_circle_outline" at bounding box center [104, 516] width 15 height 15
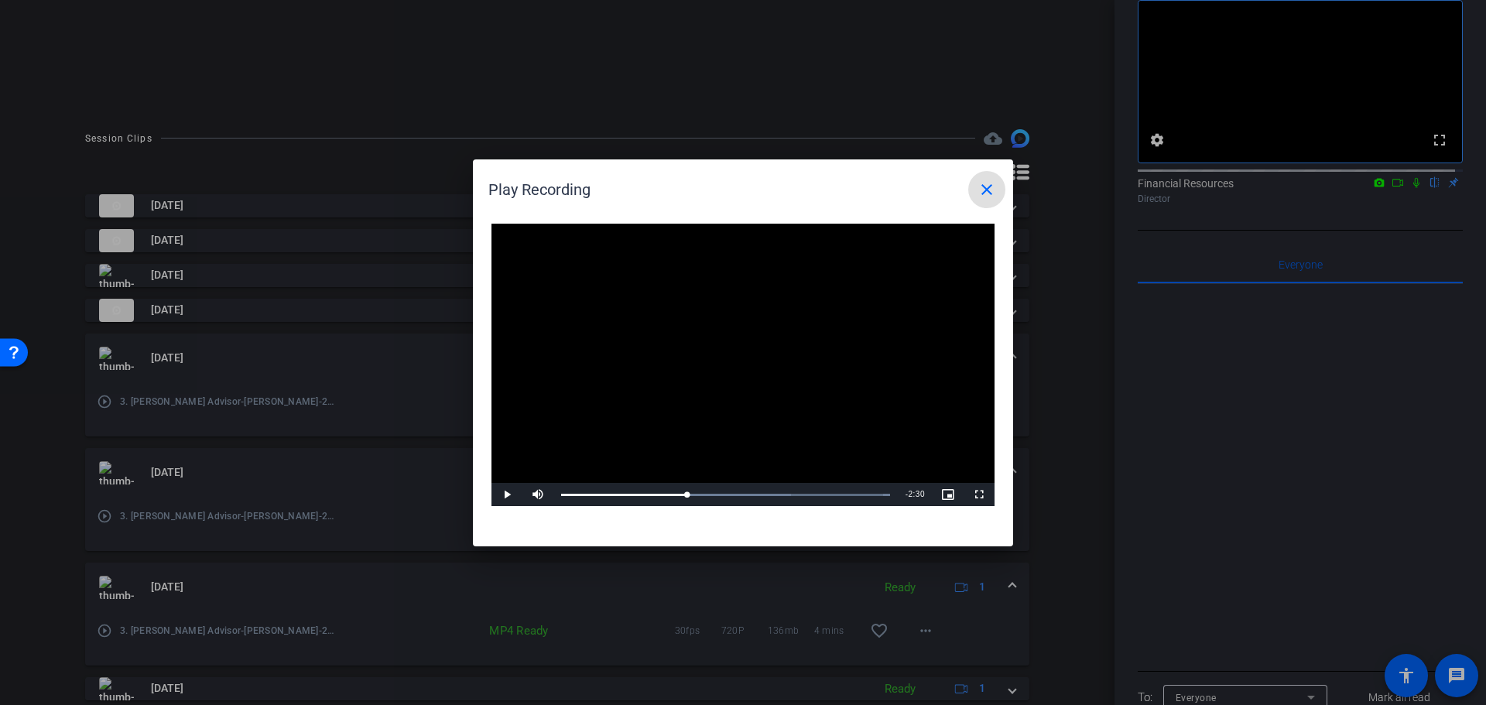
drag, startPoint x: 565, startPoint y: 493, endPoint x: 718, endPoint y: 454, distance: 157.3
click at [699, 471] on div "Video Player is loading. Play Video Play Mute Current Time 1:33 / Duration 4:04…" at bounding box center [742, 365] width 503 height 283
drag, startPoint x: 728, startPoint y: 495, endPoint x: 674, endPoint y: 495, distance: 54.2
click at [678, 493] on div "1:31" at bounding box center [644, 495] width 167 height 4
click at [507, 495] on span "Video Player" at bounding box center [506, 495] width 31 height 0
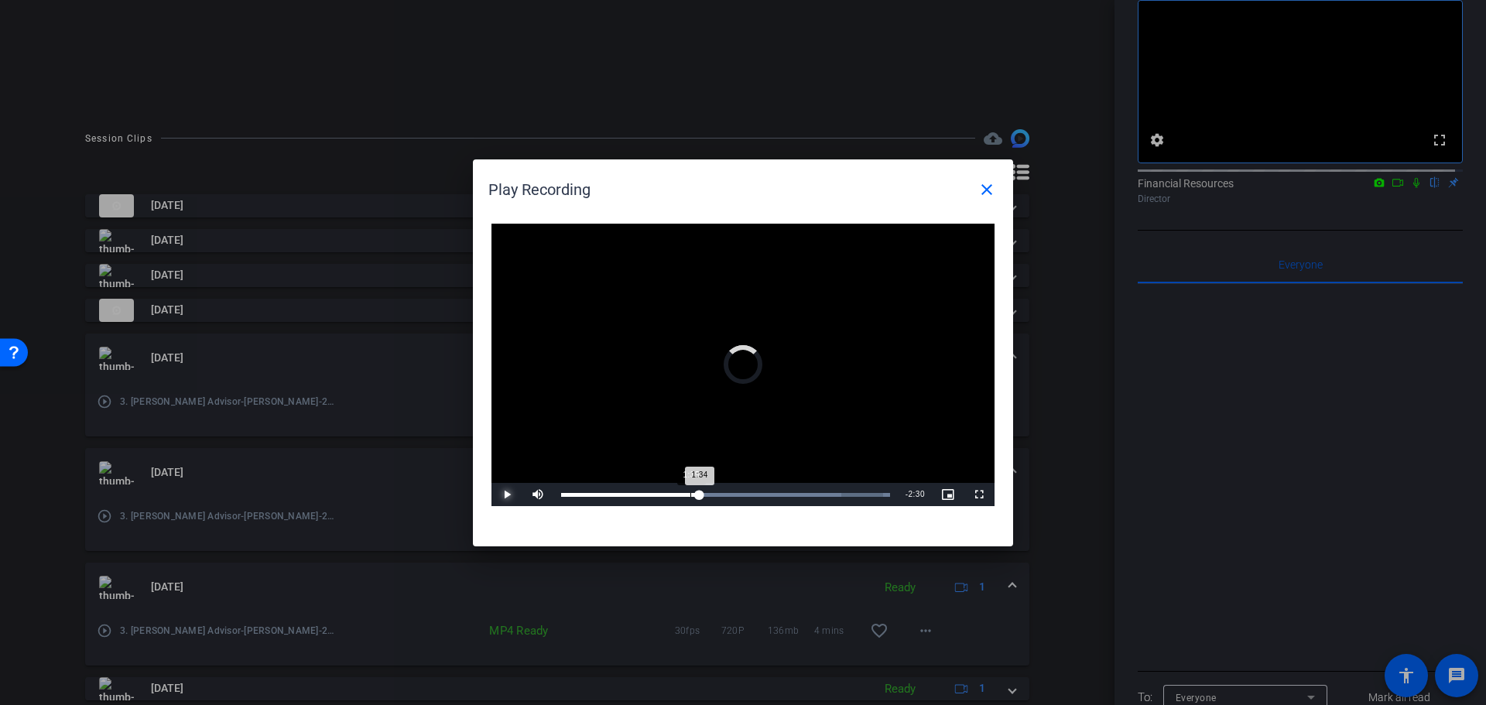
drag, startPoint x: 710, startPoint y: 497, endPoint x: 653, endPoint y: 501, distance: 56.6
click at [692, 493] on div "1:34" at bounding box center [630, 495] width 139 height 4
click at [505, 495] on span "Video Player" at bounding box center [506, 495] width 31 height 0
click at [507, 495] on span "Video Player" at bounding box center [506, 495] width 31 height 0
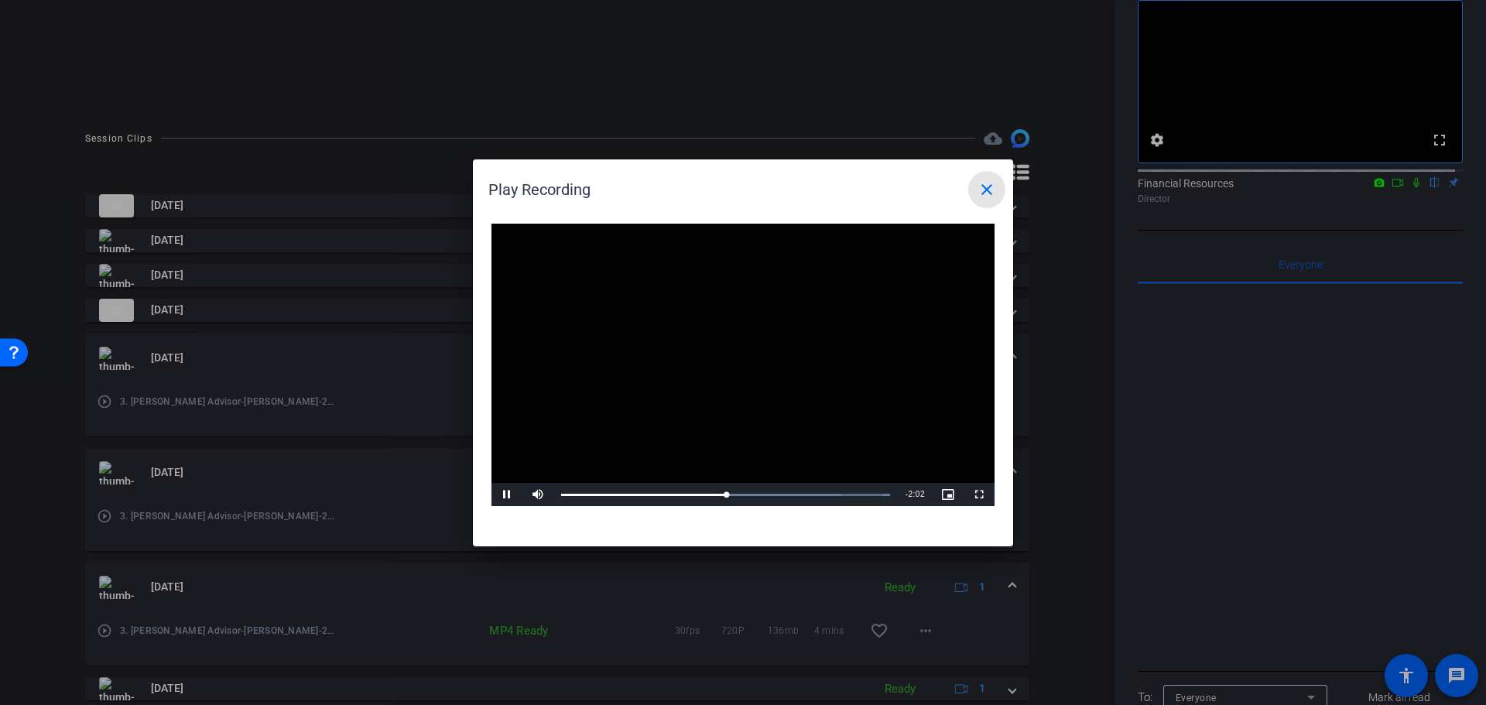
drag, startPoint x: 992, startPoint y: 194, endPoint x: 1012, endPoint y: 269, distance: 77.2
click at [990, 199] on button "close" at bounding box center [986, 189] width 37 height 37
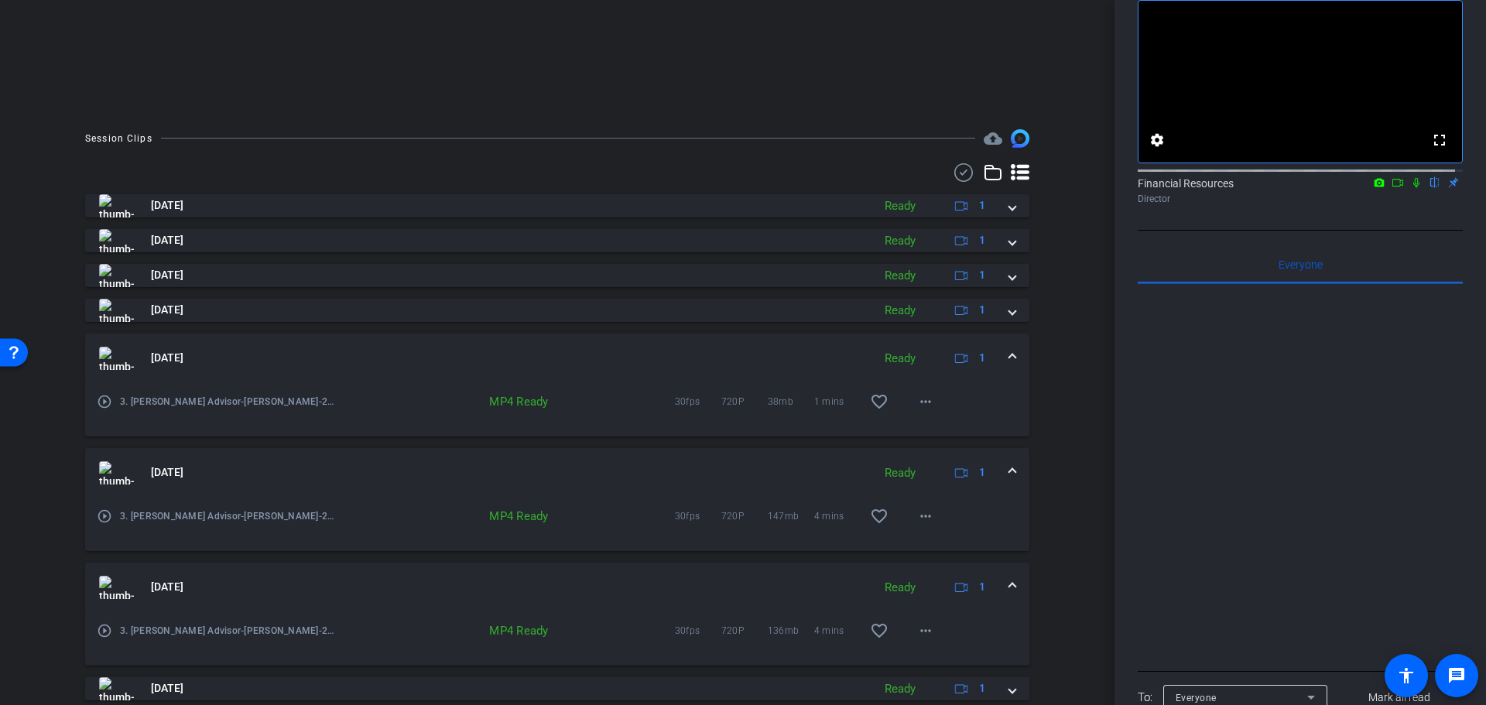
click at [104, 399] on mat-icon "play_circle_outline" at bounding box center [104, 401] width 15 height 15
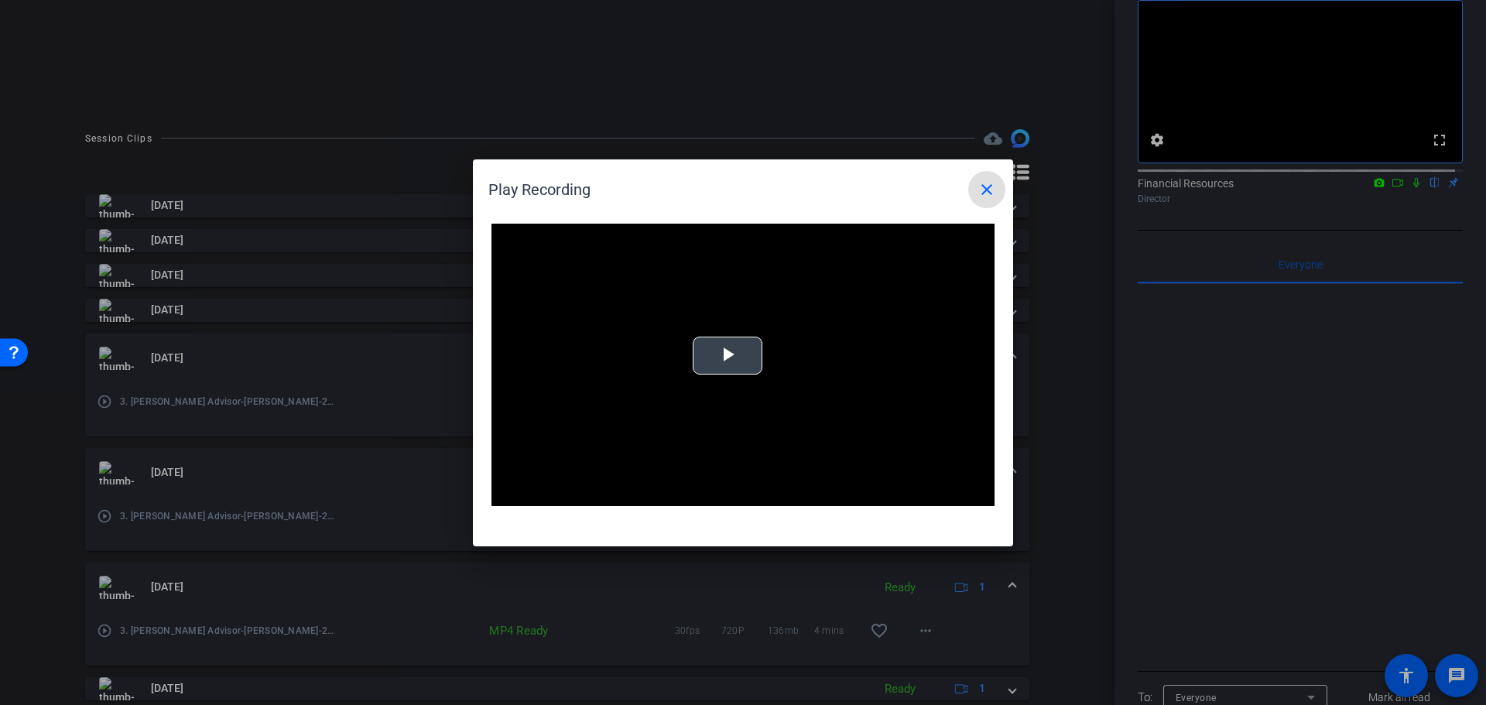
click at [737, 357] on video "Video Player" at bounding box center [742, 365] width 503 height 283
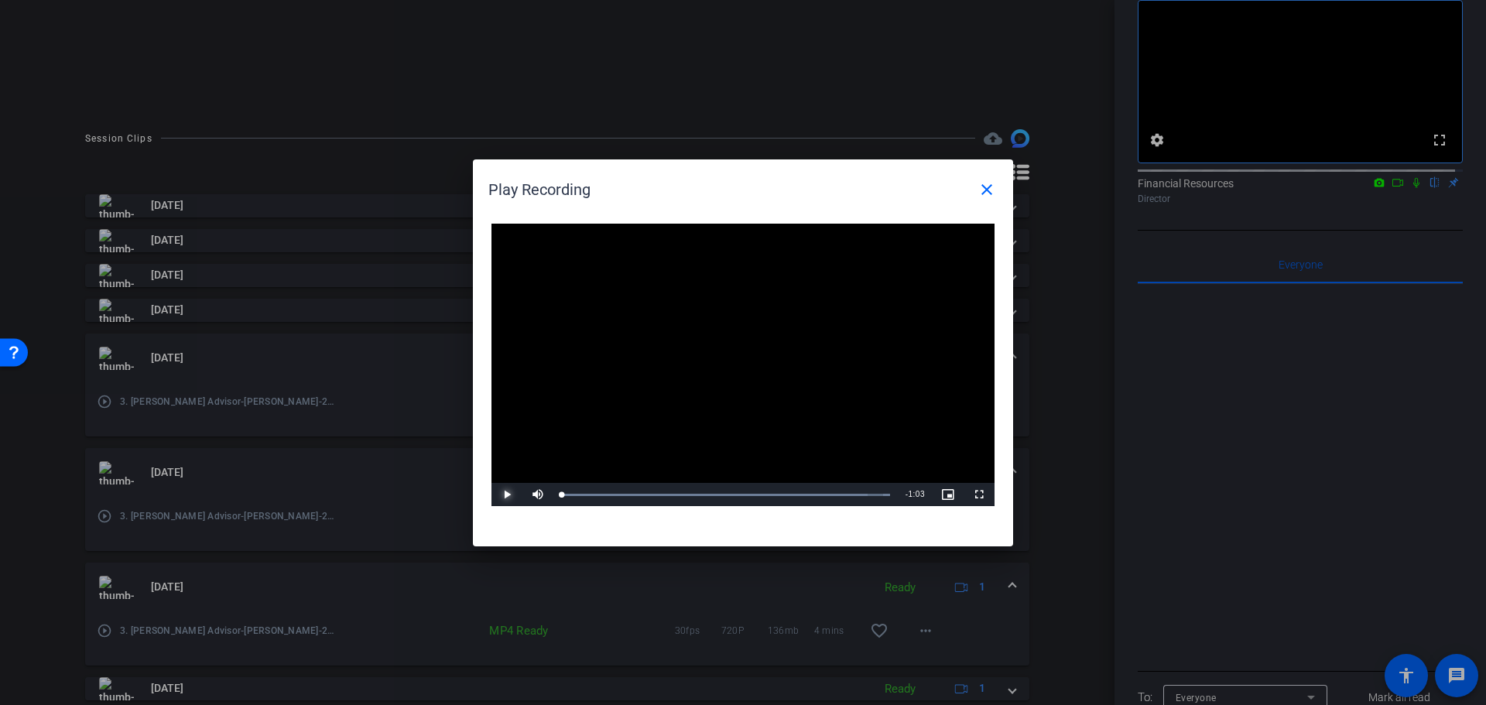
click at [504, 495] on span "Video Player" at bounding box center [506, 495] width 31 height 0
click at [988, 189] on mat-icon "close" at bounding box center [987, 189] width 19 height 19
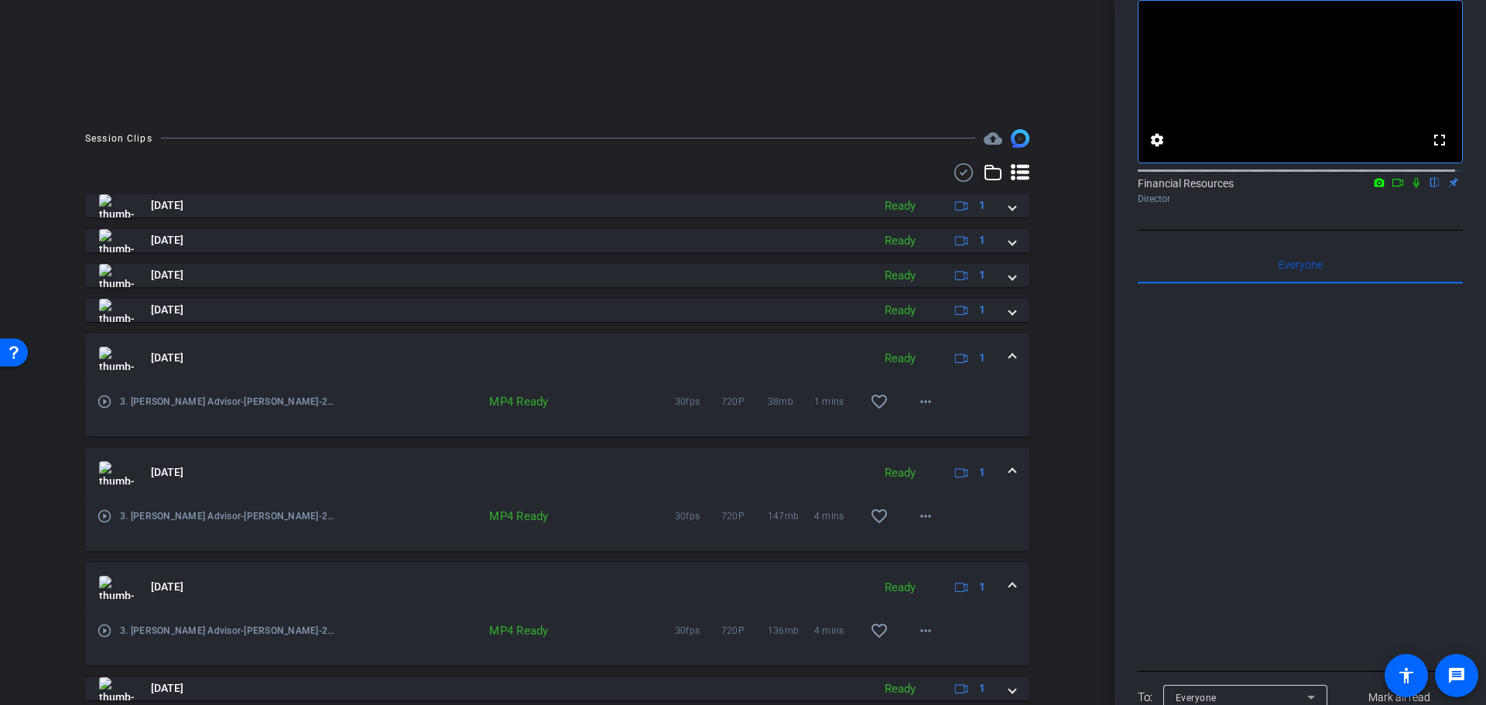
click at [104, 399] on mat-icon "play_circle_outline" at bounding box center [104, 401] width 15 height 15
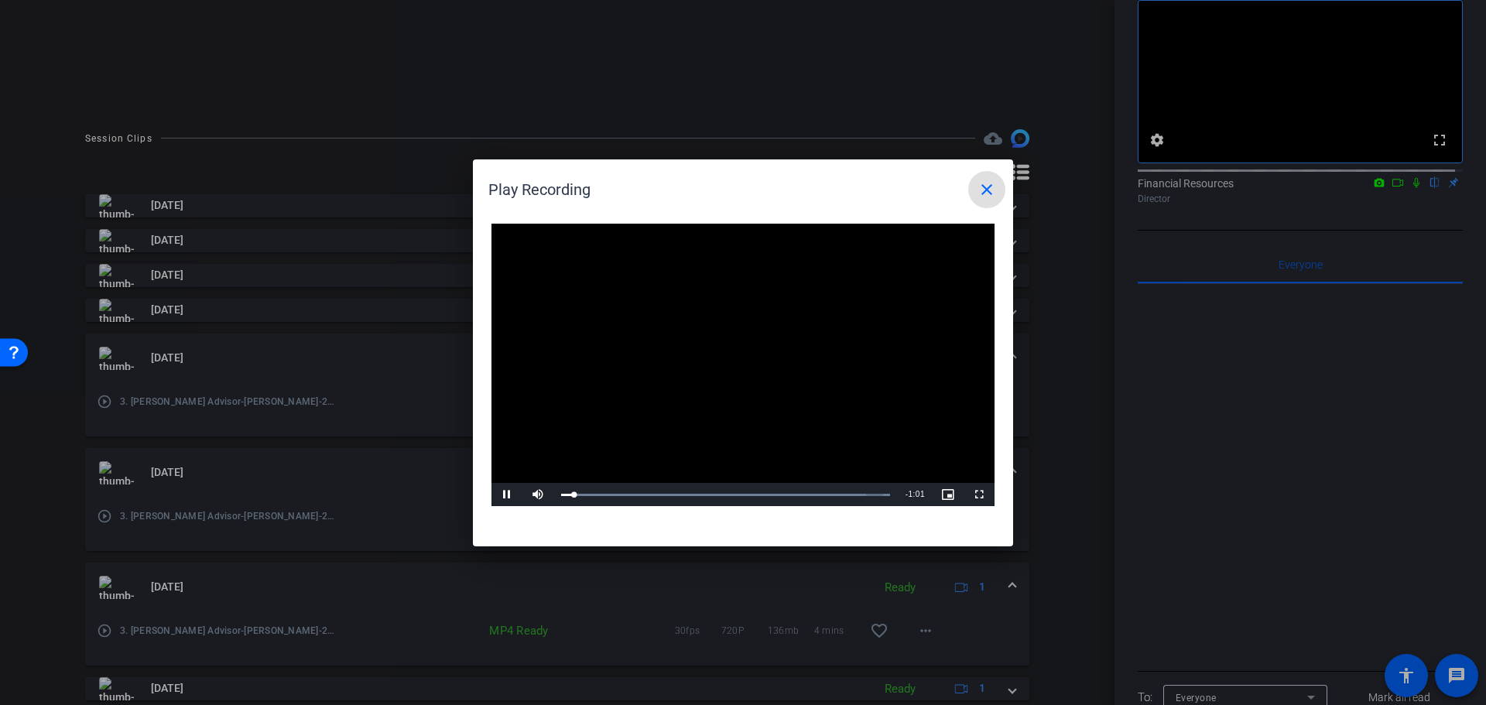
click at [992, 190] on mat-icon "close" at bounding box center [987, 189] width 19 height 19
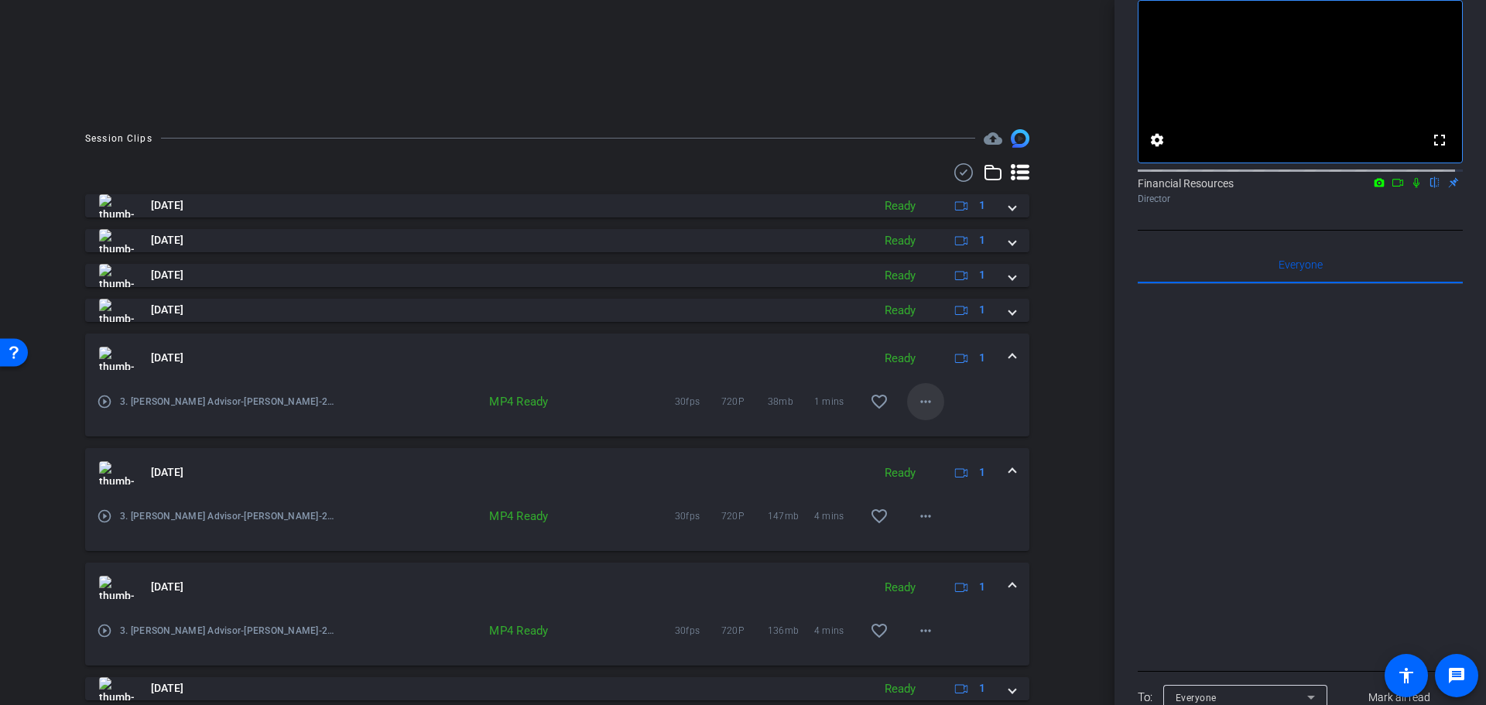
click at [916, 399] on mat-icon "more_horiz" at bounding box center [925, 401] width 19 height 19
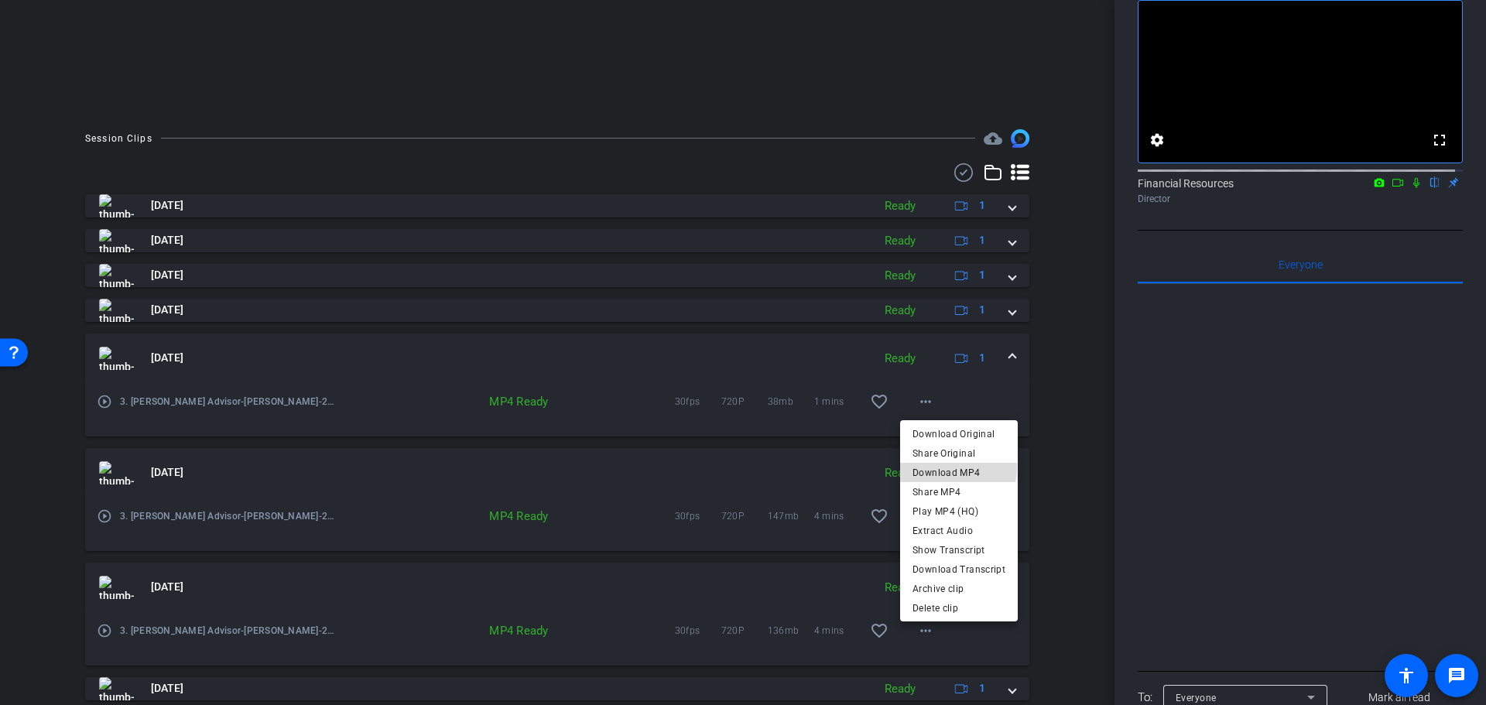
click at [946, 467] on span "Download MP4" at bounding box center [959, 472] width 93 height 19
